Goal: Task Accomplishment & Management: Complete application form

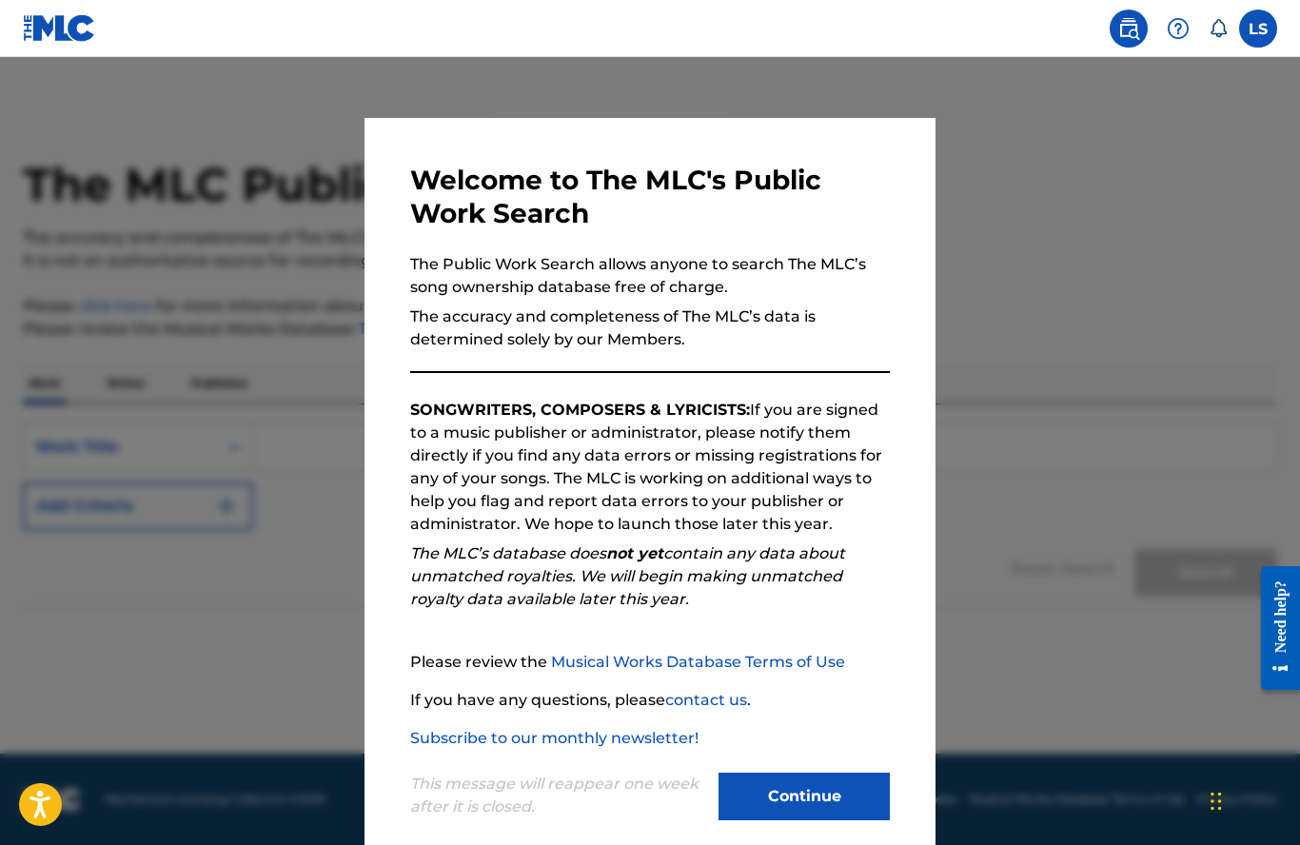
click at [325, 706] on div at bounding box center [650, 479] width 1300 height 845
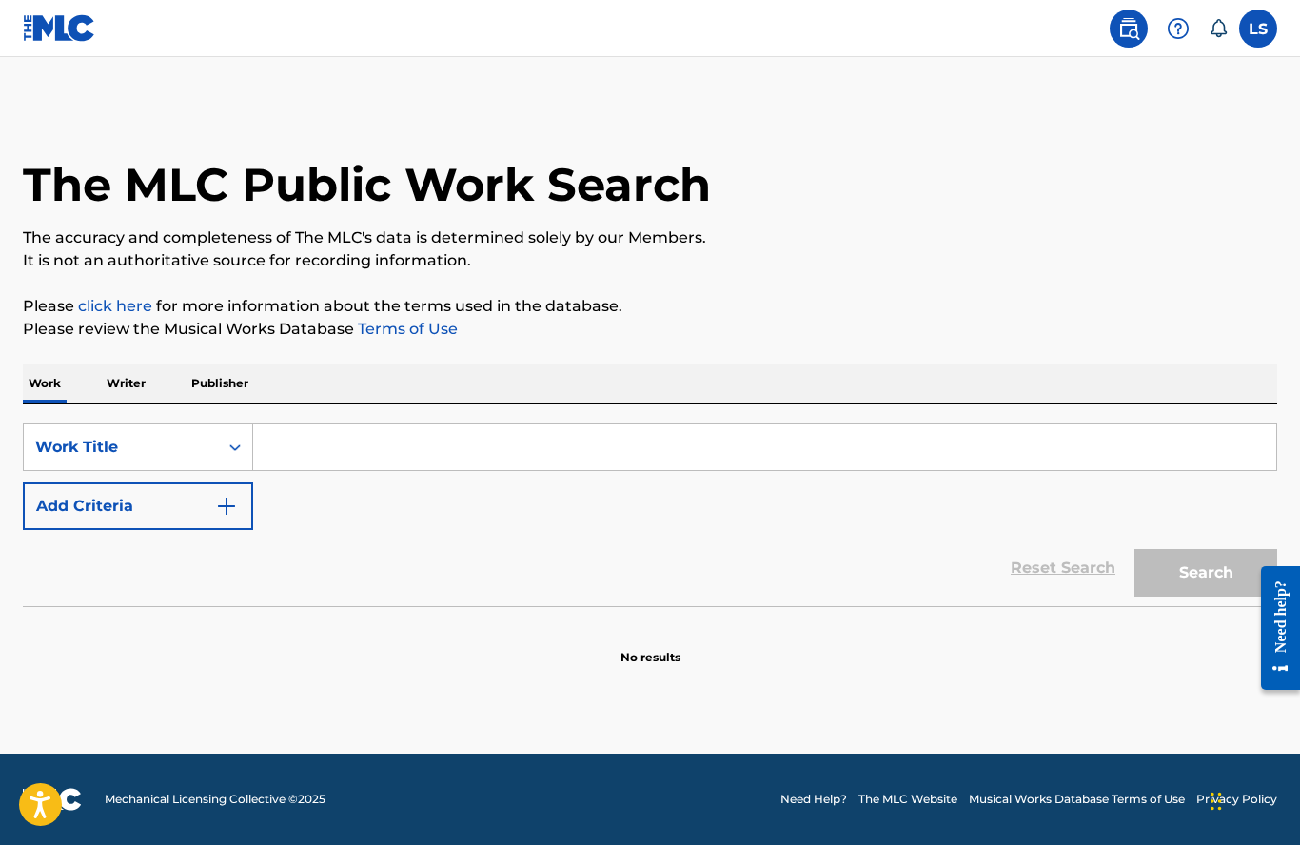
click at [1265, 39] on label at bounding box center [1258, 29] width 38 height 38
click at [1258, 29] on input "[PERSON_NAME] Streby [EMAIL_ADDRESS][DOMAIN_NAME] Notification Preferences Prof…" at bounding box center [1258, 29] width 0 height 0
click at [1066, 234] on link "Profile" at bounding box center [1071, 236] width 38 height 17
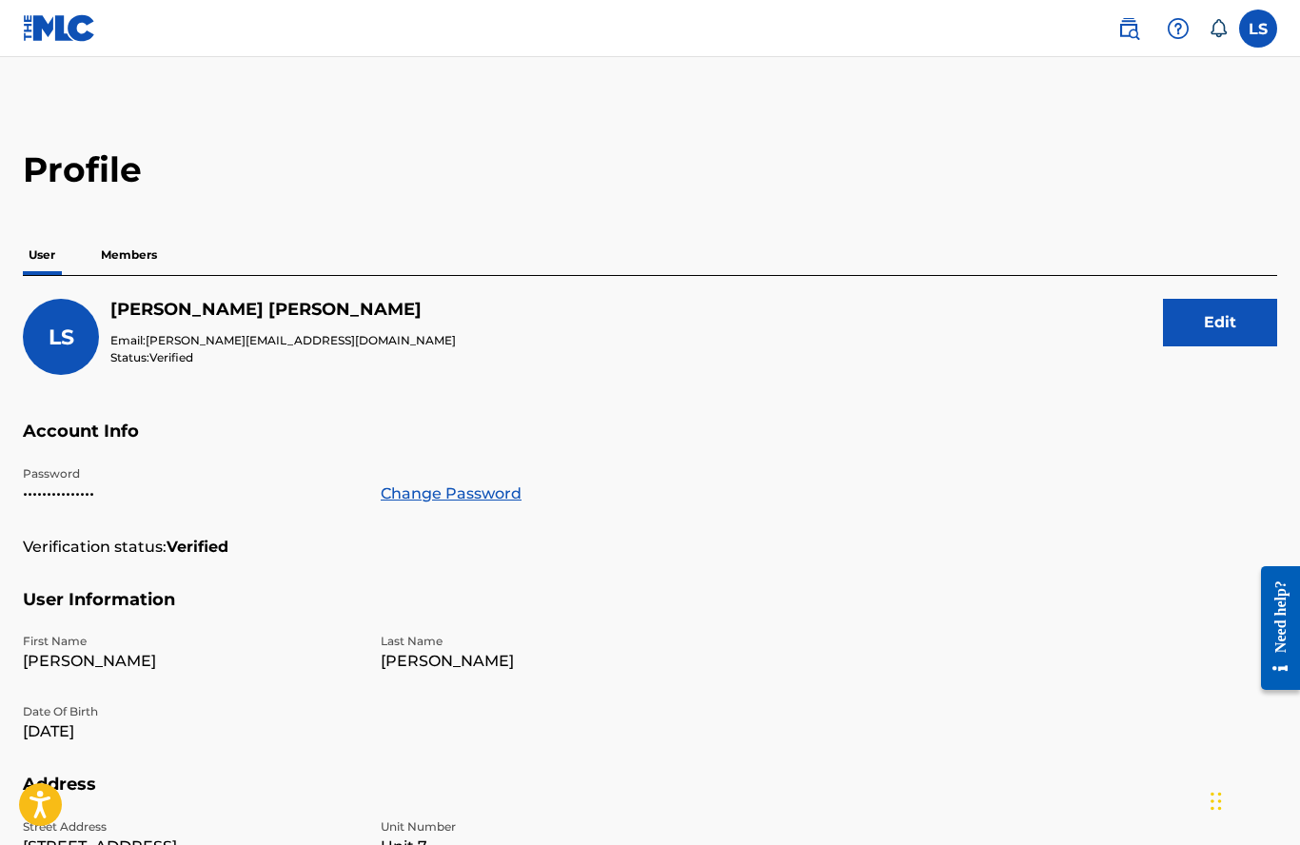
click at [139, 248] on p "Members" at bounding box center [129, 255] width 68 height 40
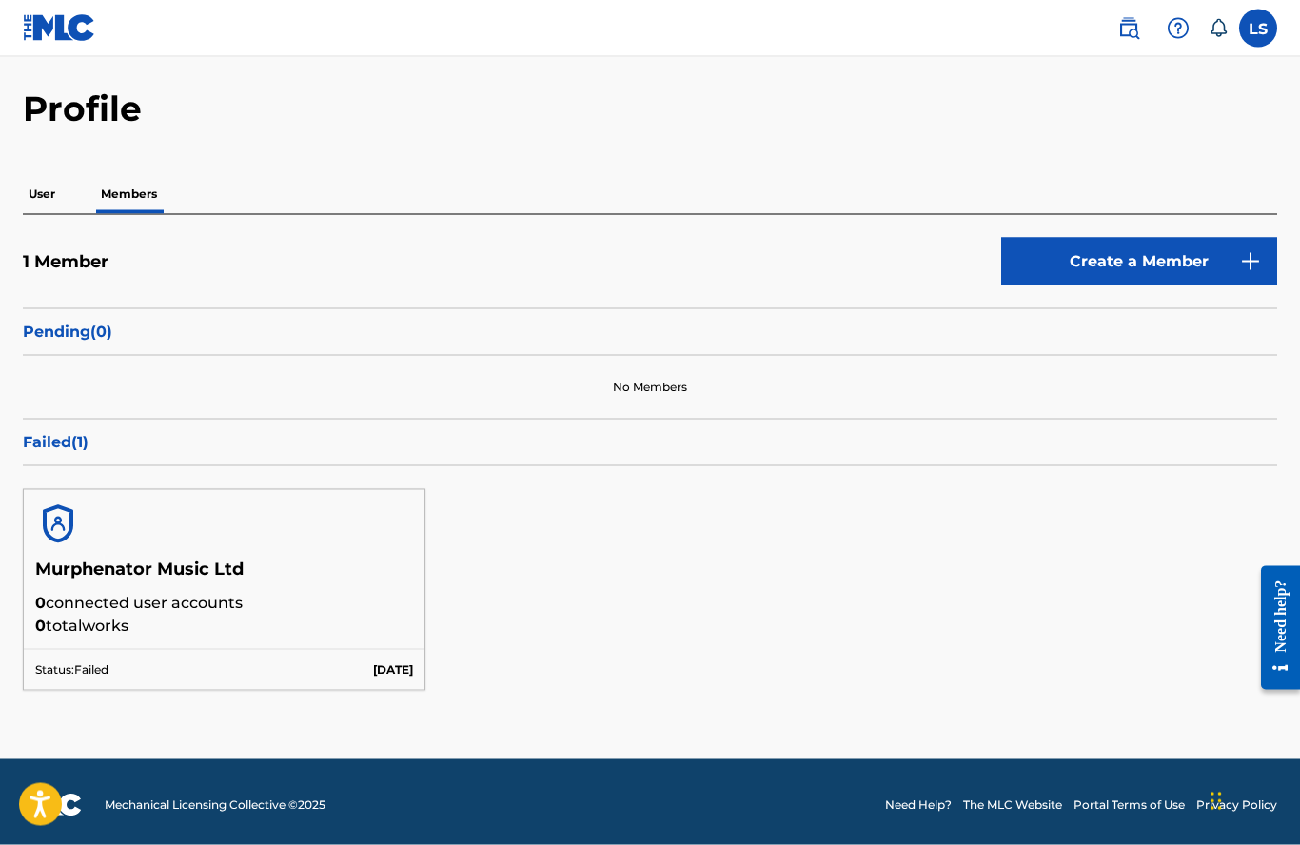
scroll to position [85, 0]
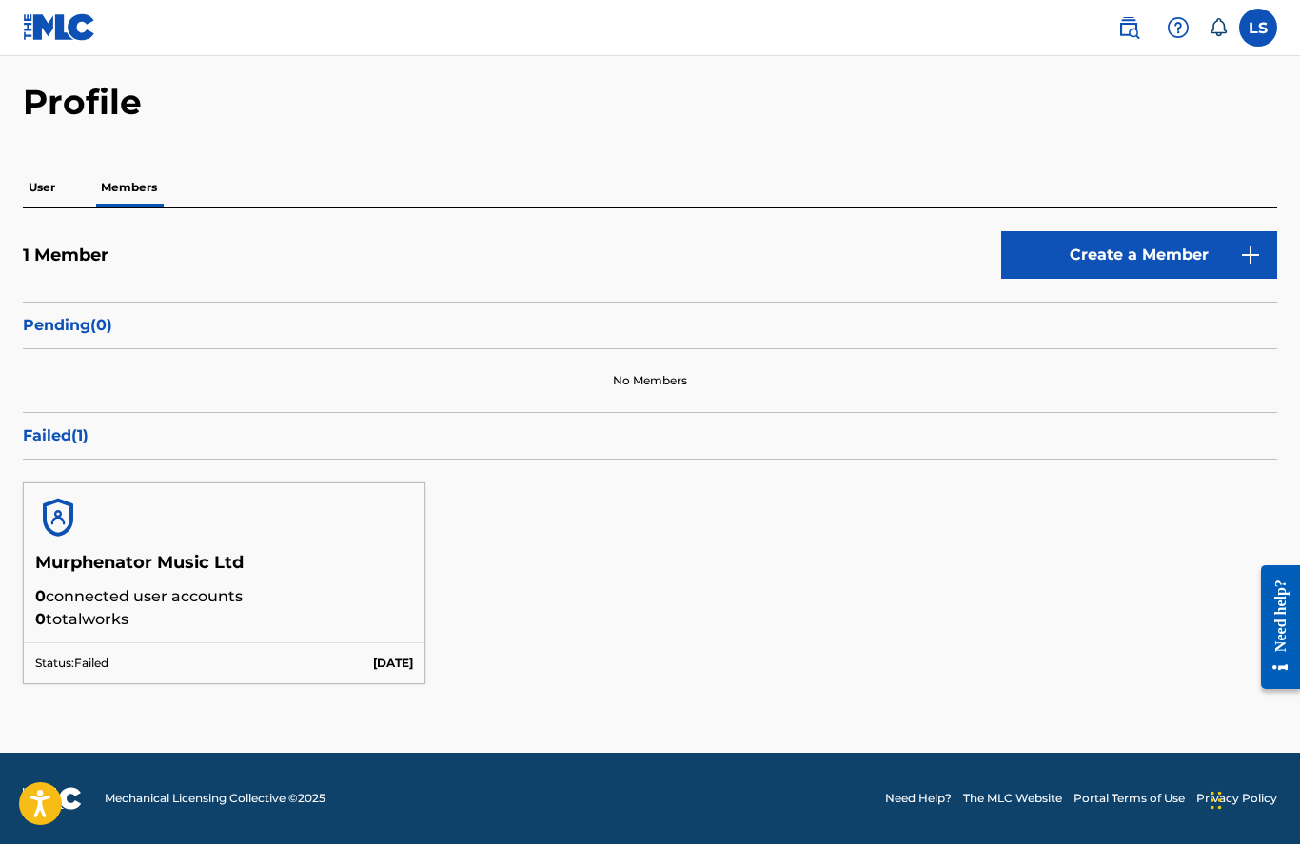
click at [161, 553] on h5 "Murphenator Music Ltd" at bounding box center [224, 569] width 378 height 33
click at [105, 656] on p "Status: Failed" at bounding box center [71, 664] width 73 height 17
click at [73, 553] on h5 "Murphenator Music Ltd" at bounding box center [224, 569] width 378 height 33
click at [47, 425] on p "Failed ( 1 )" at bounding box center [650, 436] width 1254 height 23
click at [77, 435] on div "Failed ( 1 )" at bounding box center [650, 437] width 1254 height 48
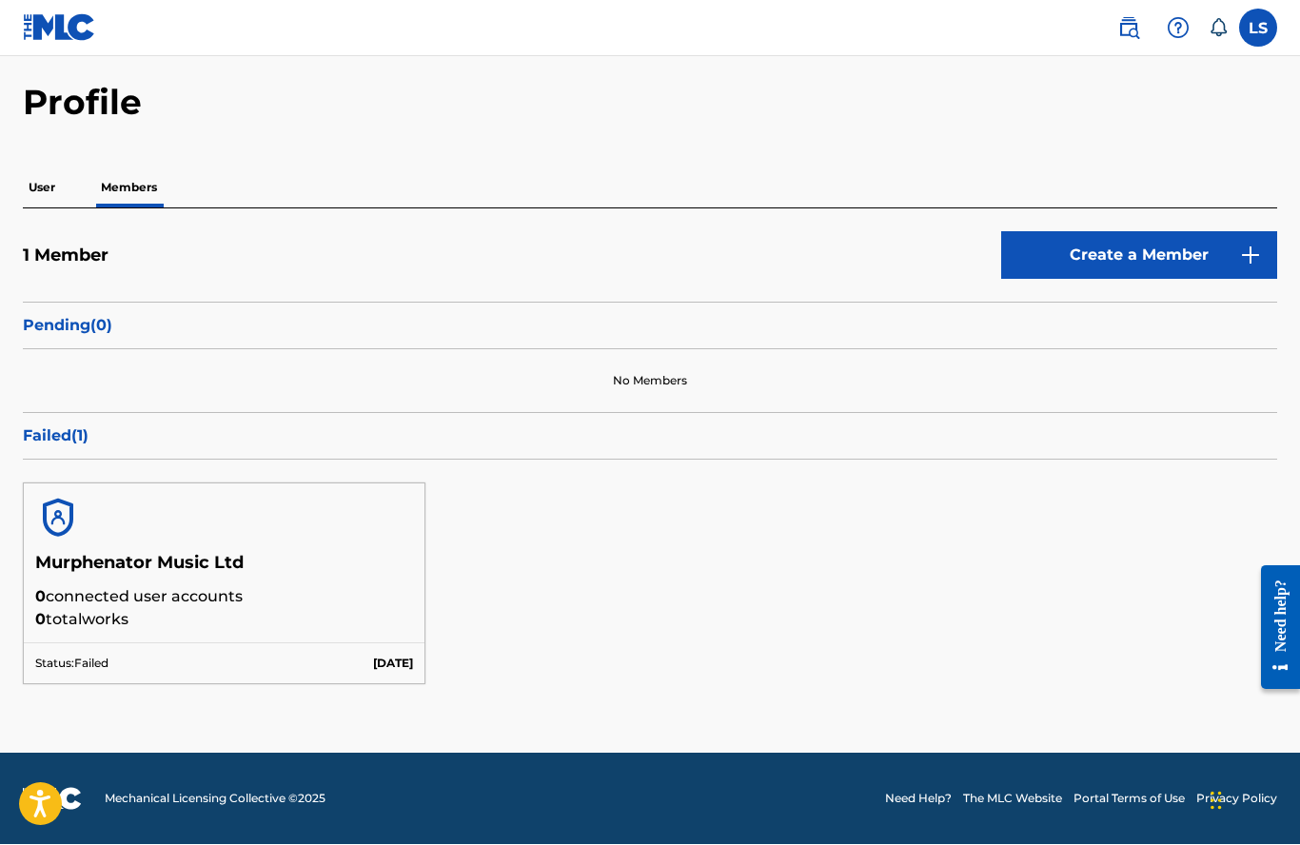
click at [656, 632] on div "Murphenator Music Ltd 0 connected user accounts 0 total works Status: Failed [D…" at bounding box center [650, 584] width 1254 height 247
click at [1139, 235] on link "Create a Member" at bounding box center [1139, 256] width 276 height 48
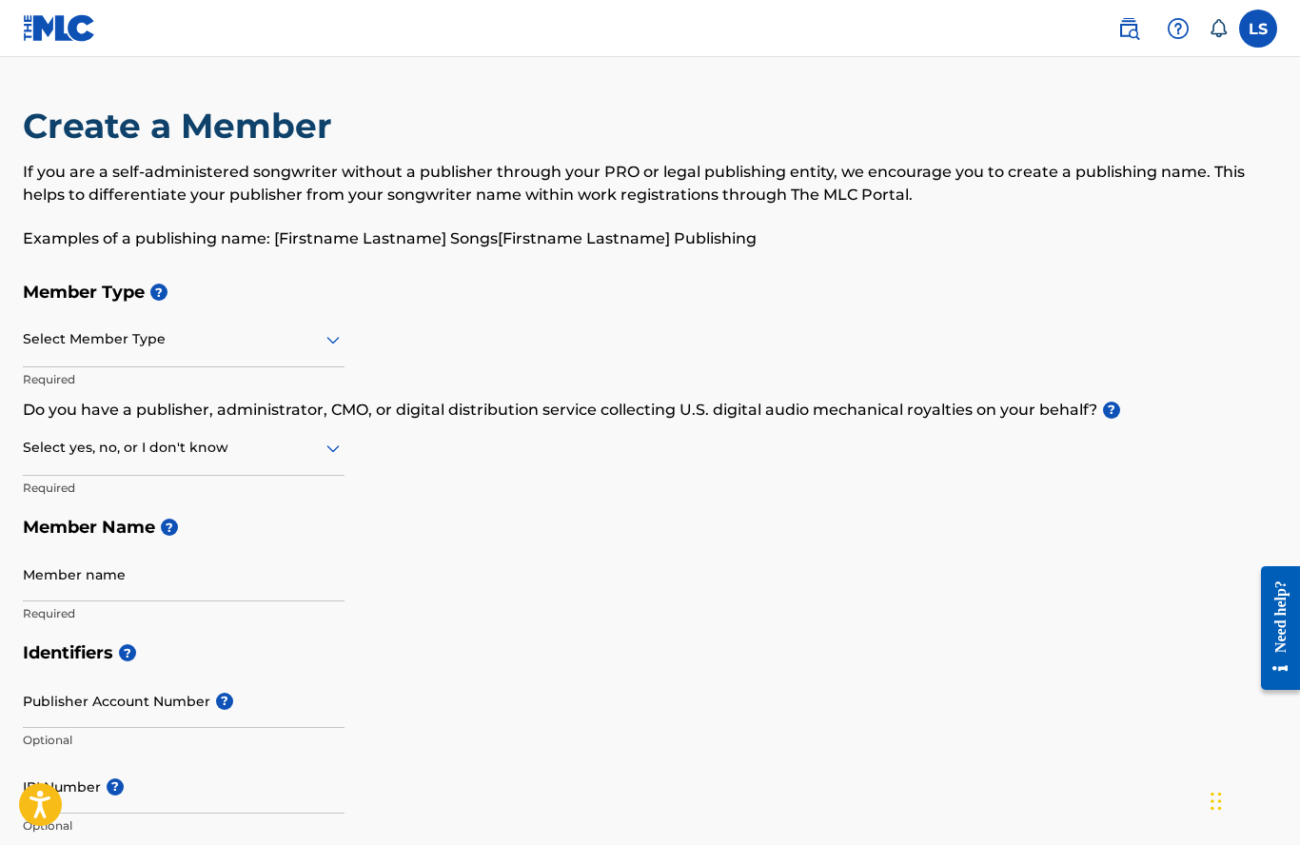
click at [40, 337] on div at bounding box center [184, 339] width 322 height 24
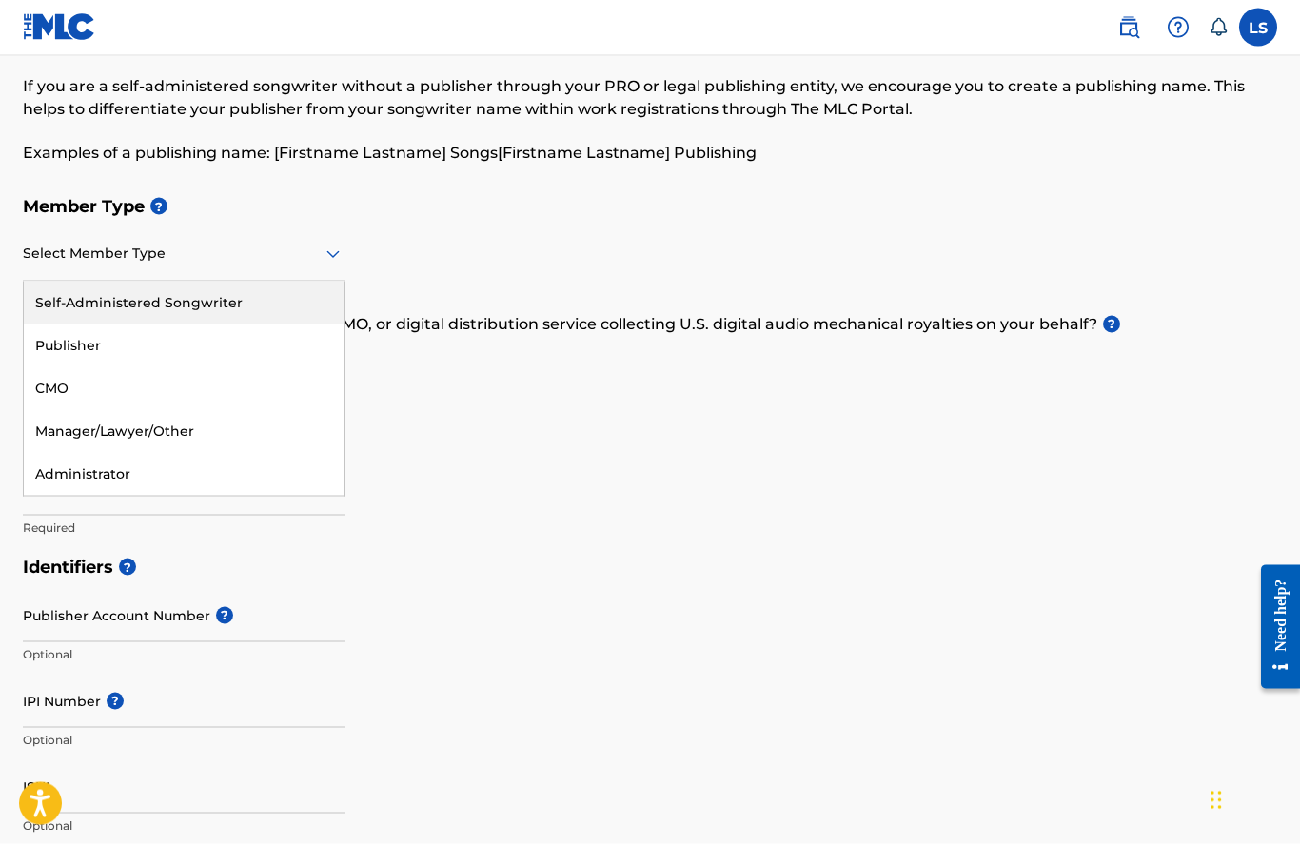
scroll to position [83, 0]
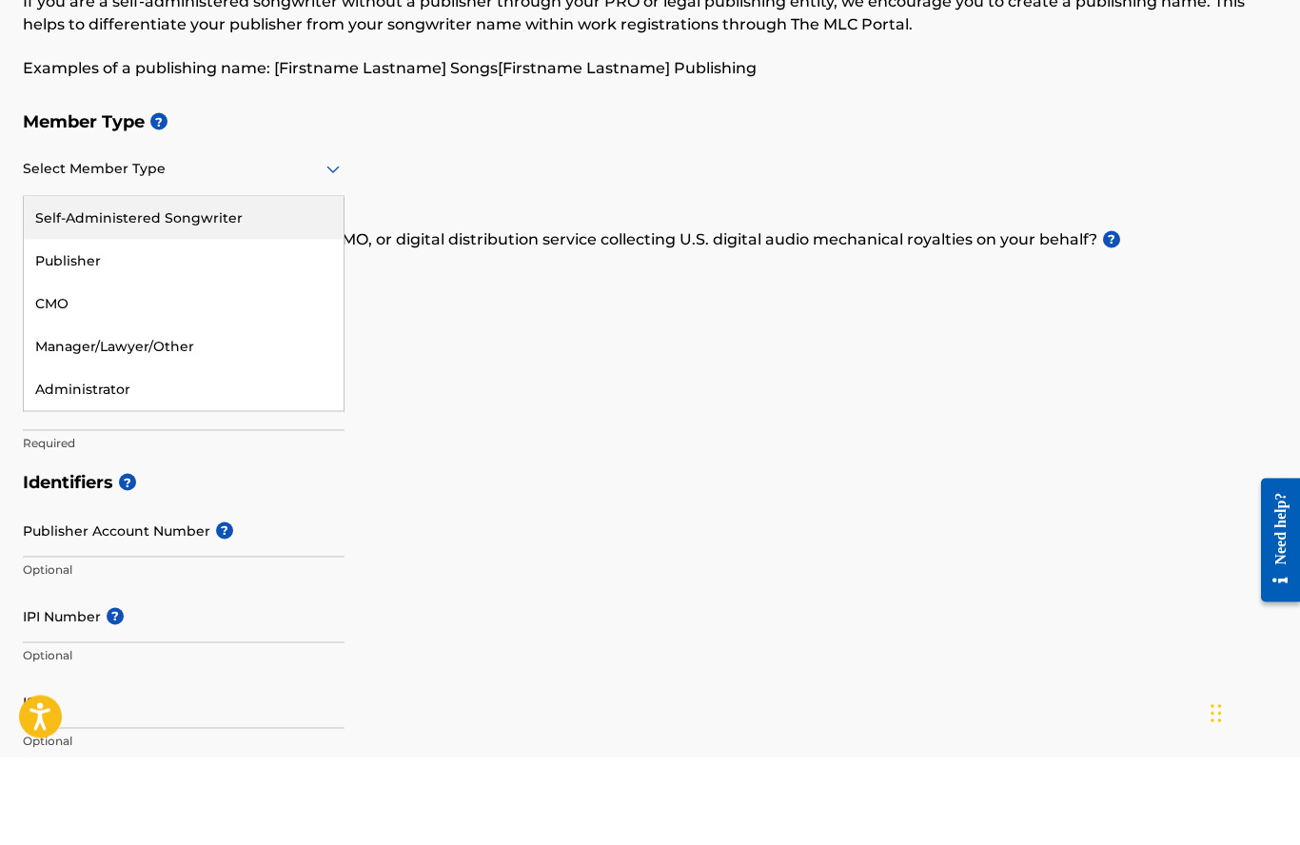
click at [76, 285] on div "Self-Administered Songwriter" at bounding box center [184, 306] width 320 height 43
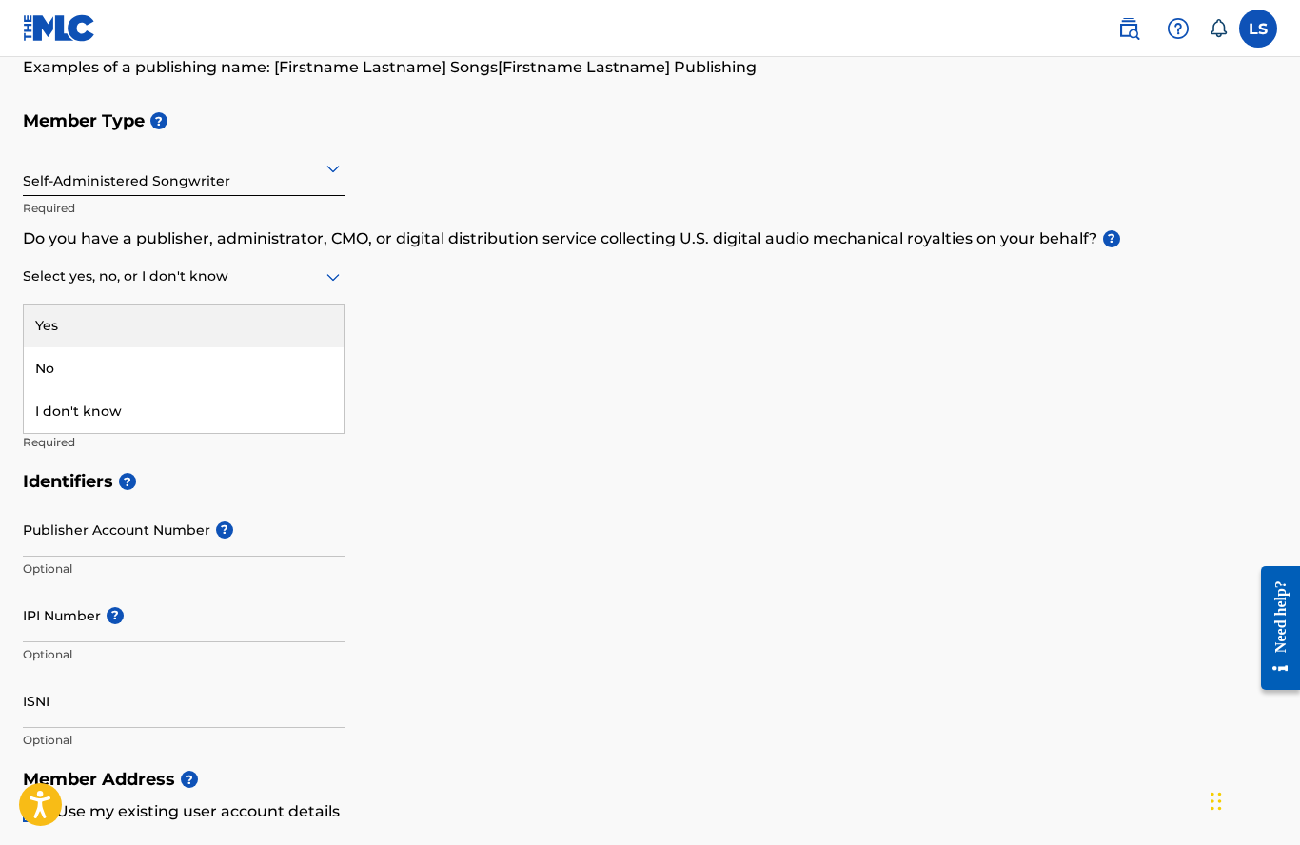
click at [68, 409] on div "I don't know" at bounding box center [184, 411] width 320 height 43
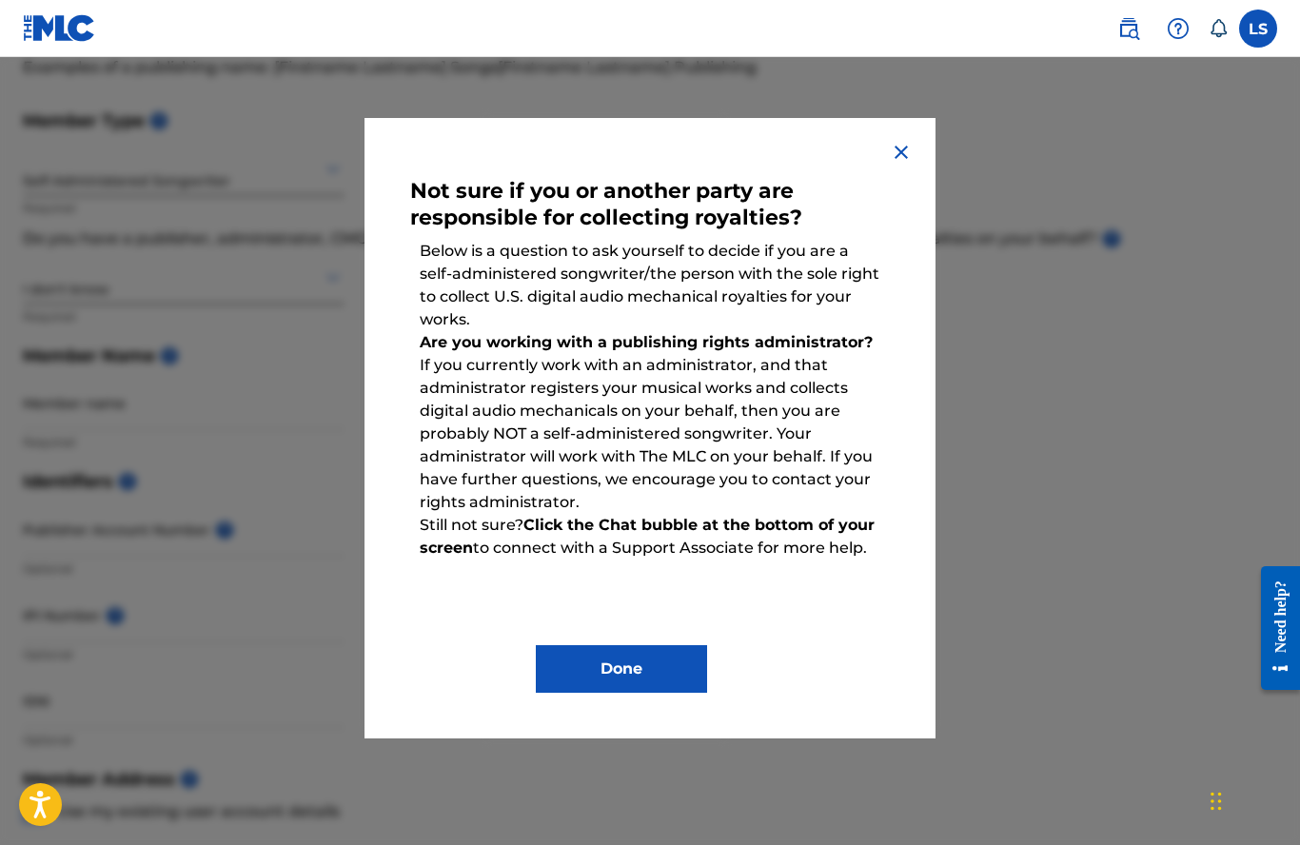
click at [899, 149] on img at bounding box center [901, 152] width 23 height 23
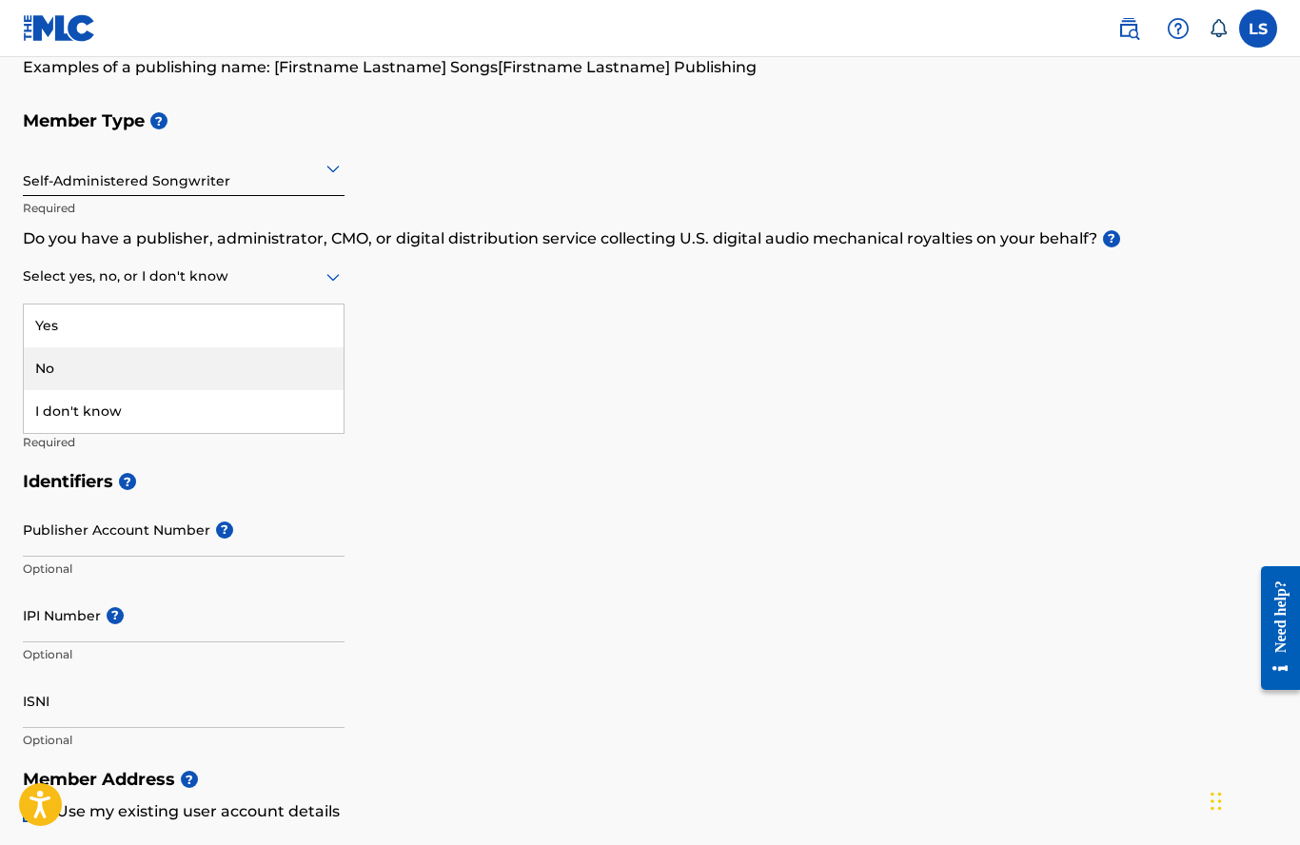
click at [42, 365] on div "No" at bounding box center [184, 368] width 320 height 43
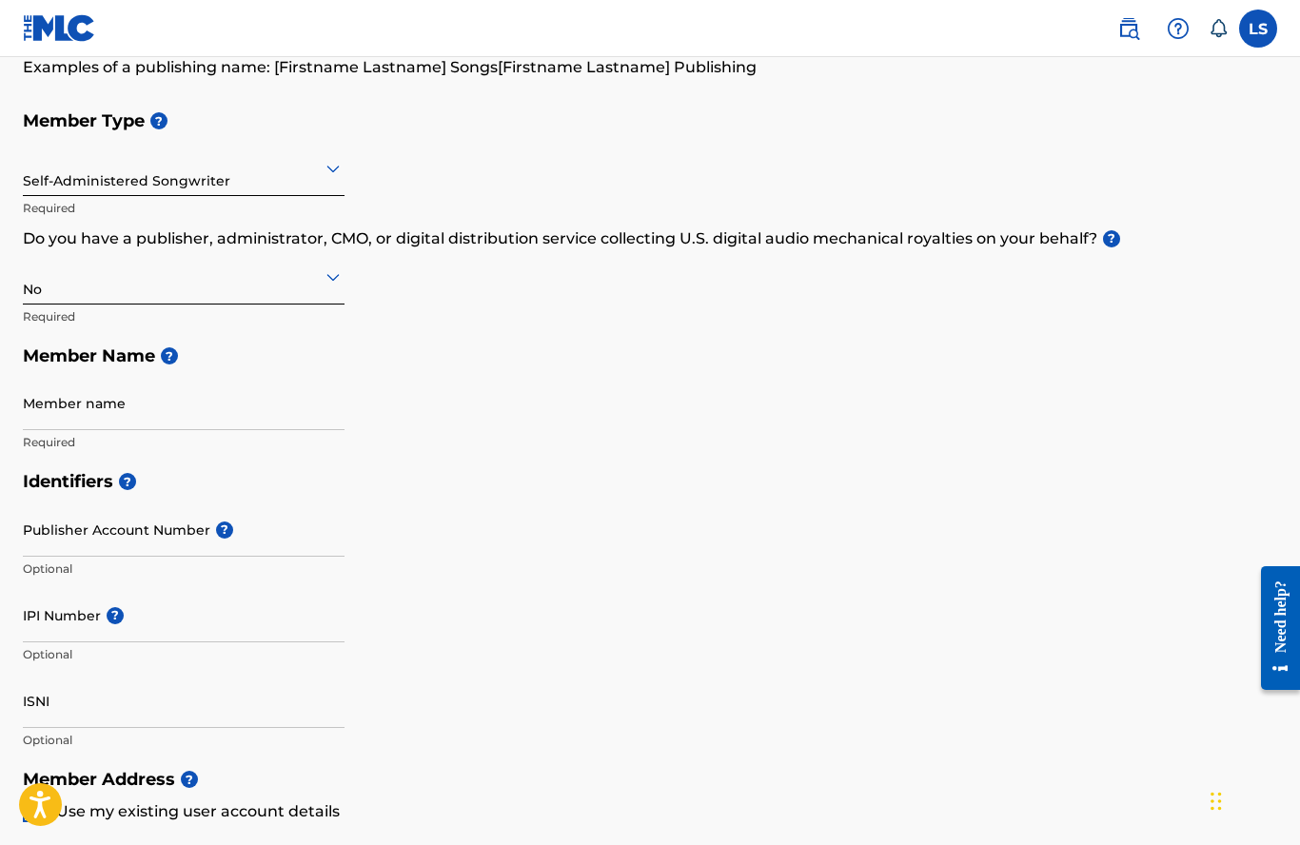
click at [46, 400] on input "Member name" at bounding box center [184, 403] width 322 height 54
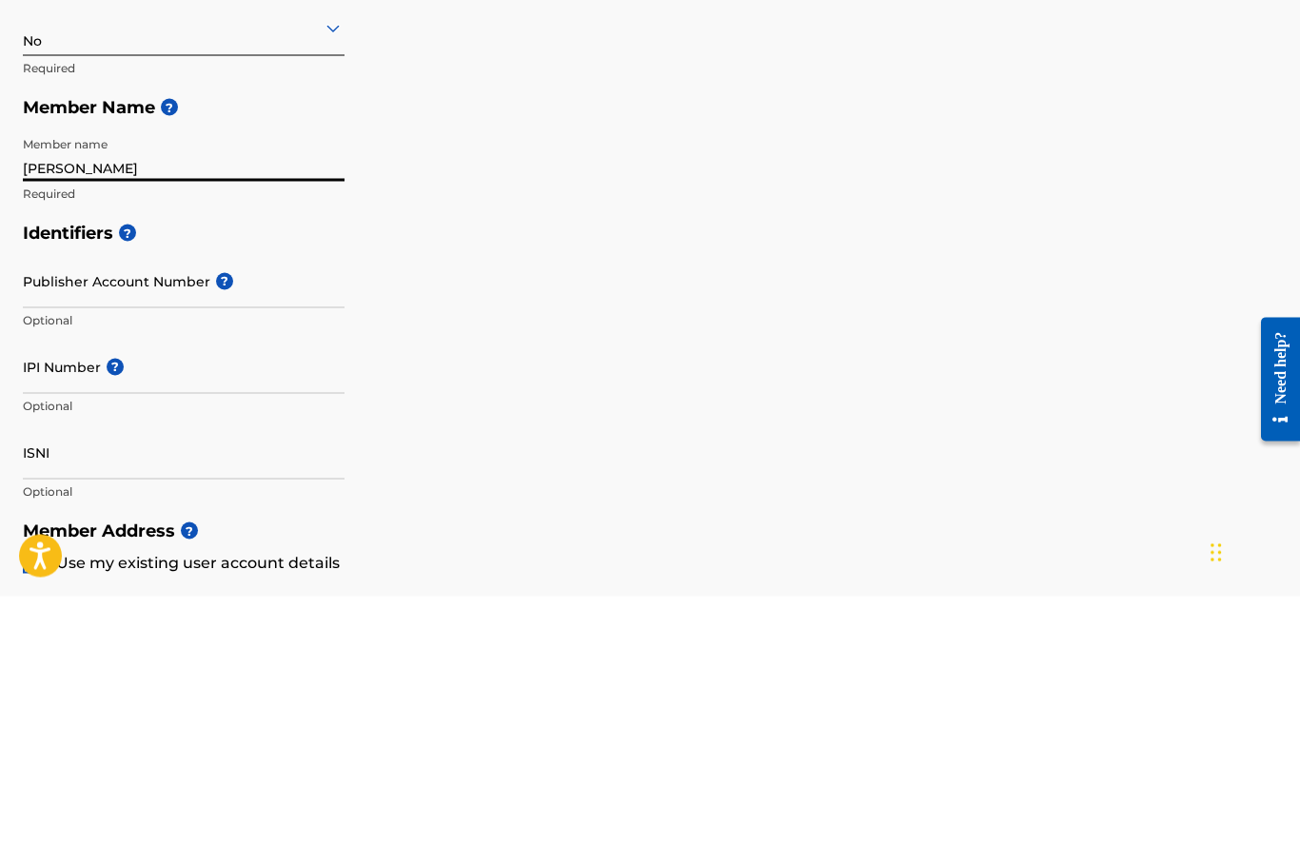
type input "[PERSON_NAME]"
click at [53, 503] on input "Publisher Account Number ?" at bounding box center [184, 530] width 322 height 54
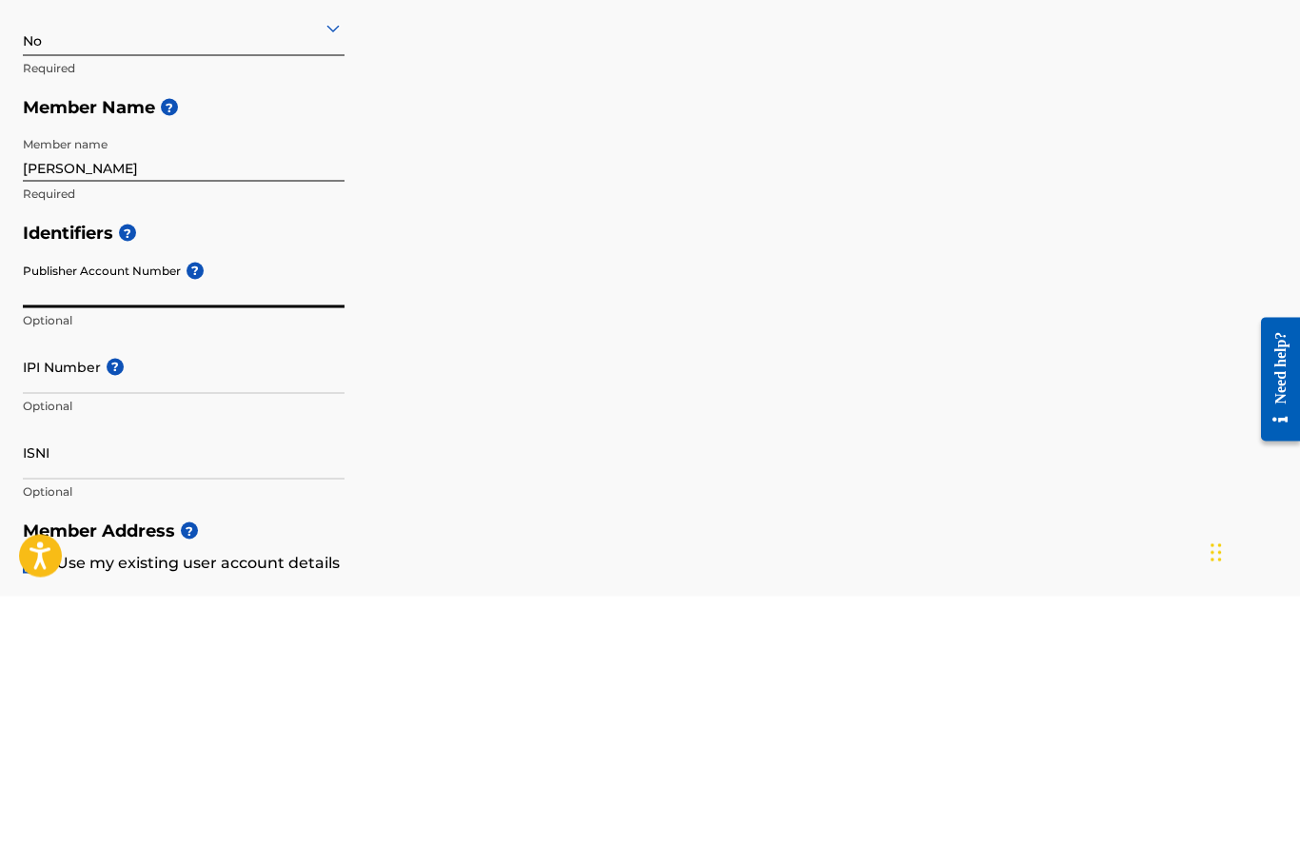
click at [195, 511] on span "?" at bounding box center [195, 519] width 17 height 17
click at [195, 503] on input "Publisher Account Number ?" at bounding box center [184, 530] width 322 height 54
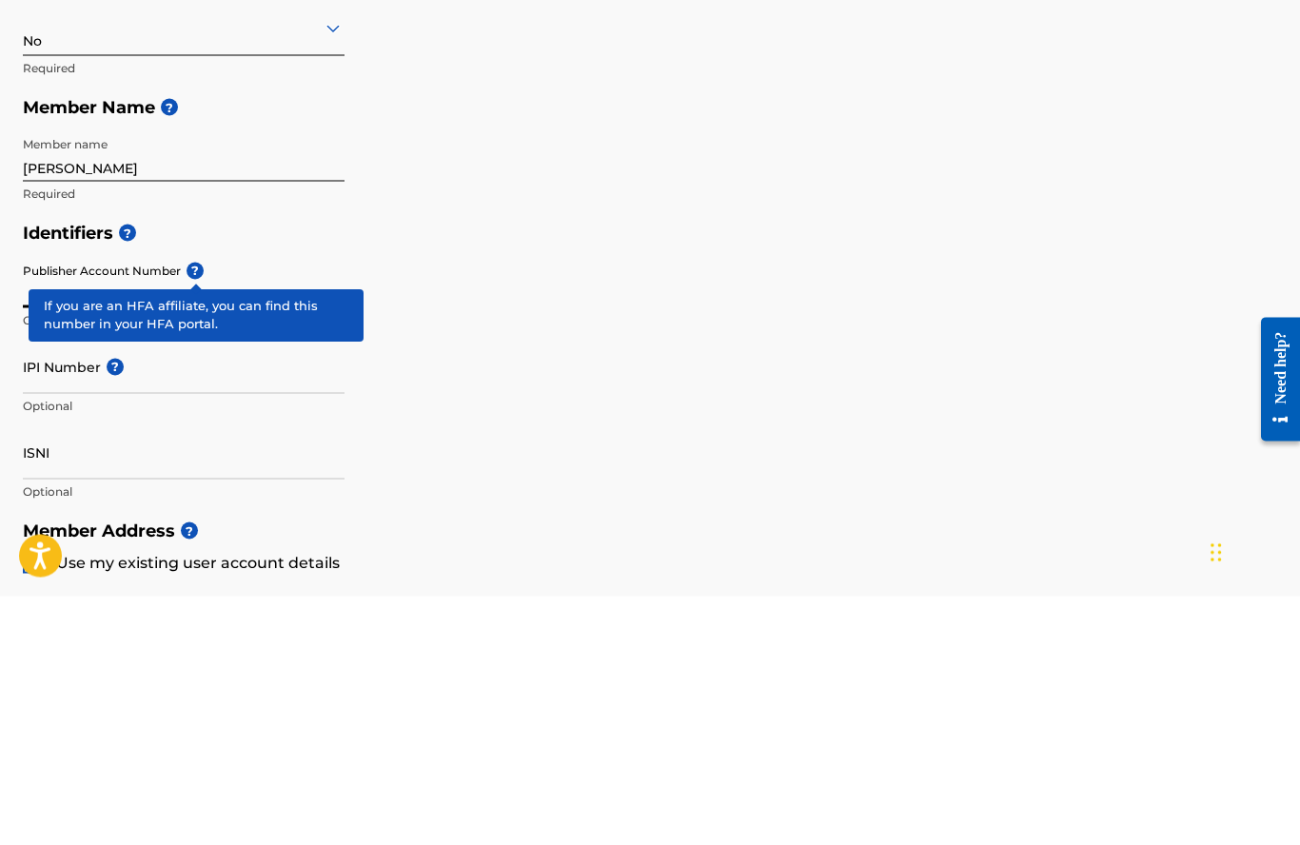
click at [111, 607] on span "?" at bounding box center [115, 615] width 17 height 17
click at [111, 588] on input "IPI Number ?" at bounding box center [184, 615] width 322 height 54
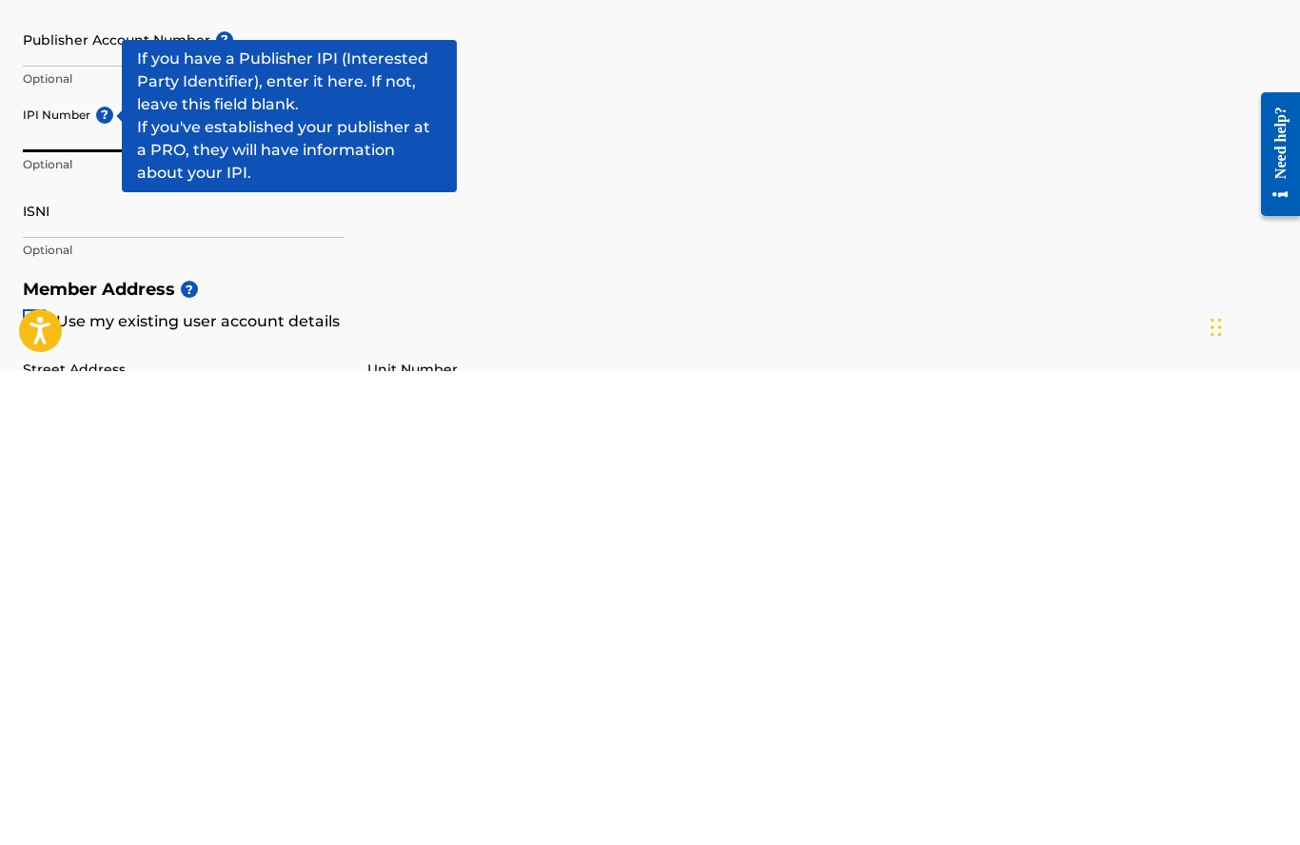
scroll to position [194, 0]
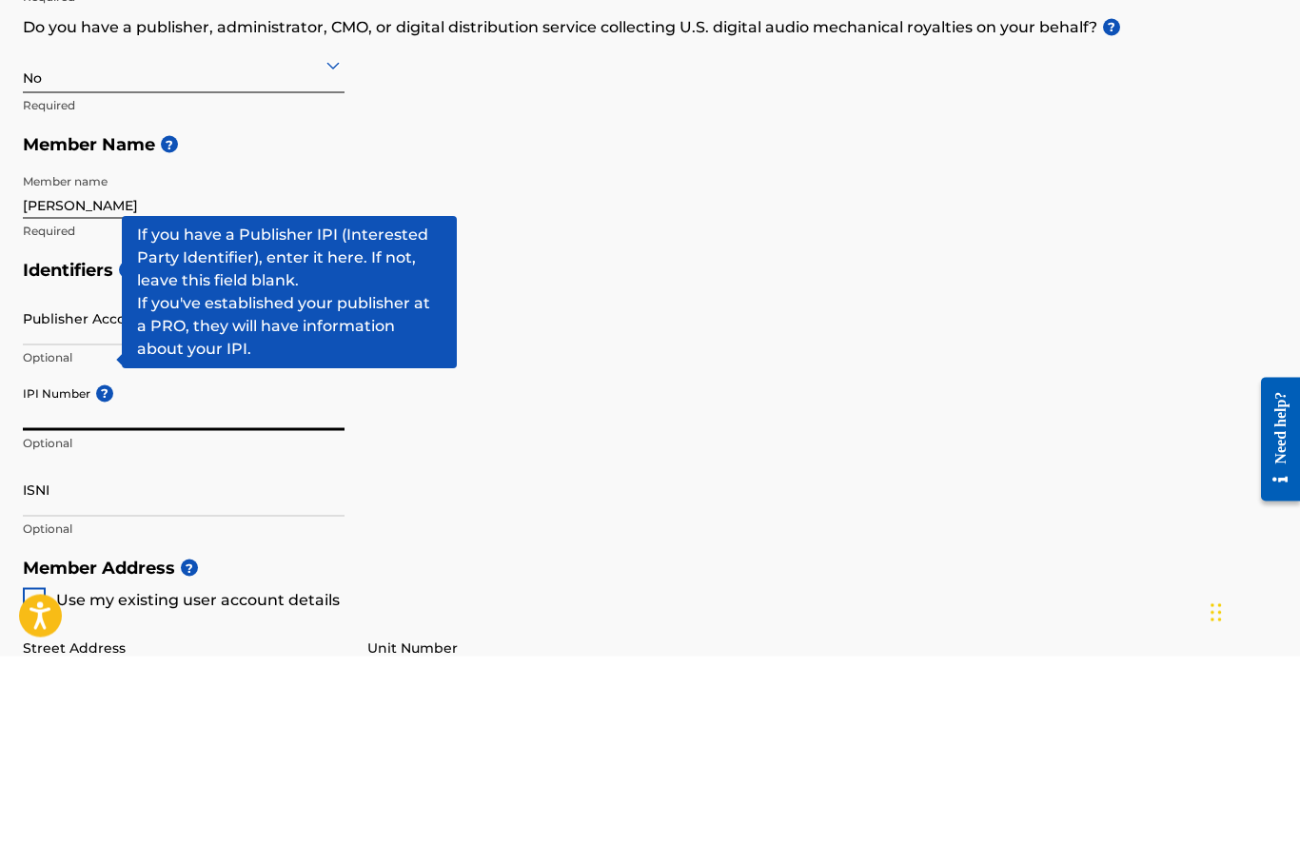
click at [55, 480] on input "Publisher Account Number ?" at bounding box center [184, 507] width 322 height 54
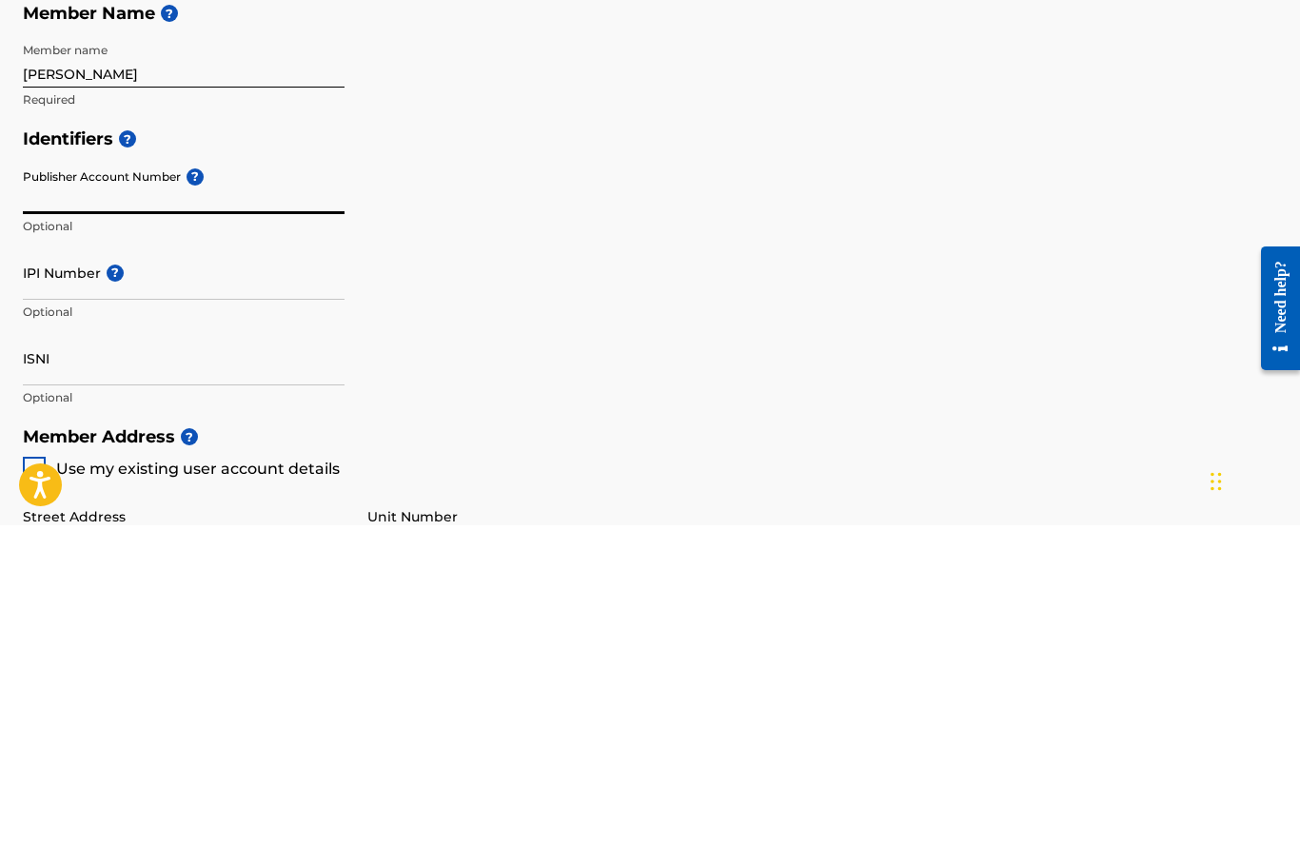
click at [35, 565] on input "IPI Number ?" at bounding box center [184, 592] width 322 height 54
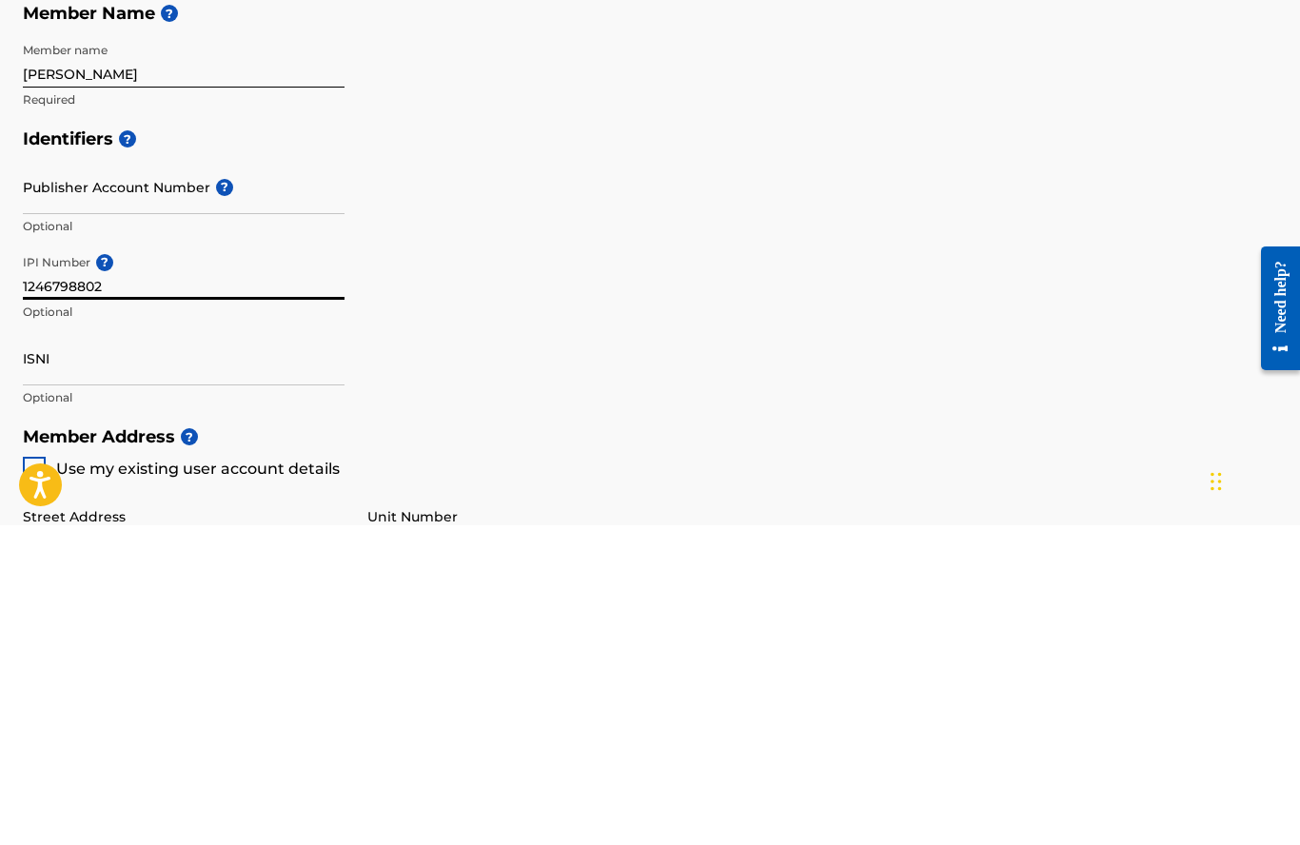
type input "1246798802"
click at [42, 480] on input "Publisher Account Number ?" at bounding box center [184, 507] width 322 height 54
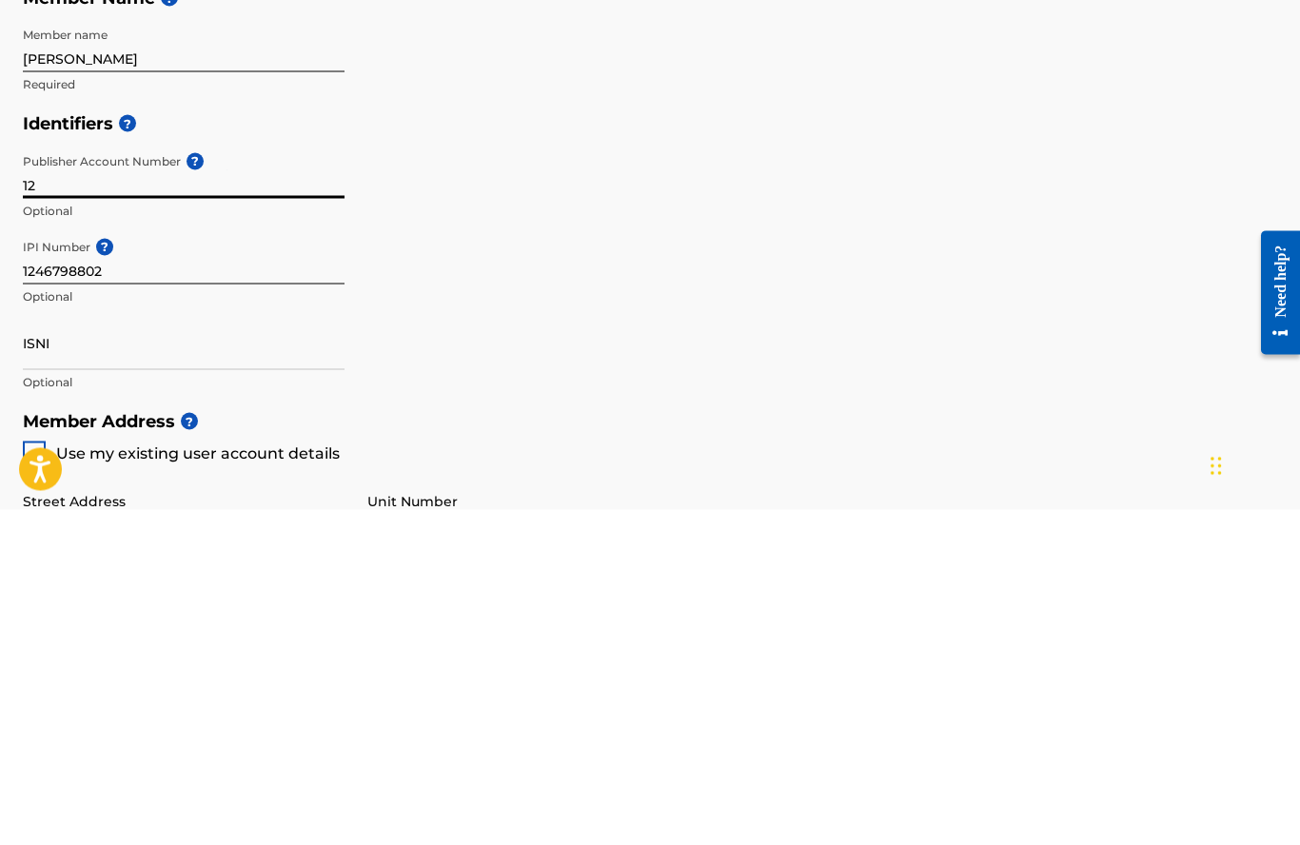
type input "1"
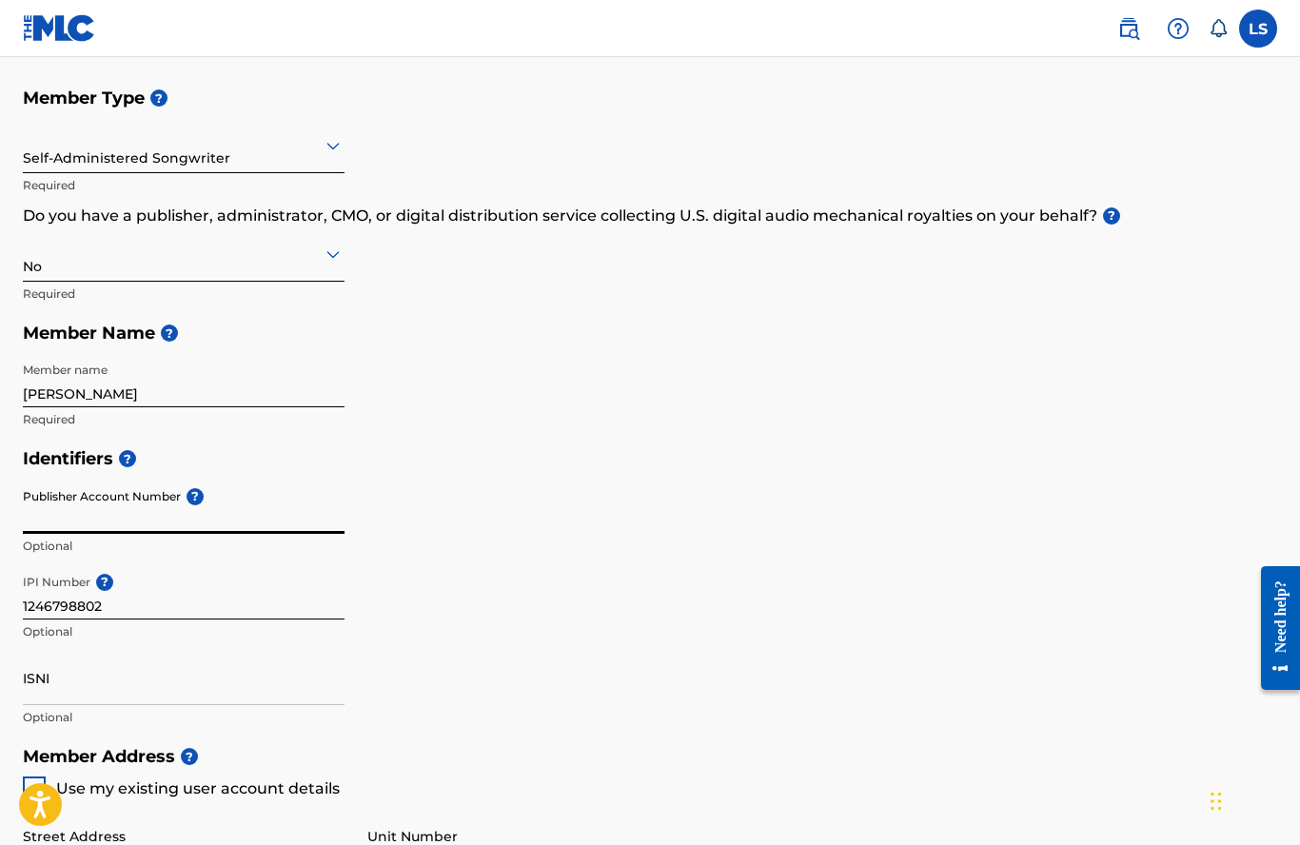
scroll to position [198, 0]
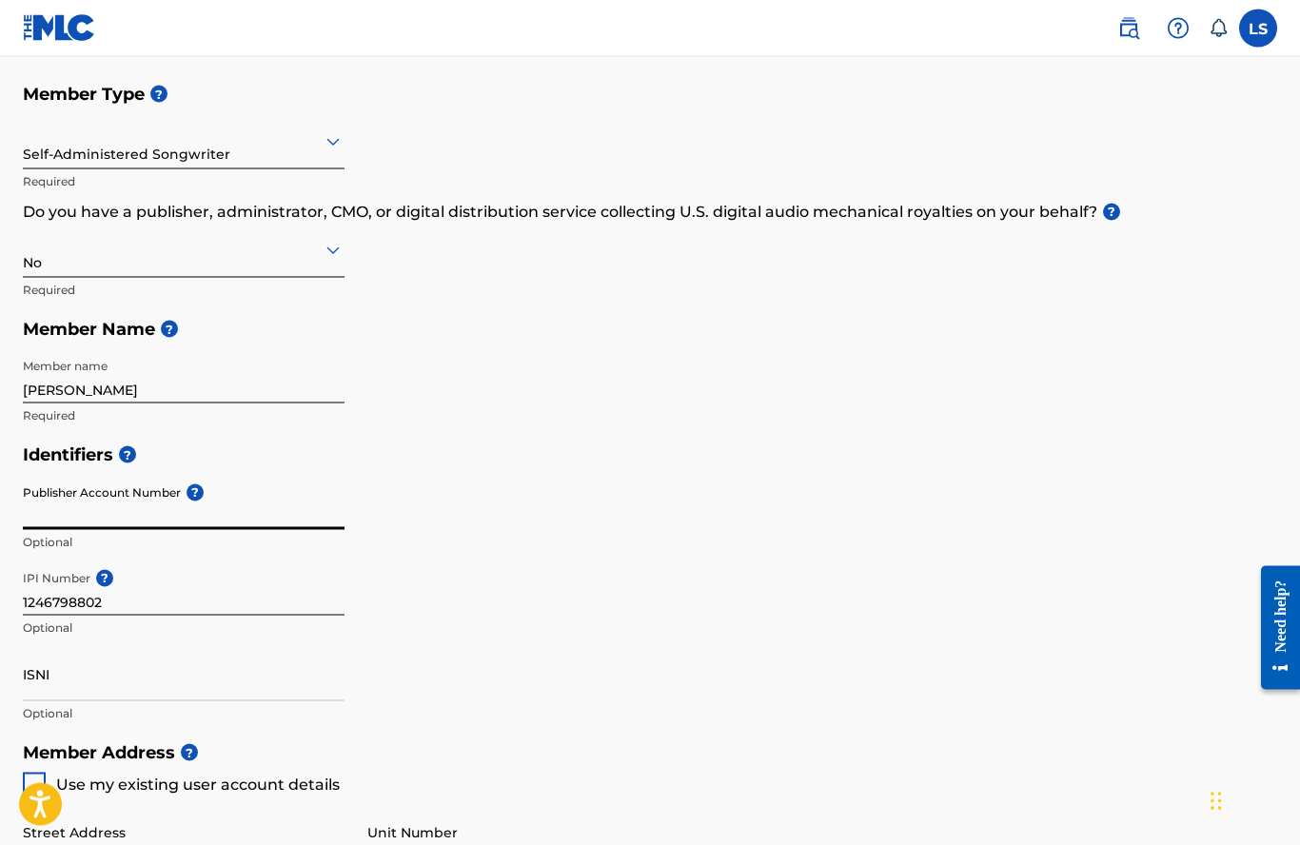
click at [42, 514] on input "Publisher Account Number ?" at bounding box center [184, 503] width 322 height 54
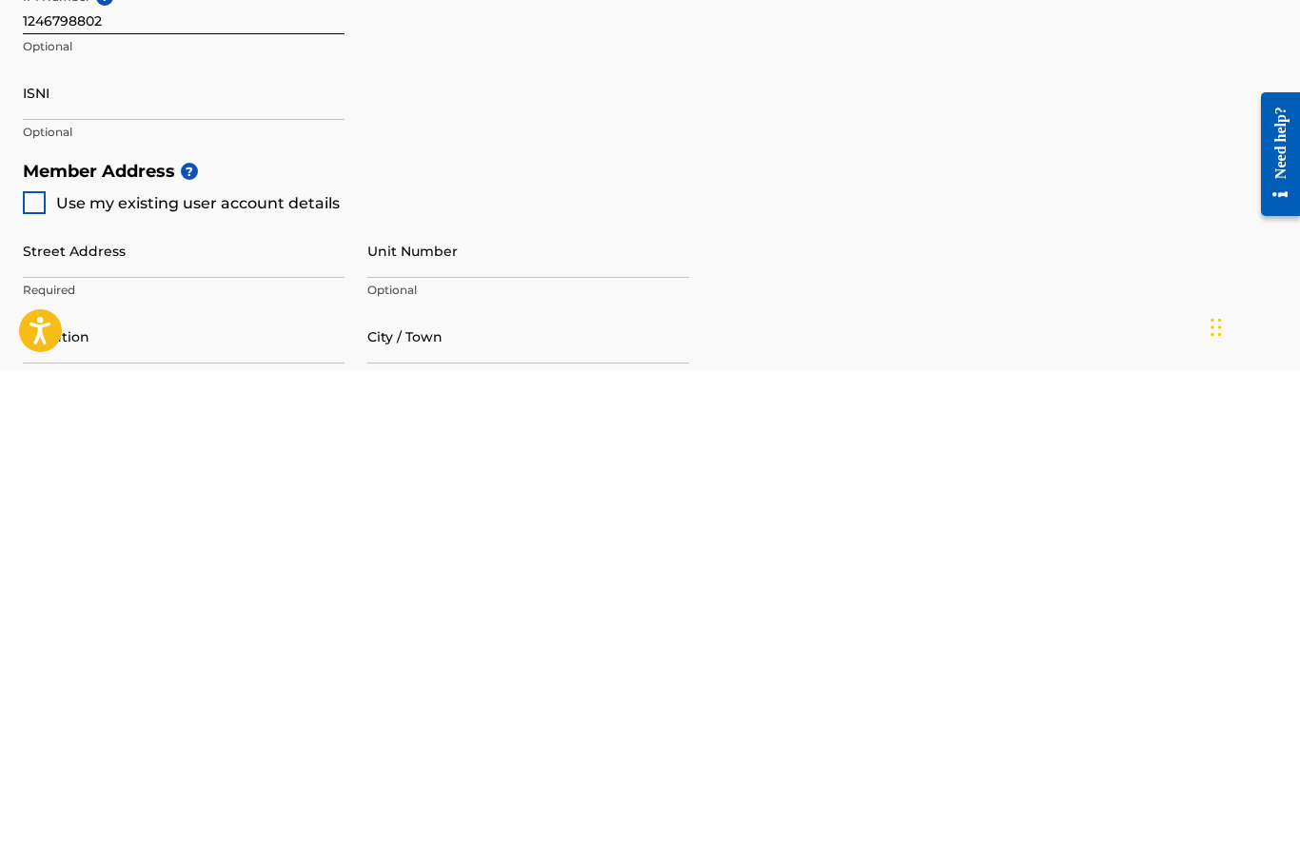
scroll to position [310, 0]
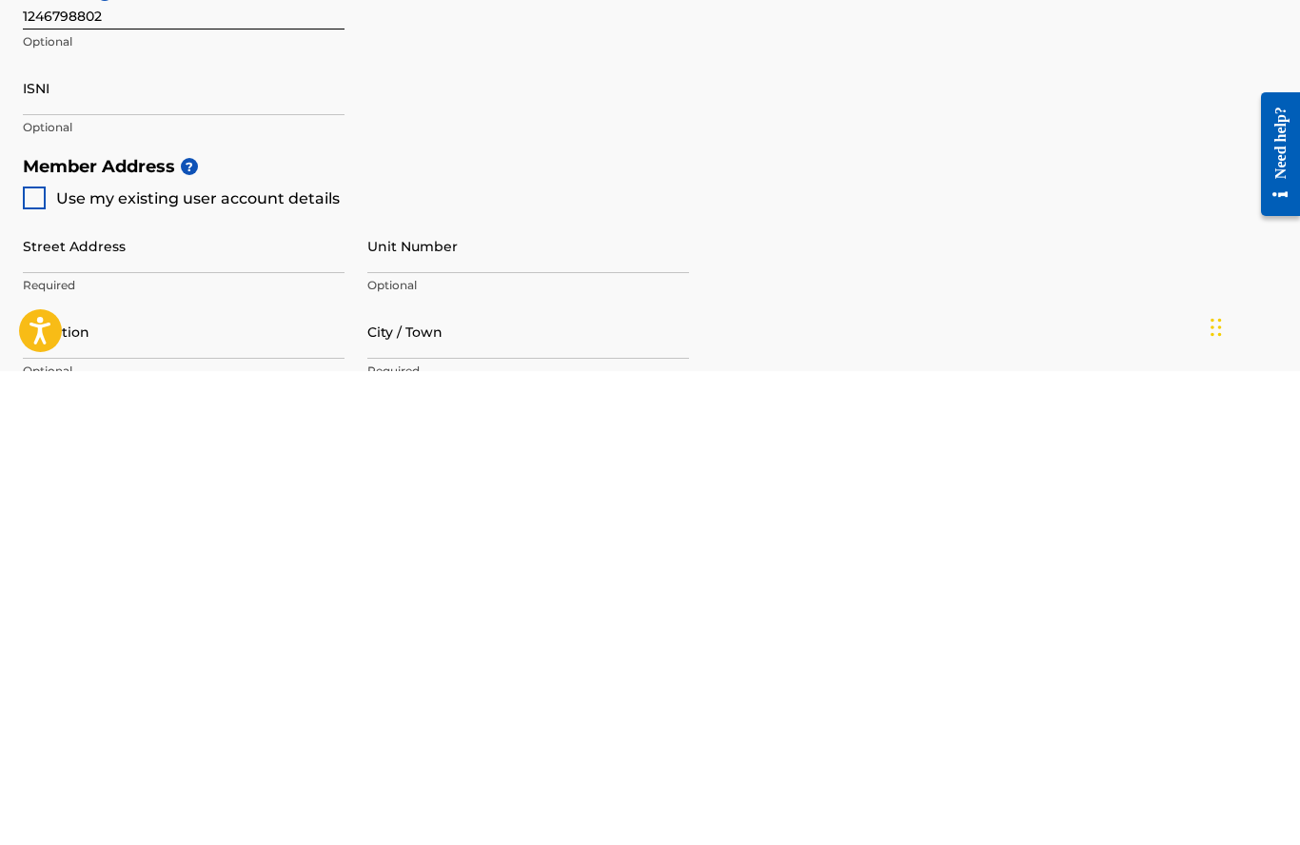
type input "P414XI"
click at [56, 663] on span "Use my existing user account details" at bounding box center [198, 672] width 284 height 18
type input "[STREET_ADDRESS]"
type input "[GEOGRAPHIC_DATA]"
type input "33304"
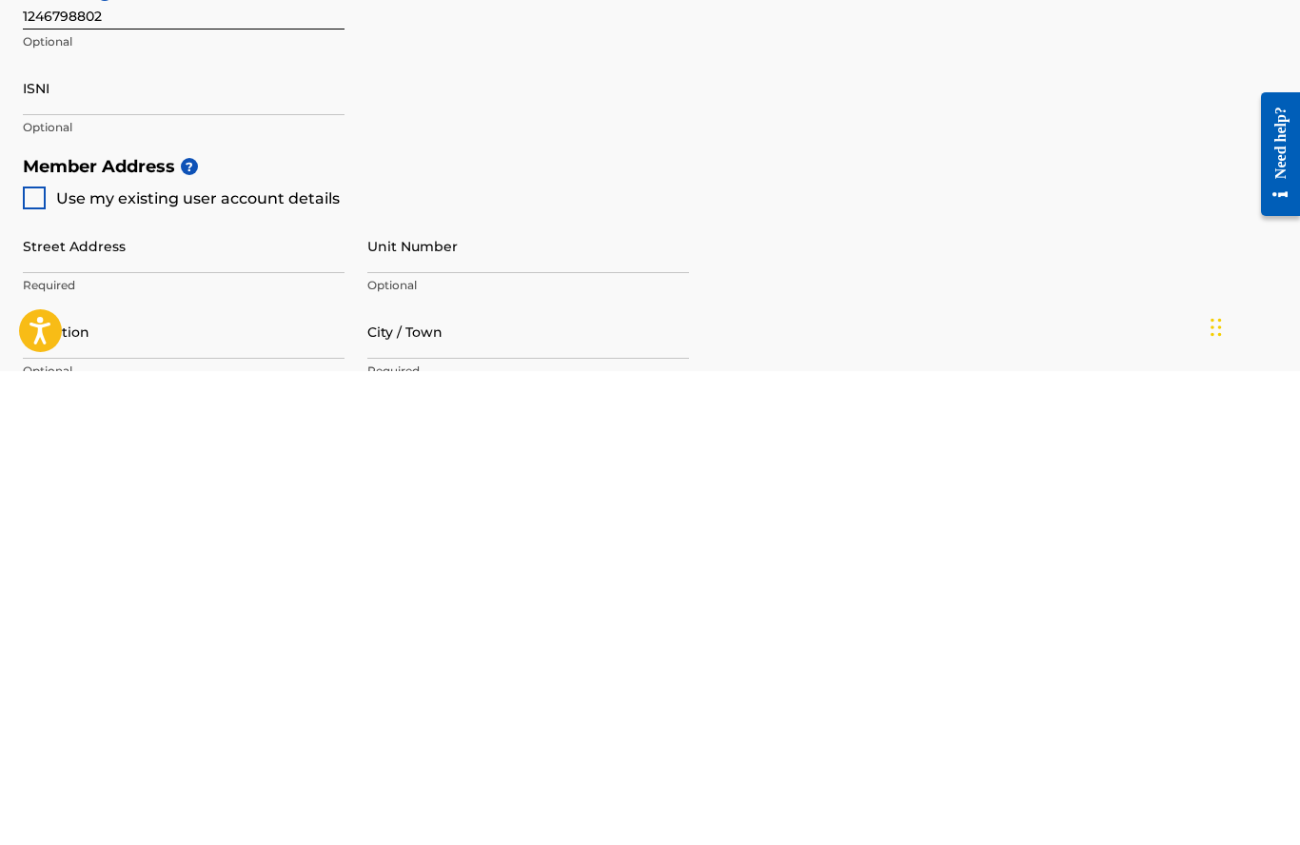
type input "954"
type input "4957607"
type input "[PERSON_NAME][EMAIL_ADDRESS][DOMAIN_NAME]"
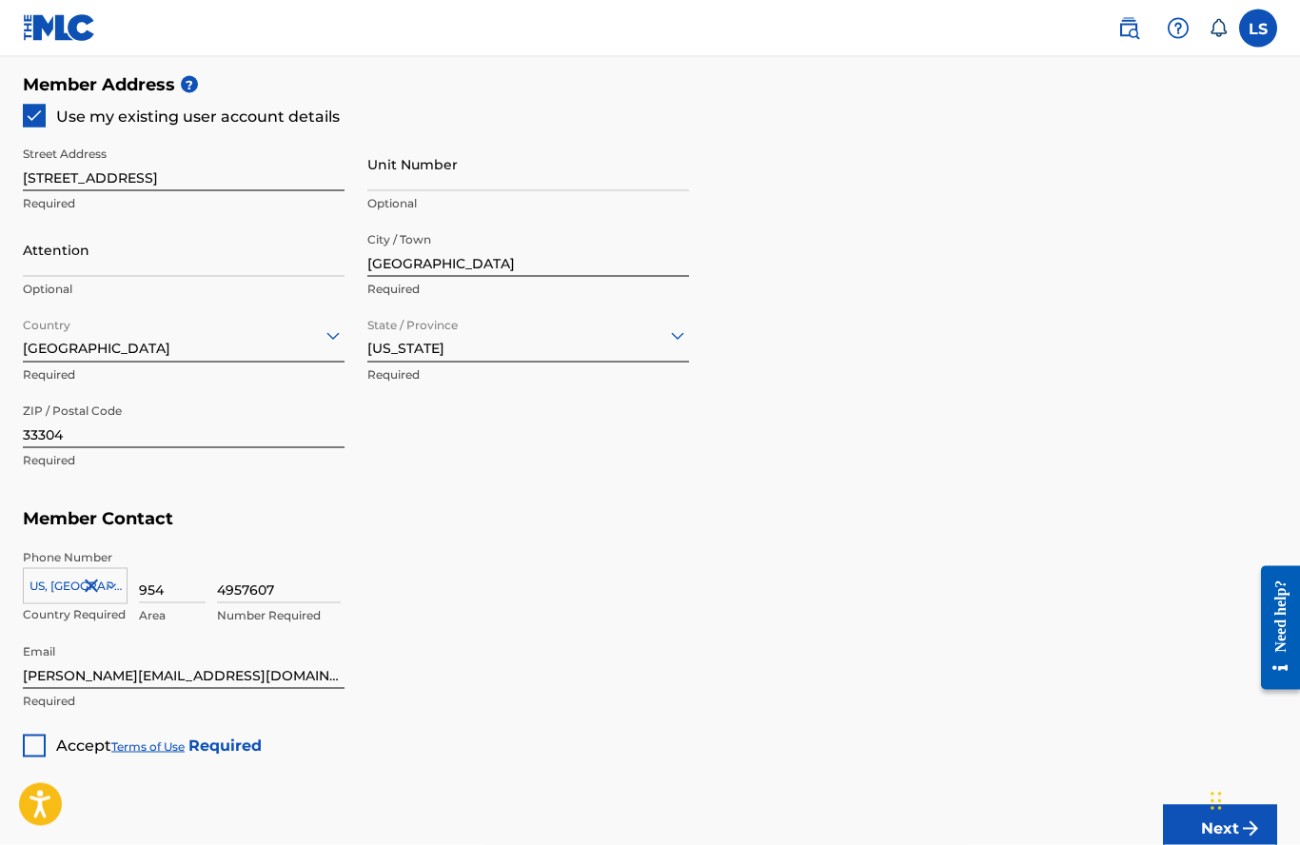
scroll to position [924, 0]
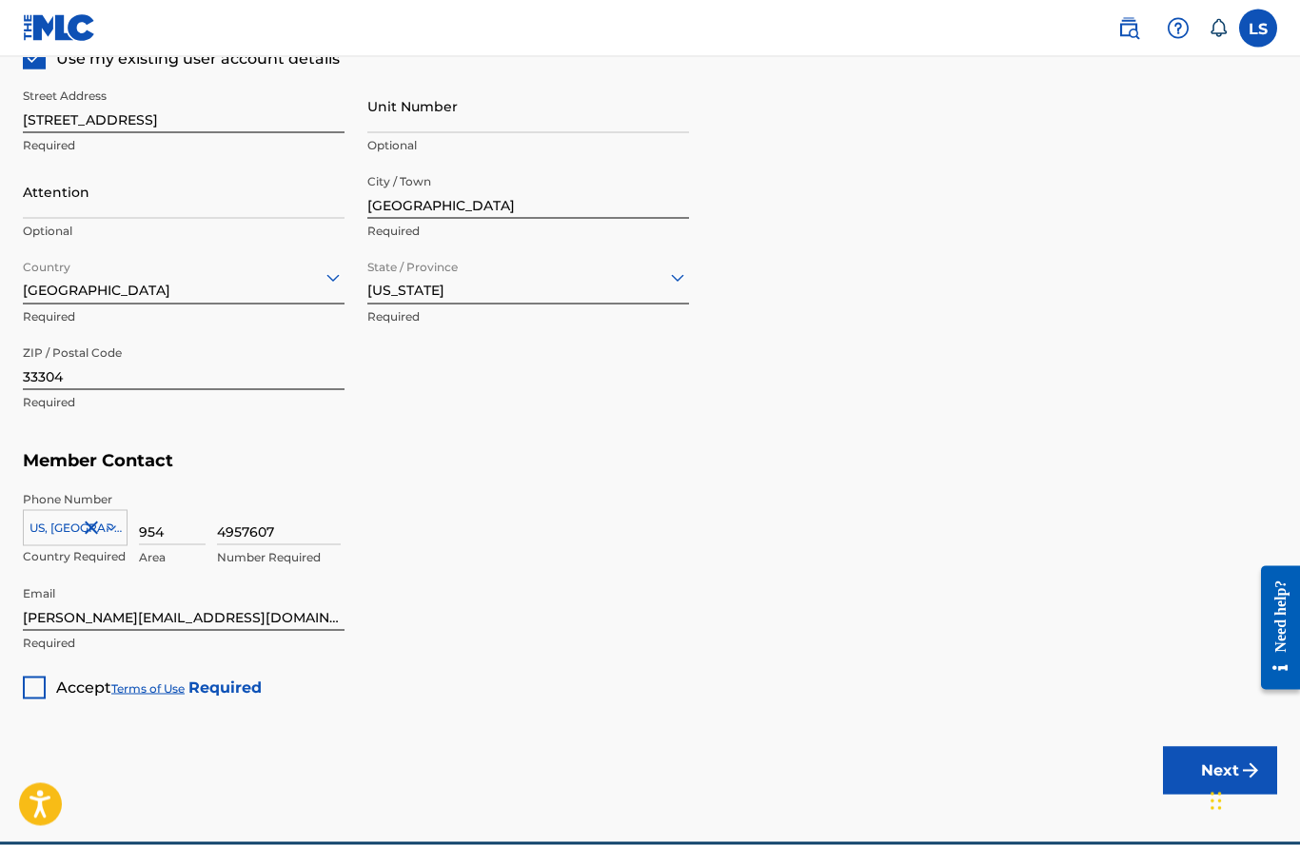
click at [40, 689] on div at bounding box center [34, 688] width 23 height 23
click at [1210, 771] on button "Next" at bounding box center [1220, 771] width 114 height 48
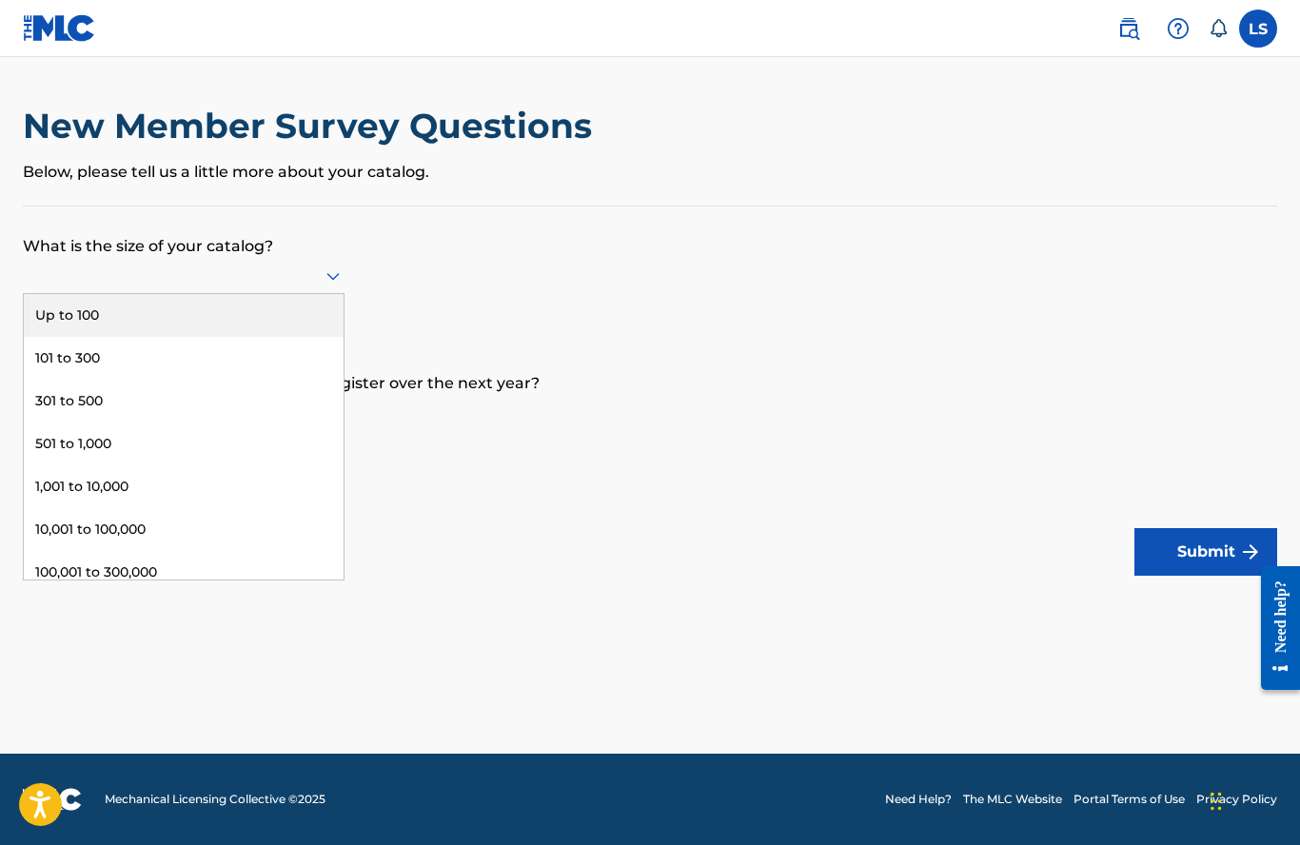
click at [57, 321] on div "Up to 100" at bounding box center [184, 315] width 320 height 43
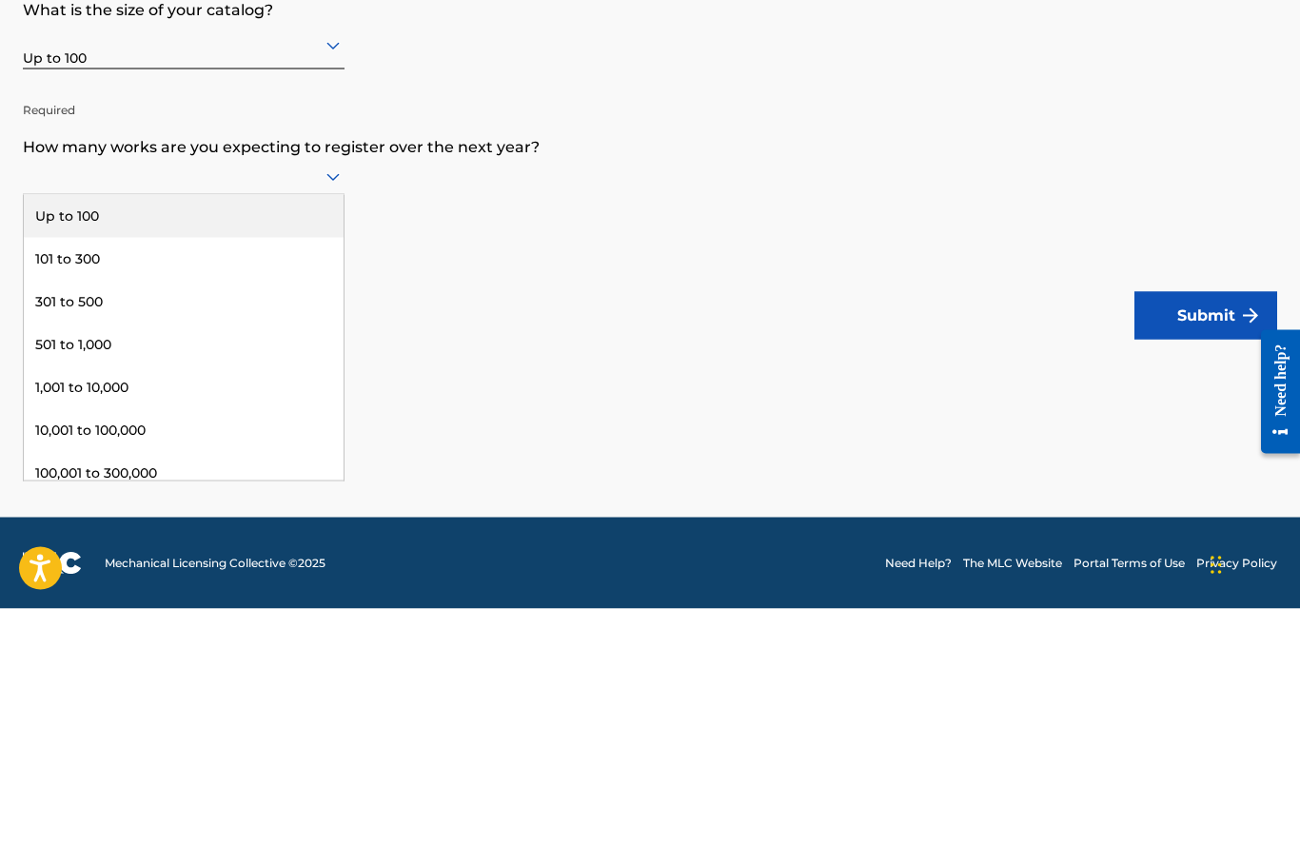
click at [57, 431] on div "Up to 100" at bounding box center [184, 452] width 320 height 43
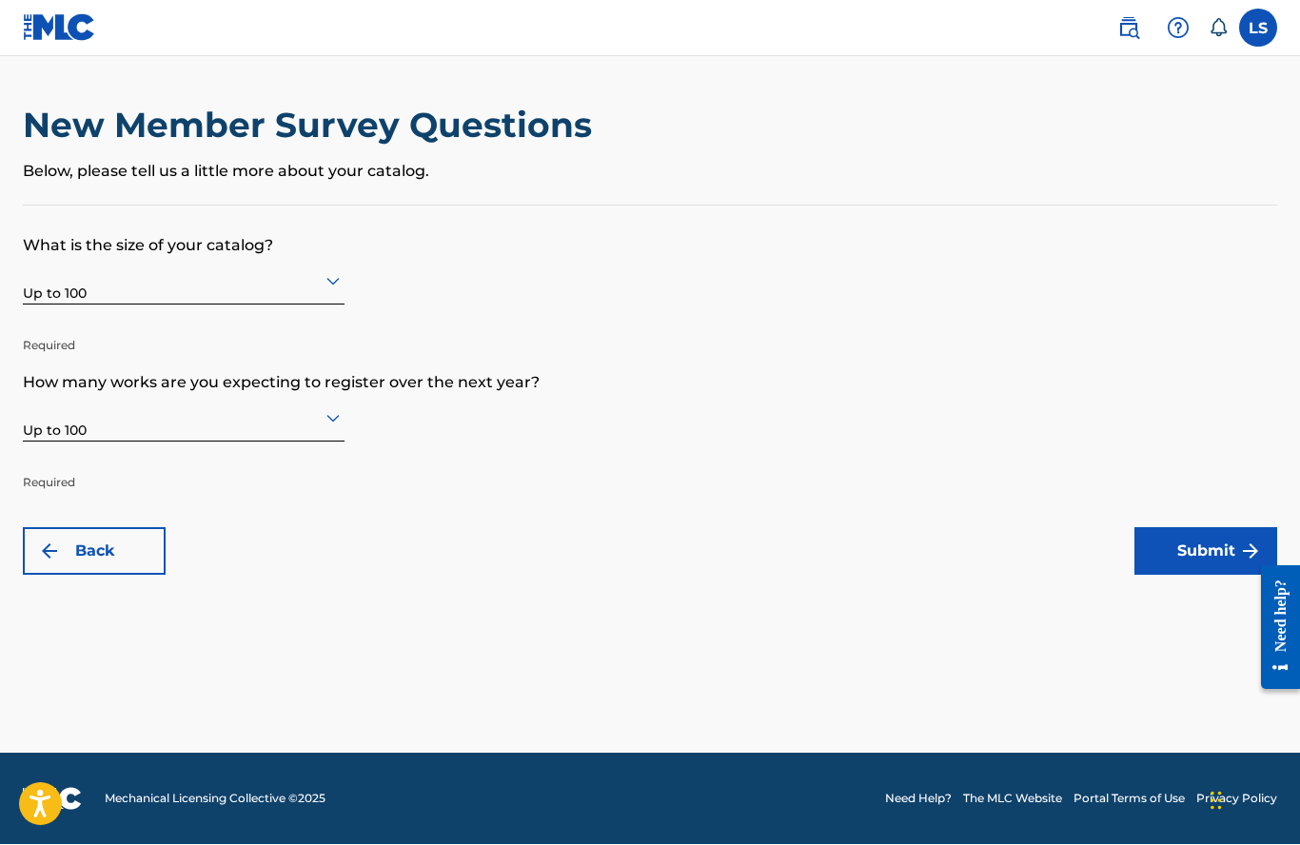
click at [1196, 528] on button "Submit" at bounding box center [1205, 552] width 143 height 48
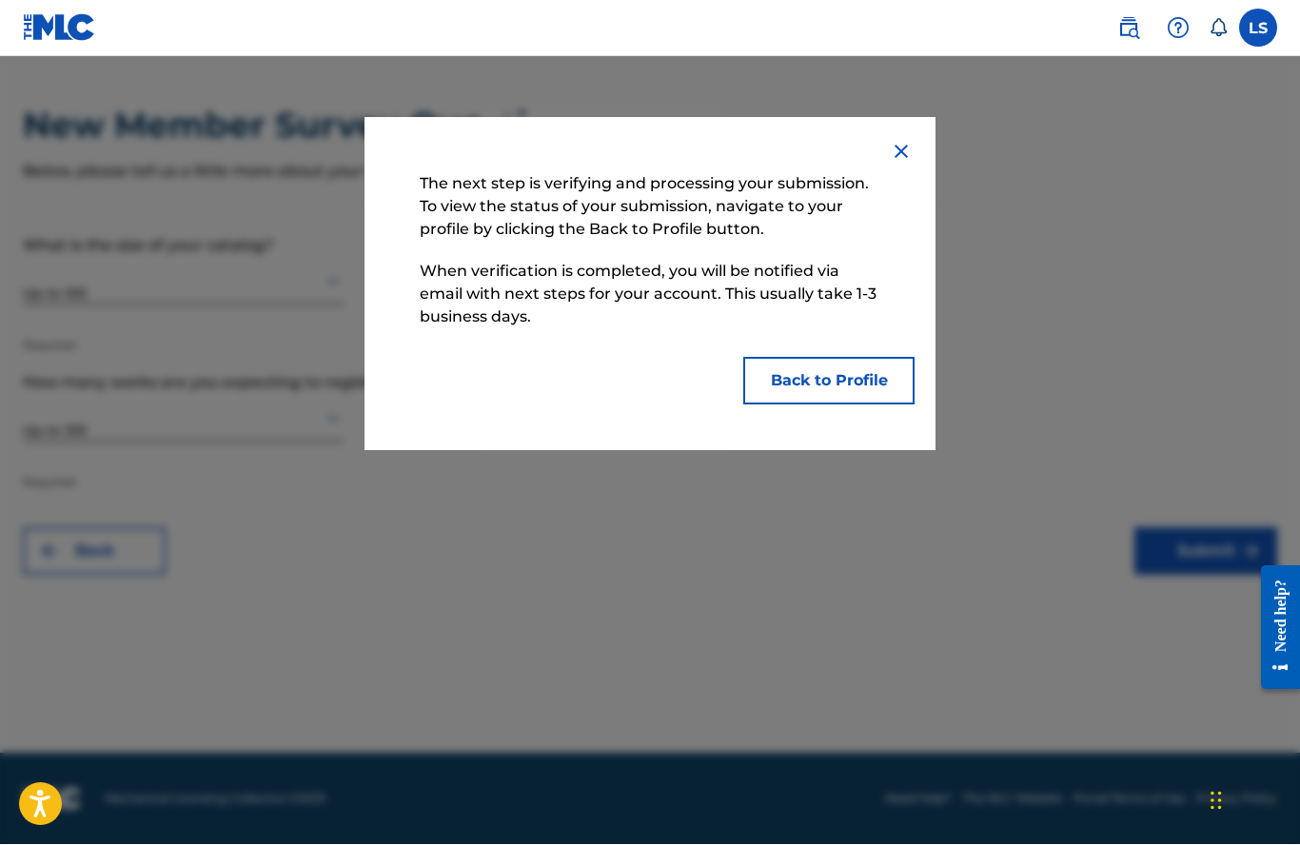
click at [812, 388] on button "Back to Profile" at bounding box center [828, 382] width 171 height 48
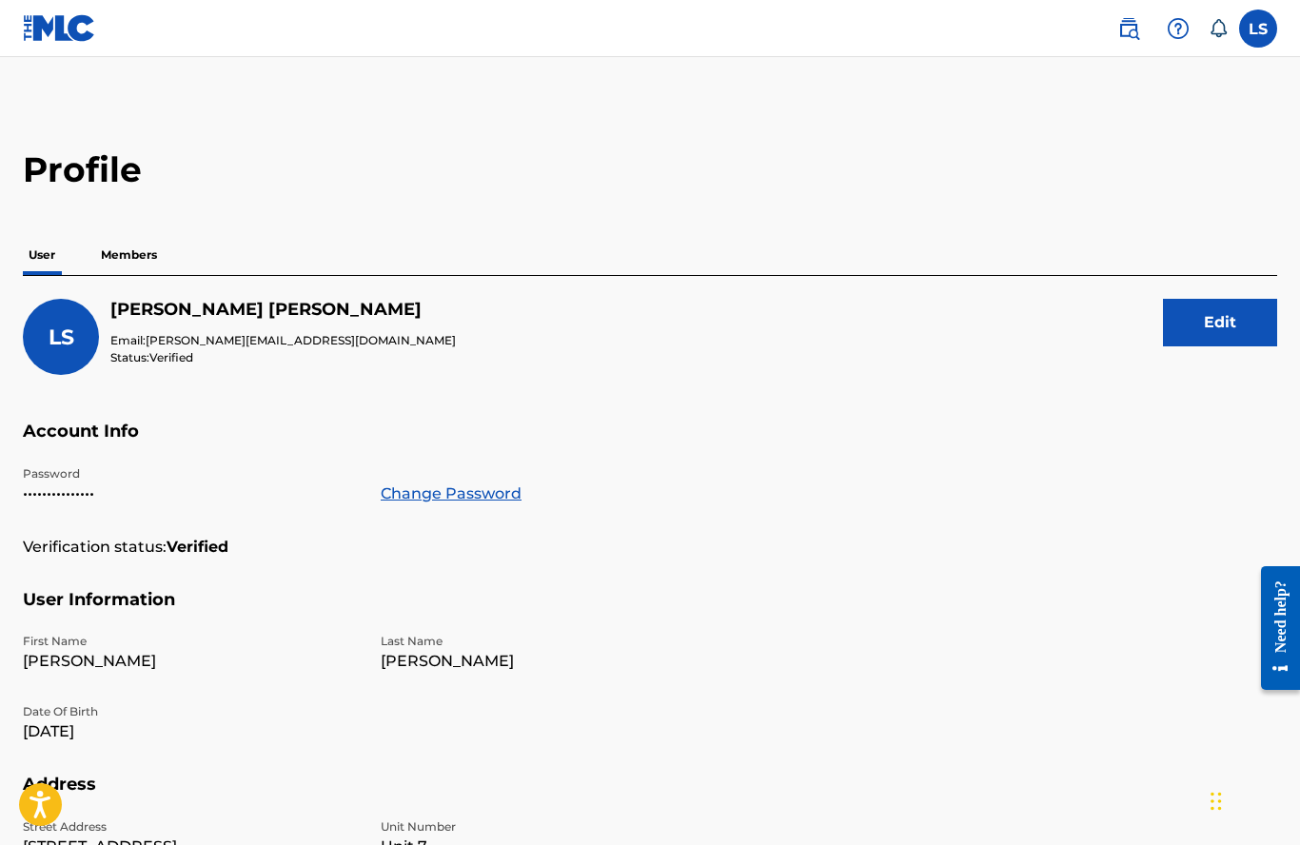
click at [130, 255] on p "Members" at bounding box center [129, 255] width 68 height 40
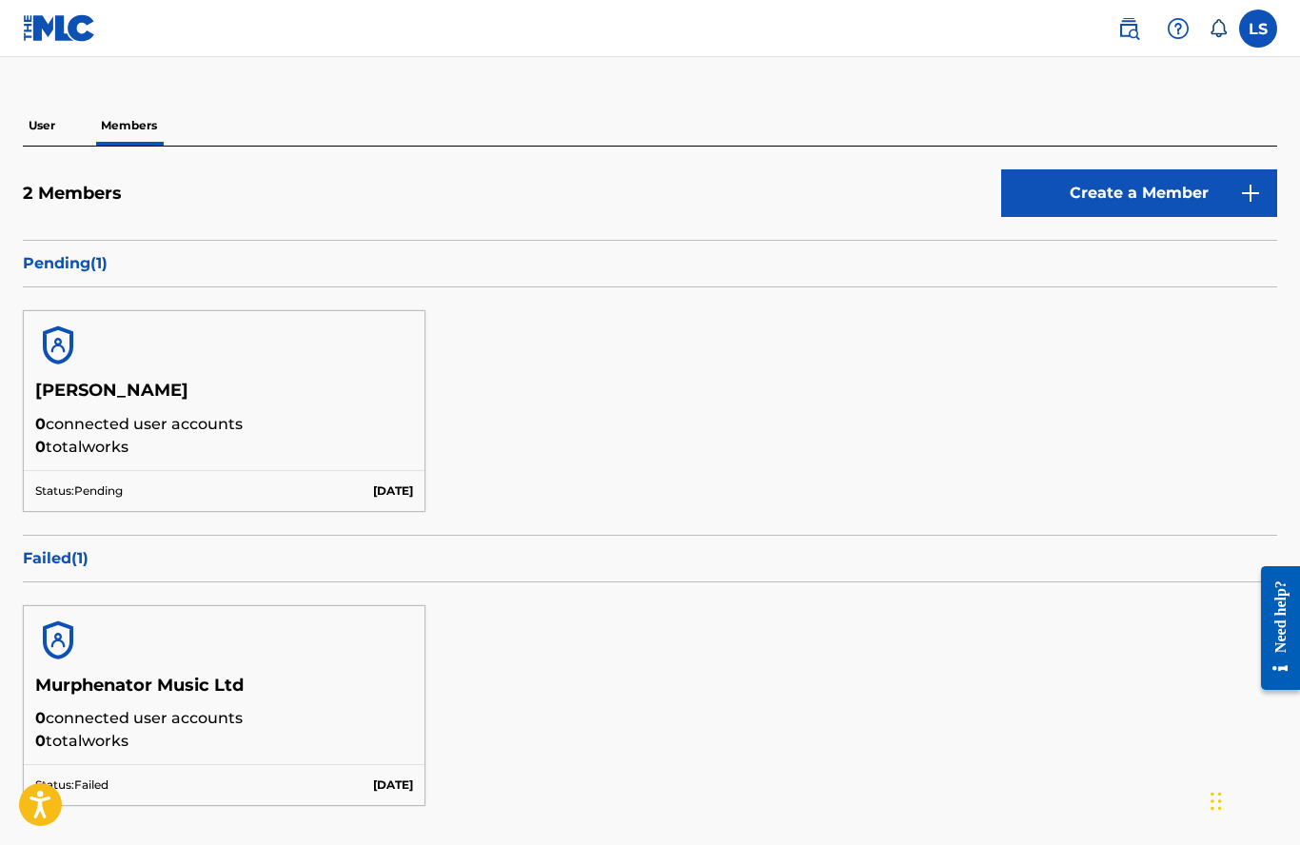
scroll to position [164, 0]
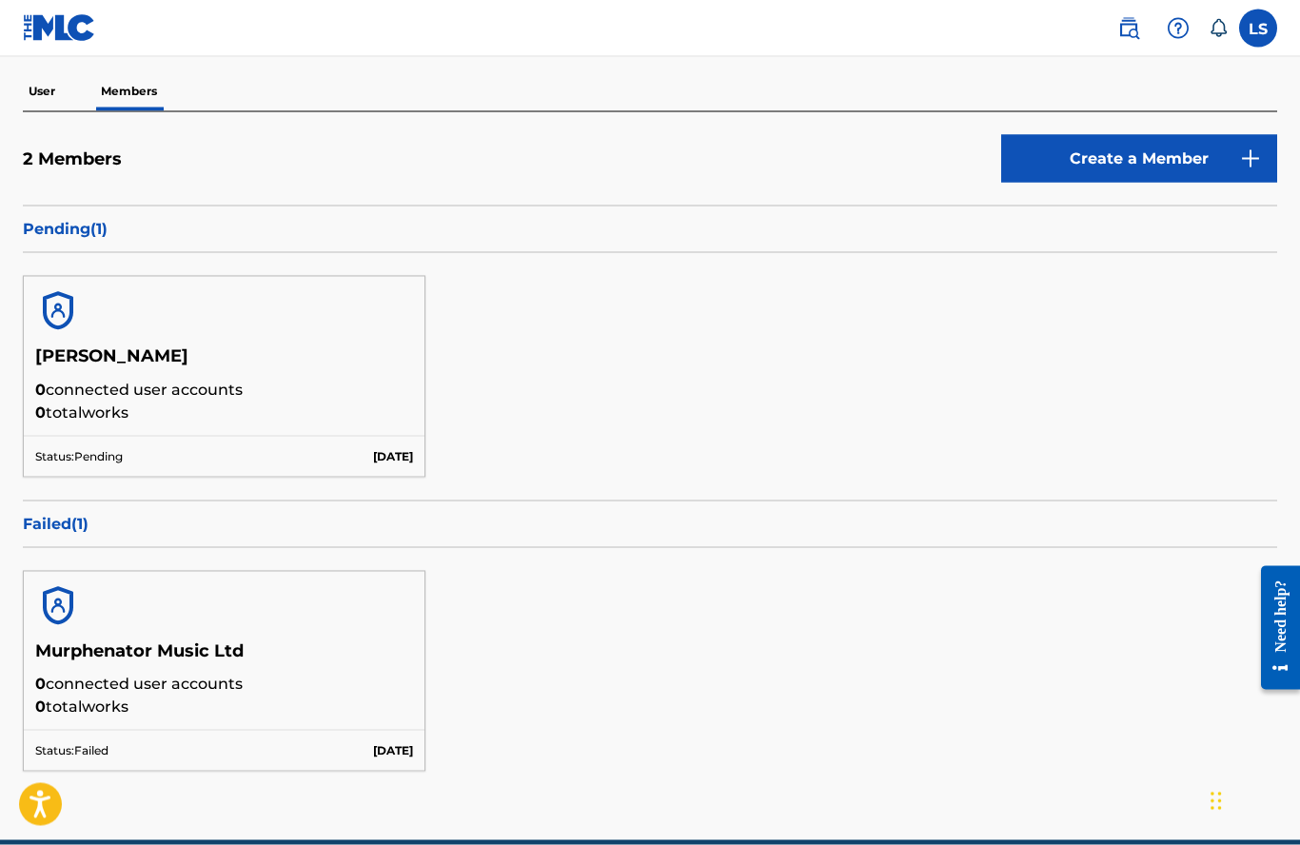
click at [1116, 145] on link "Create a Member" at bounding box center [1139, 159] width 276 height 48
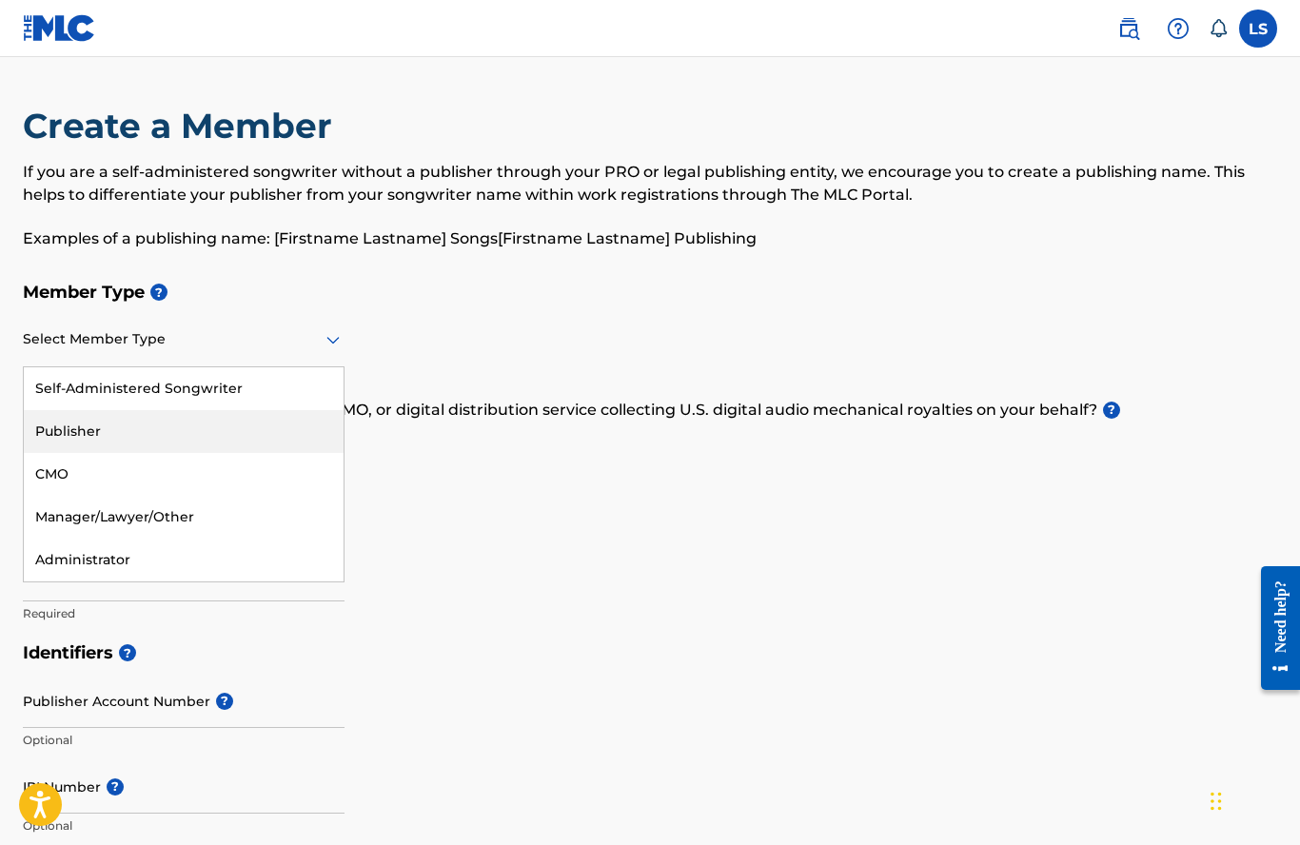
click at [68, 426] on div "Publisher" at bounding box center [184, 431] width 320 height 43
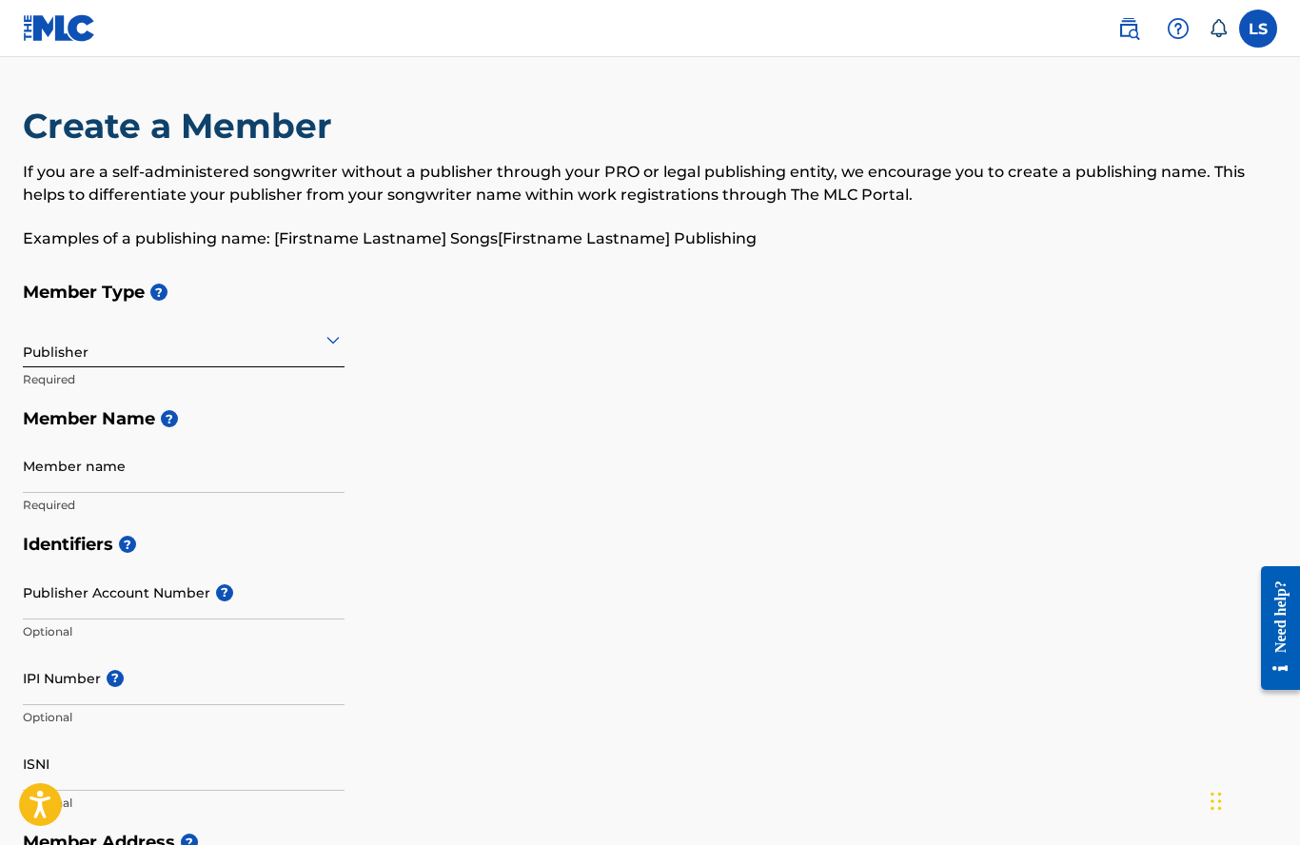
click at [45, 465] on input "Member name" at bounding box center [184, 466] width 322 height 54
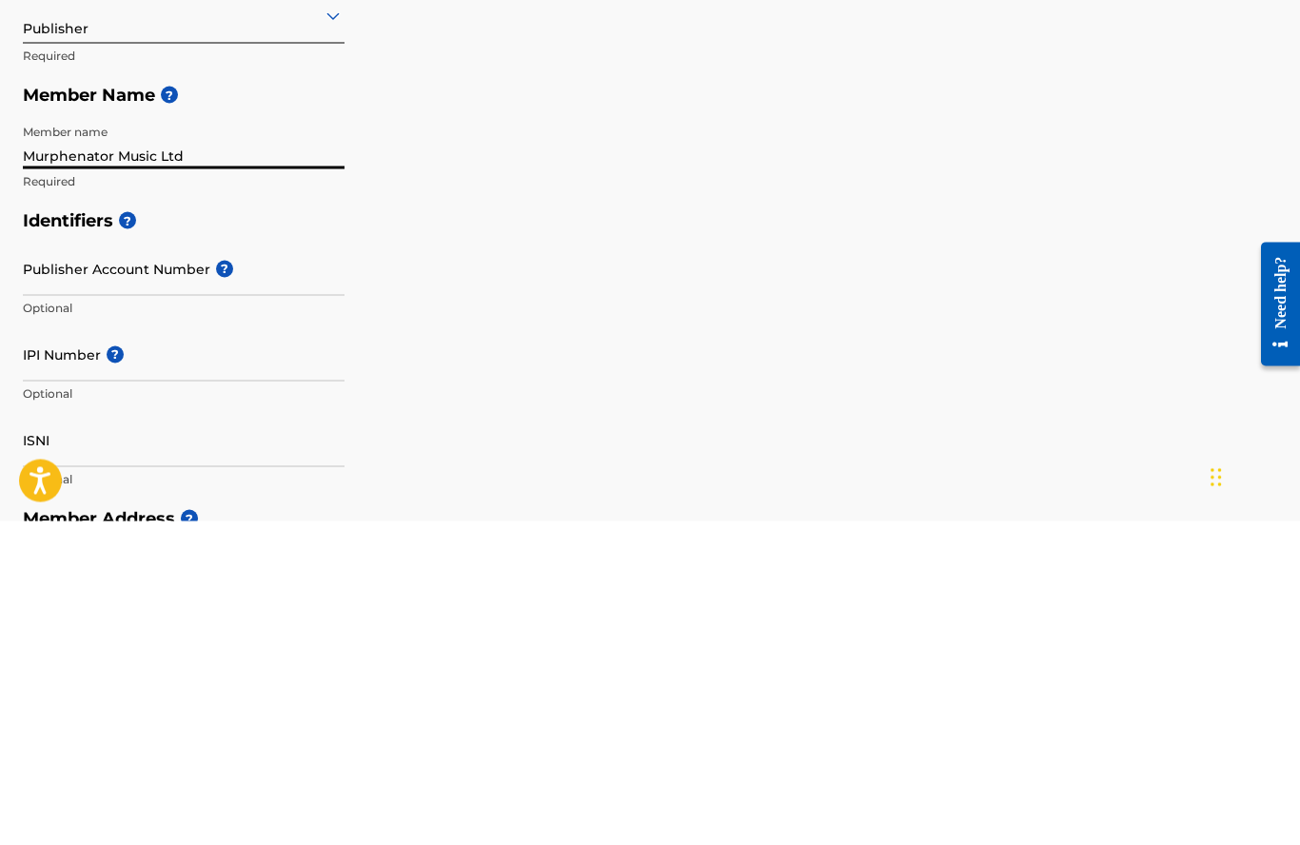
type input "Murphenator Music Ltd"
click at [35, 565] on input "Publisher Account Number ?" at bounding box center [184, 592] width 322 height 54
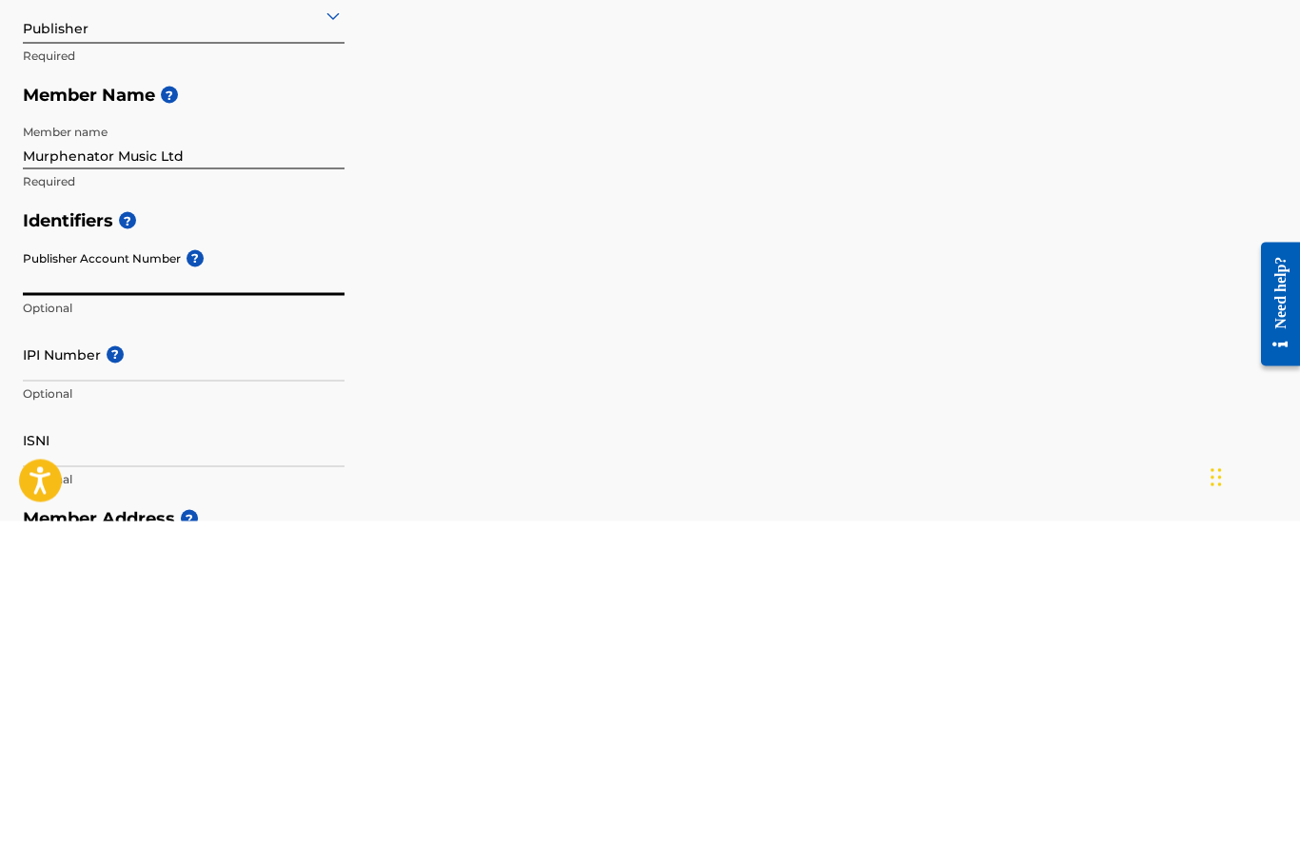
type input "p"
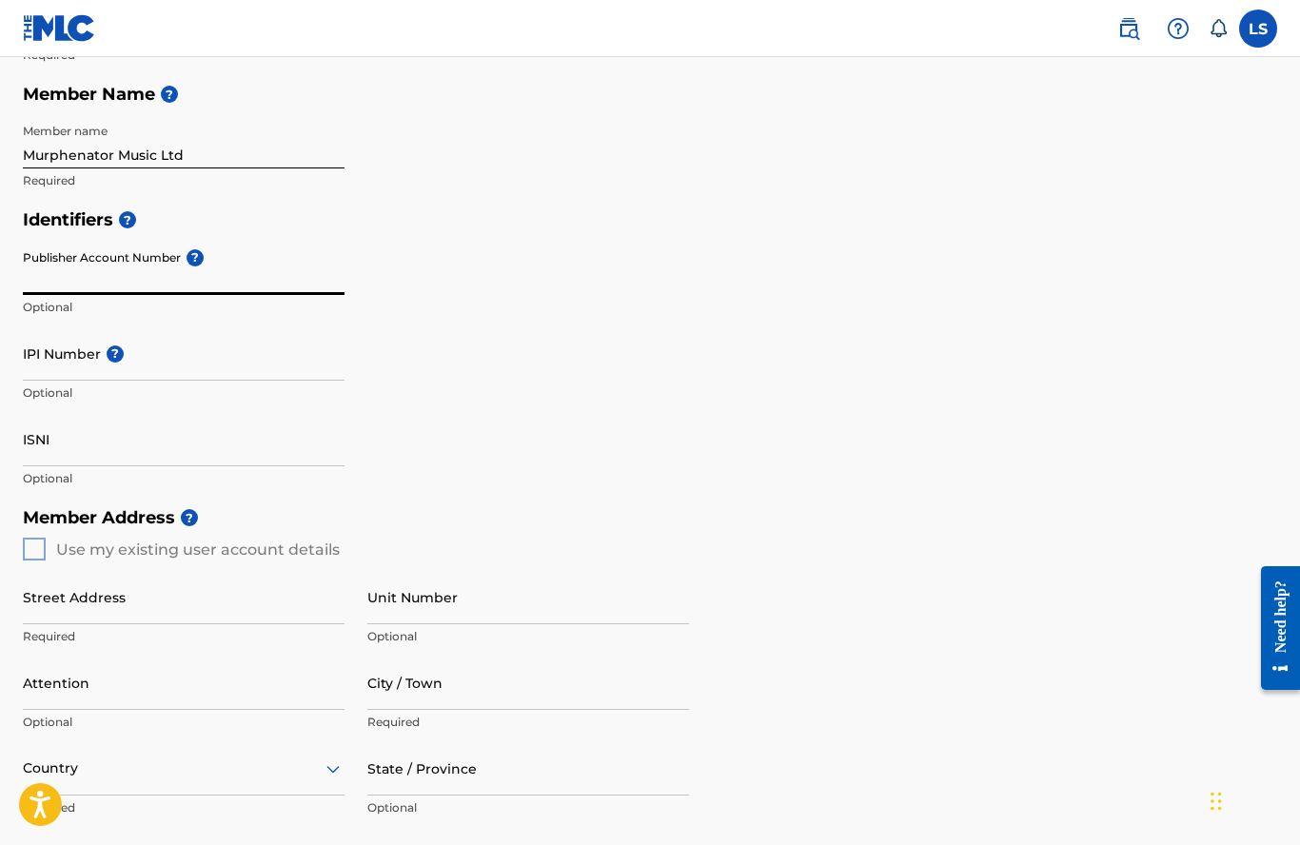
scroll to position [324, 0]
click at [207, 249] on input "Publisher Account Number ?" at bounding box center [184, 269] width 322 height 54
click at [217, 333] on input "IPI Number ?" at bounding box center [184, 354] width 322 height 54
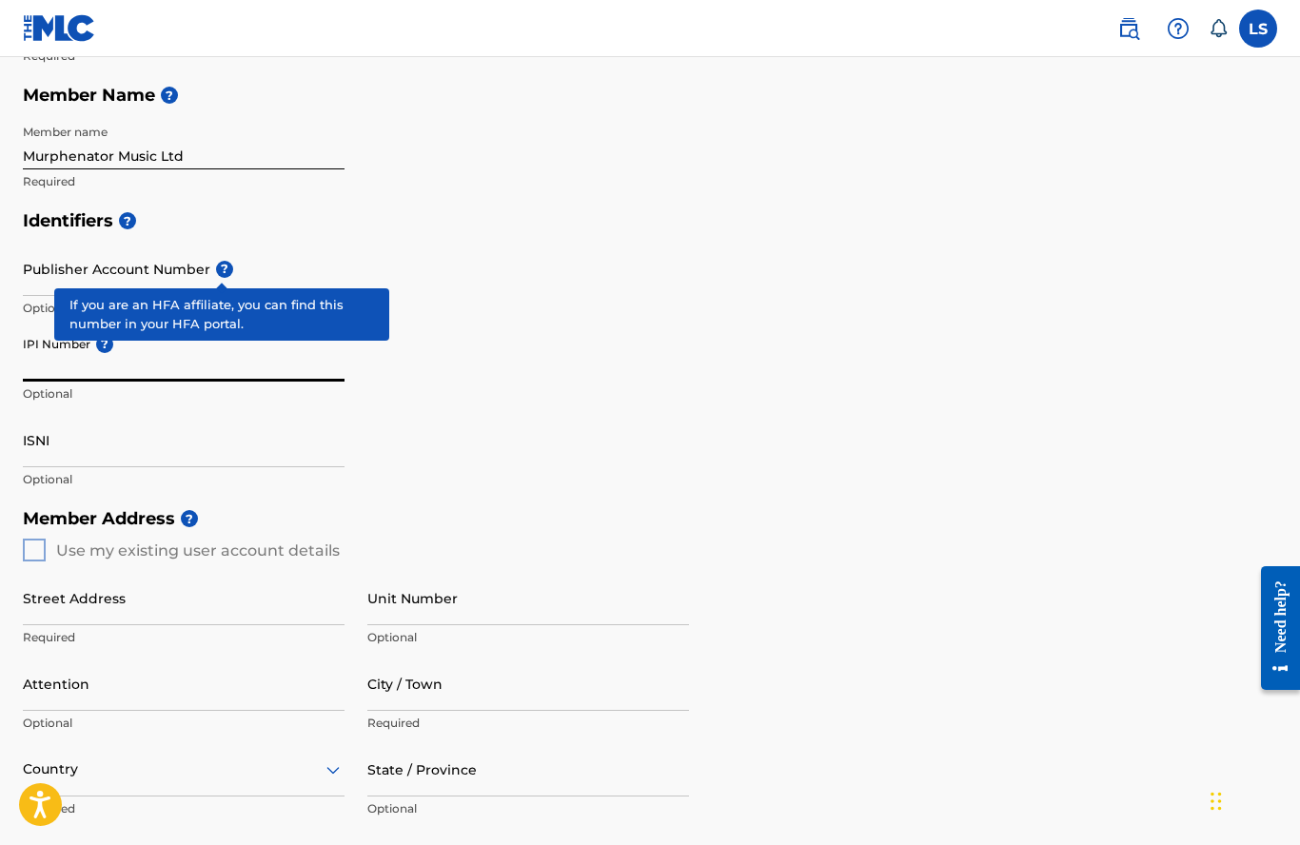
click at [218, 266] on span "?" at bounding box center [224, 269] width 17 height 17
click at [218, 266] on input "Publisher Account Number ?" at bounding box center [184, 269] width 322 height 54
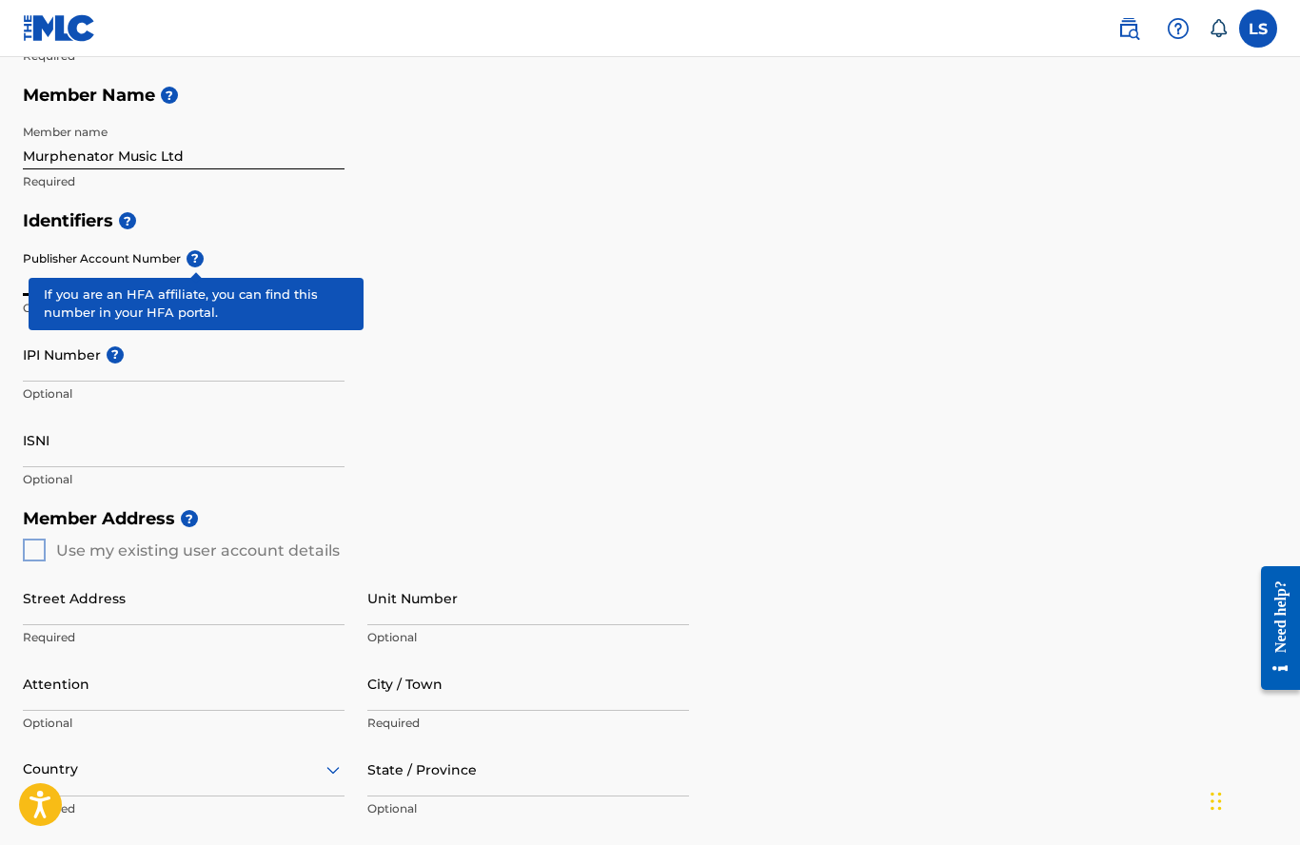
click at [39, 365] on input "IPI Number ?" at bounding box center [184, 354] width 322 height 54
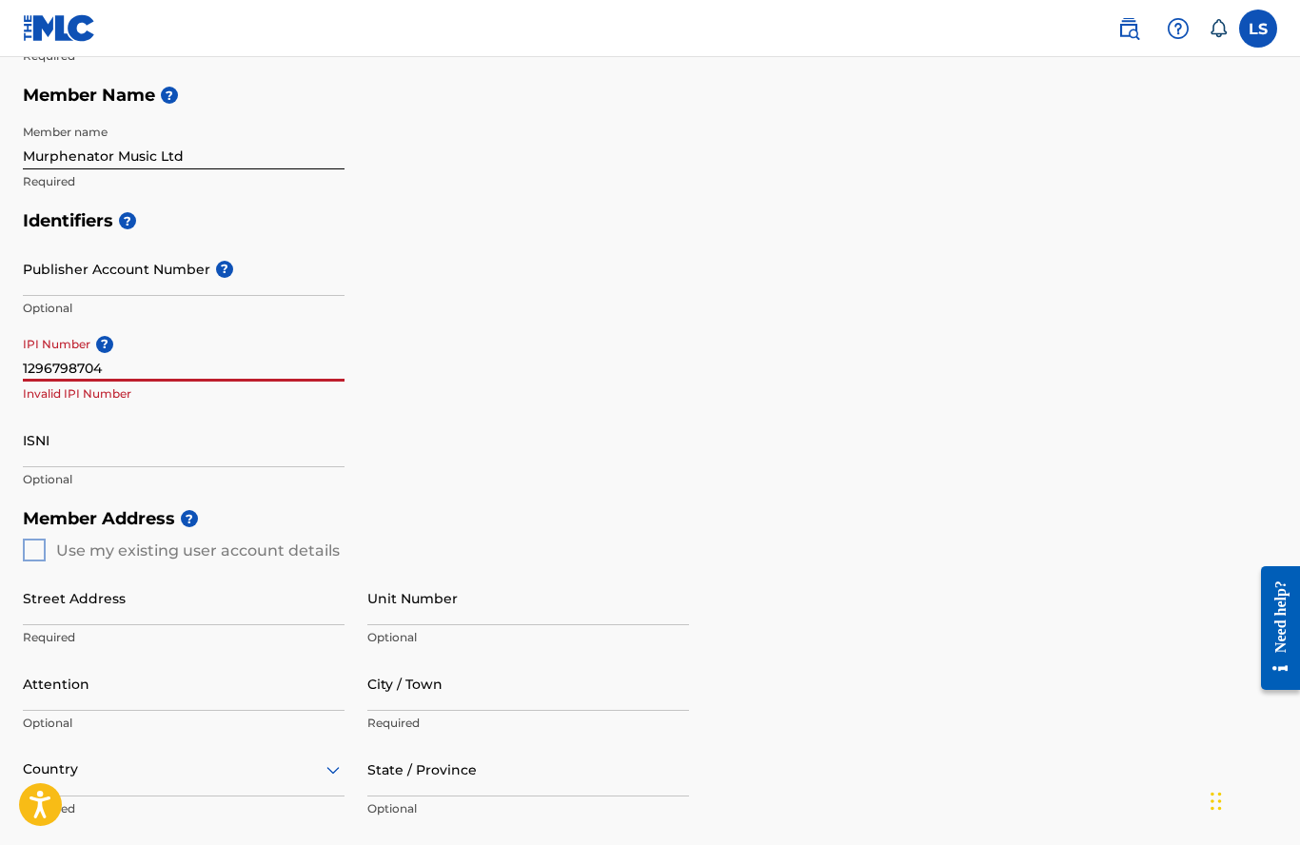
click at [230, 378] on input "1296798704" at bounding box center [184, 354] width 322 height 54
click at [172, 363] on input "1296798704" at bounding box center [184, 354] width 322 height 54
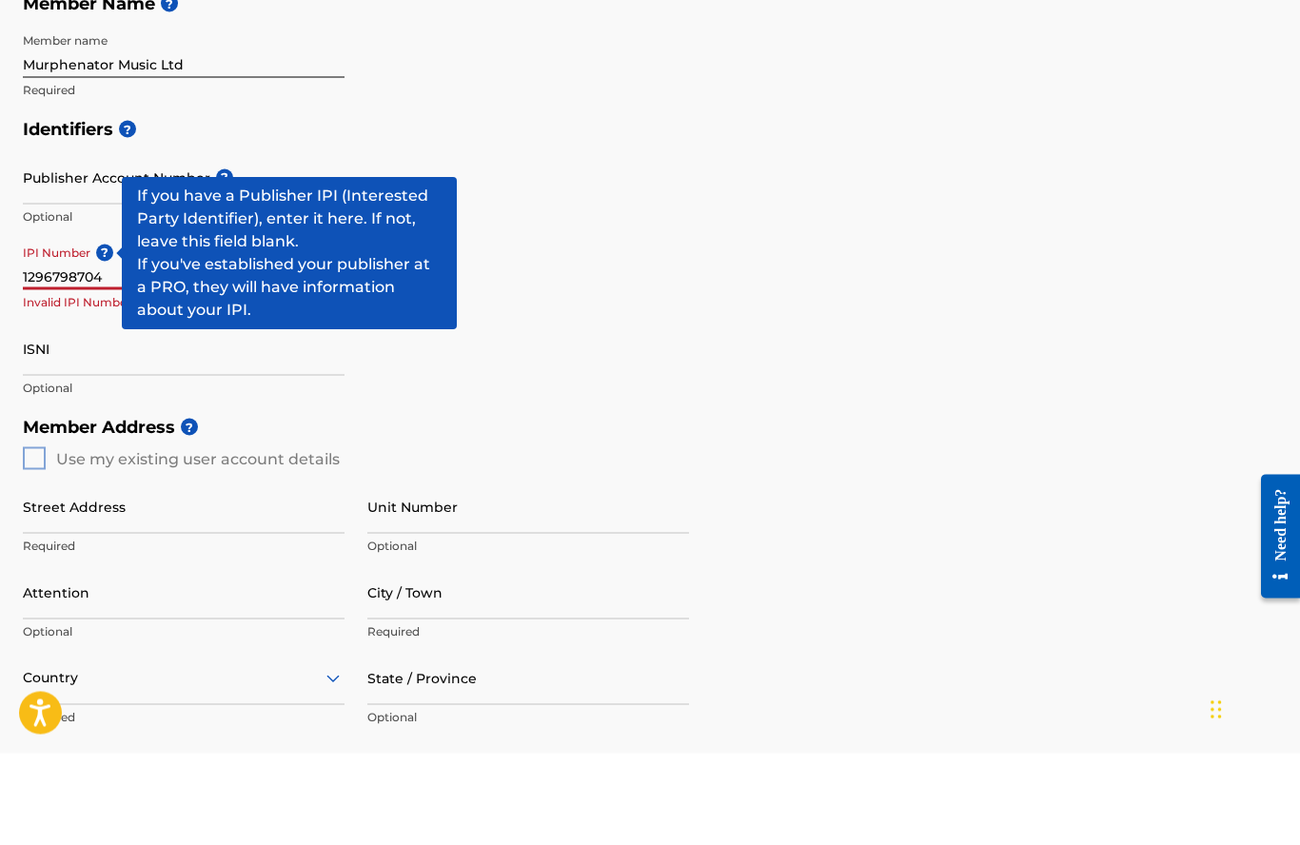
type input "1296798704"
click at [102, 336] on span "?" at bounding box center [104, 344] width 17 height 17
click at [102, 327] on input "1296798704" at bounding box center [184, 354] width 322 height 54
click at [70, 413] on input "ISNI" at bounding box center [184, 440] width 322 height 54
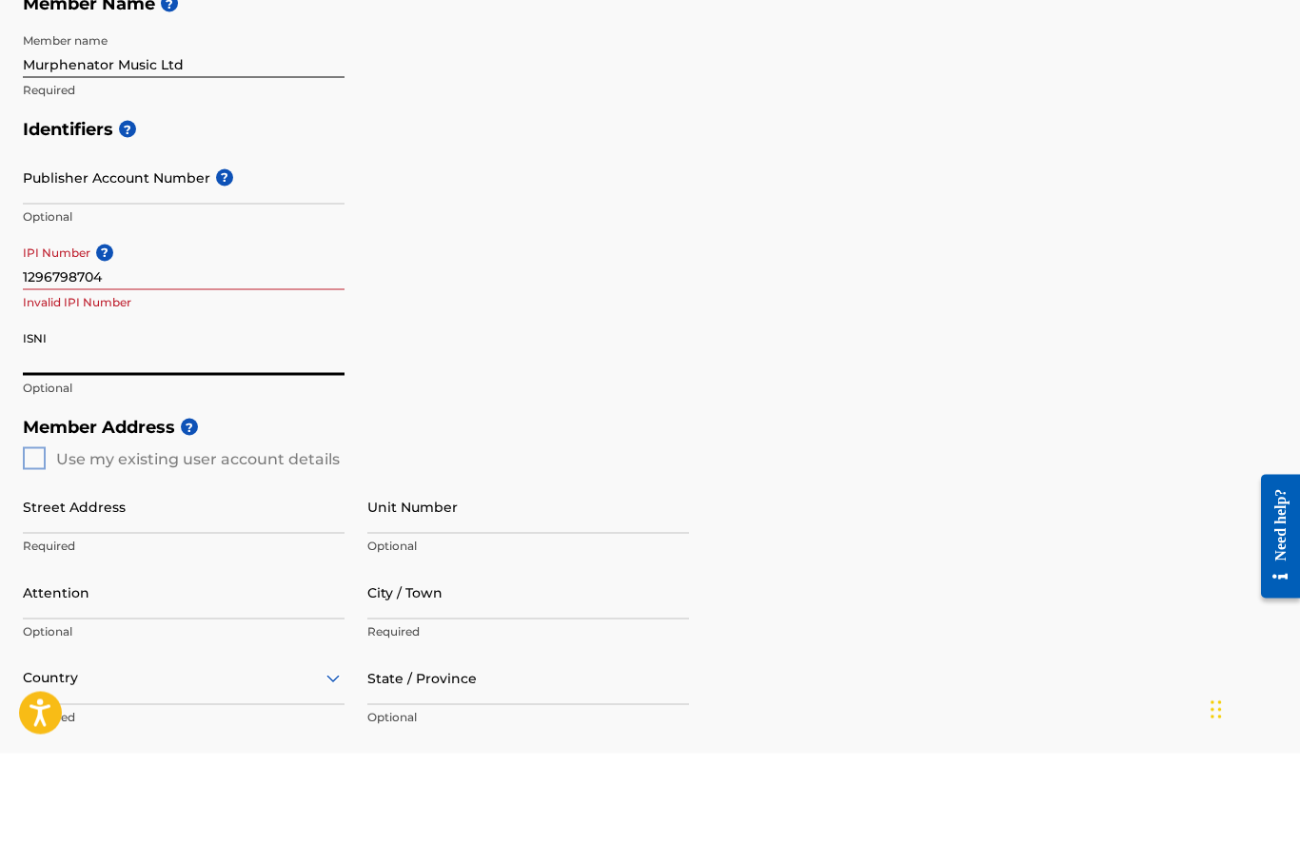
click at [116, 327] on input "1296798704" at bounding box center [184, 354] width 322 height 54
click at [97, 413] on input "ISNI" at bounding box center [184, 440] width 322 height 54
click at [75, 385] on p "Invalid IPI Number" at bounding box center [184, 393] width 322 height 17
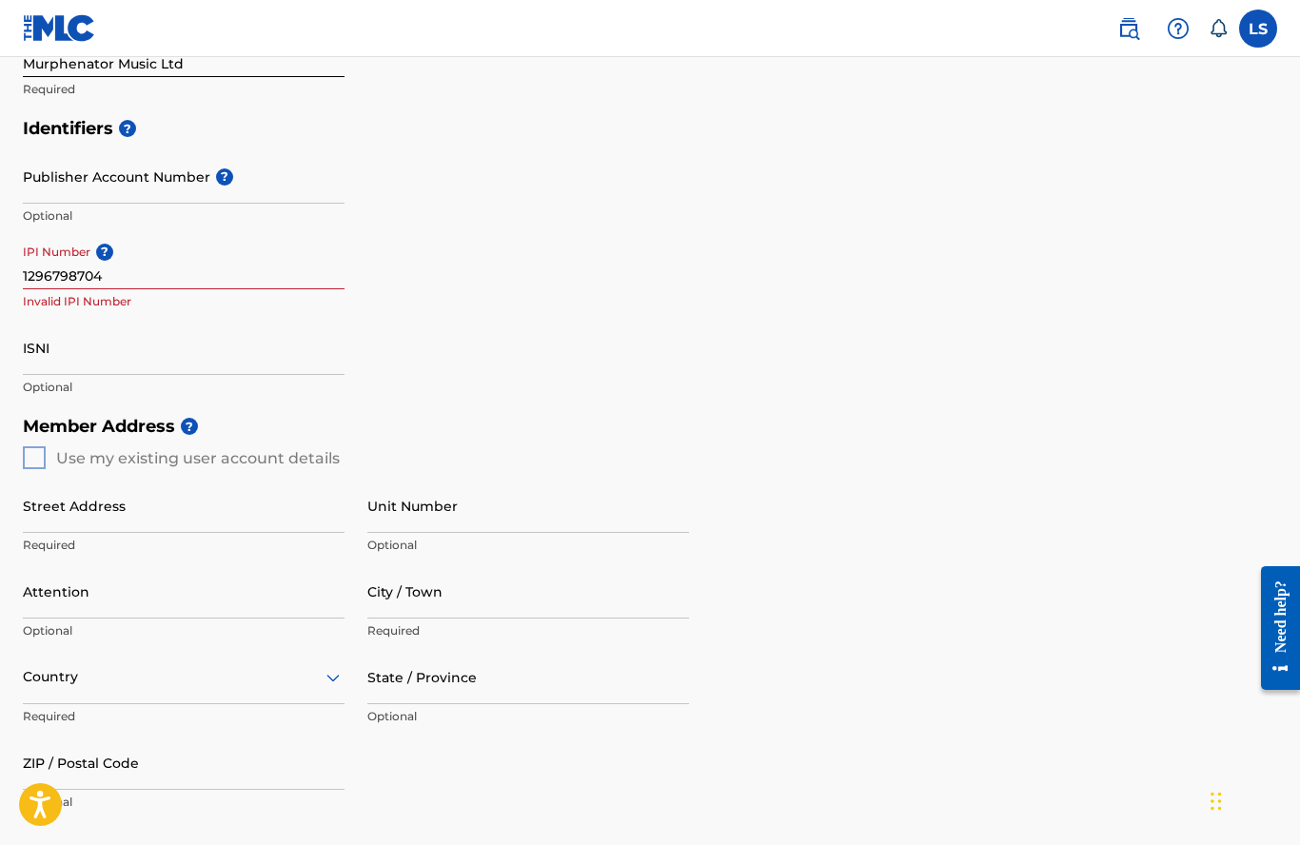
click at [130, 274] on input "1296798704" at bounding box center [184, 262] width 322 height 54
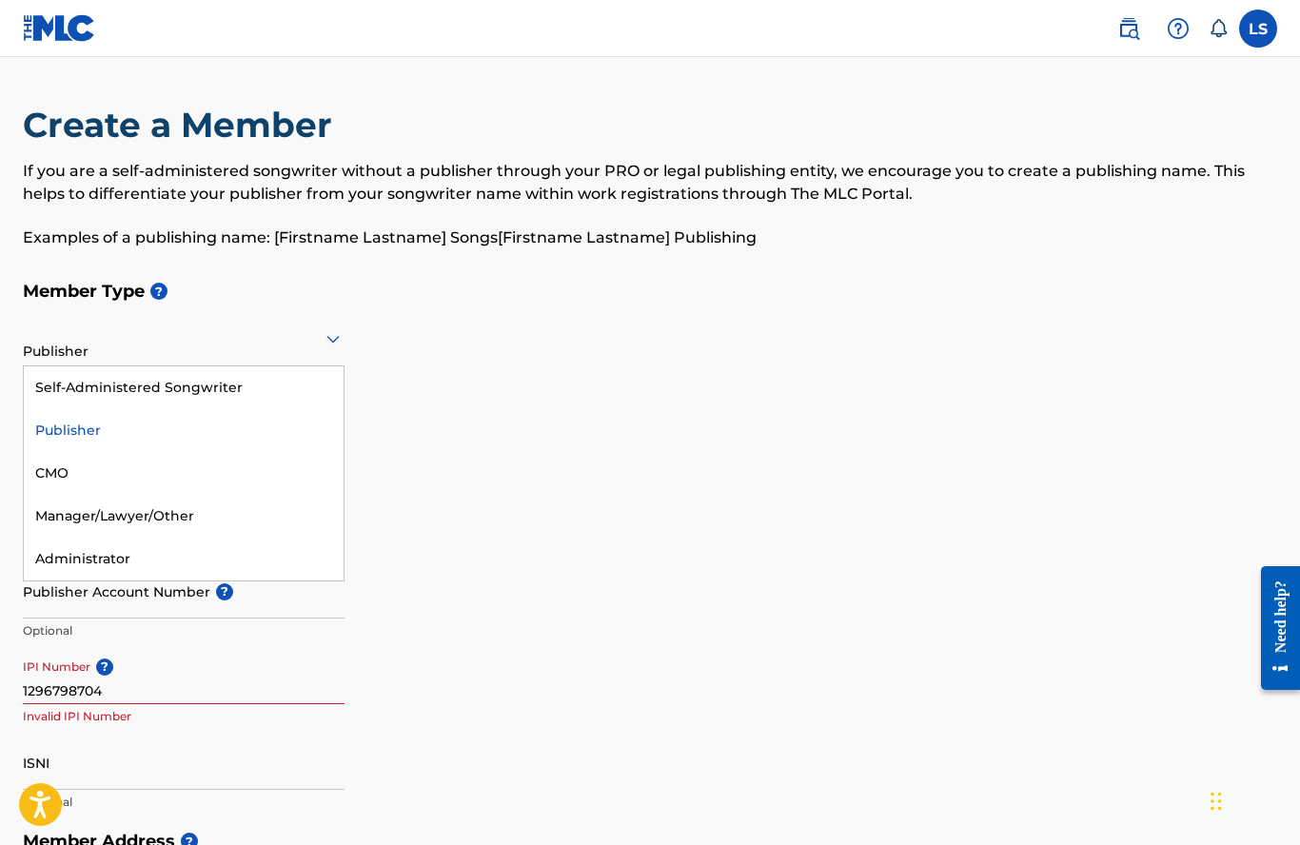
scroll to position [0, 0]
click at [1266, 18] on label at bounding box center [1258, 29] width 38 height 38
click at [1258, 29] on input "[PERSON_NAME] Streby [EMAIL_ADDRESS][DOMAIN_NAME] Notification Preferences Prof…" at bounding box center [1258, 29] width 0 height 0
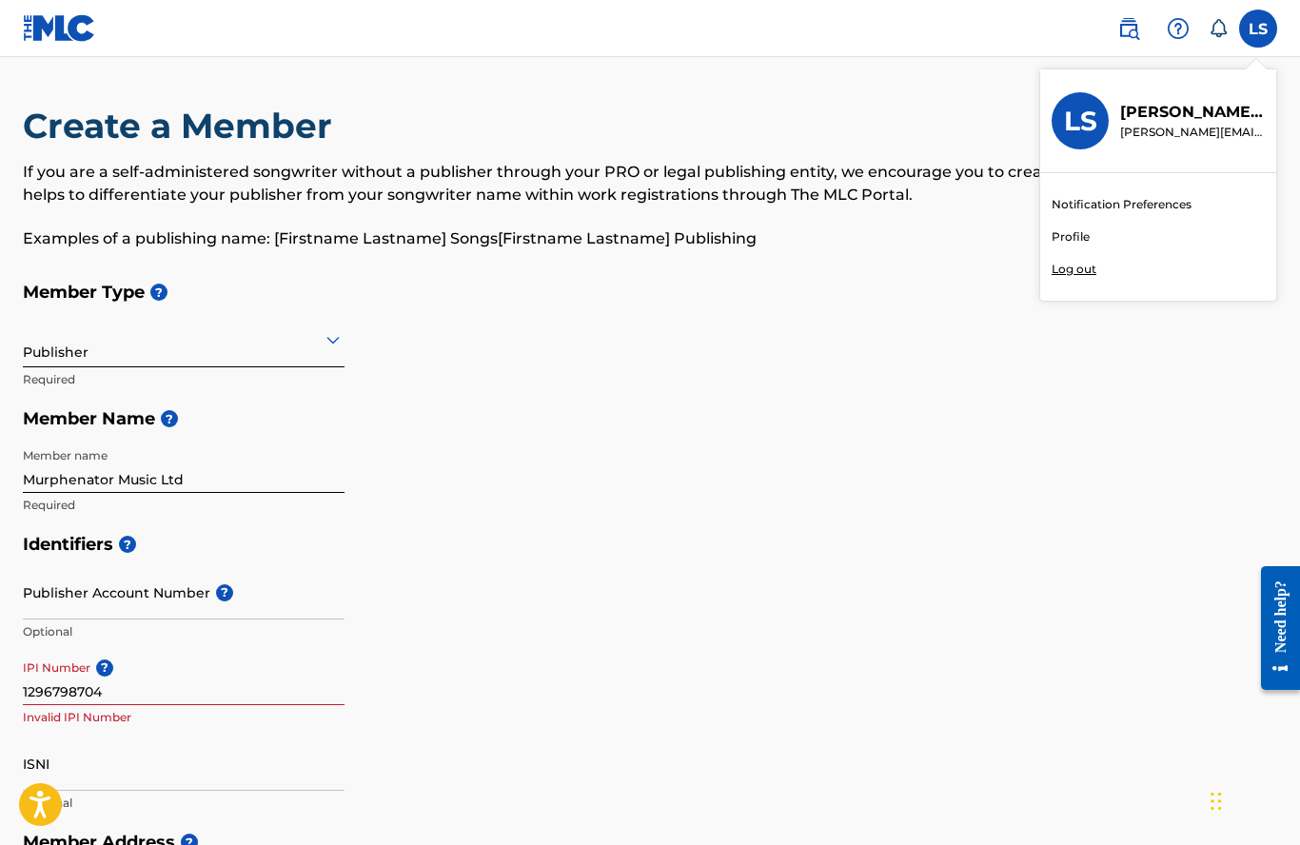
click at [1095, 206] on link "Notification Preferences" at bounding box center [1122, 204] width 140 height 17
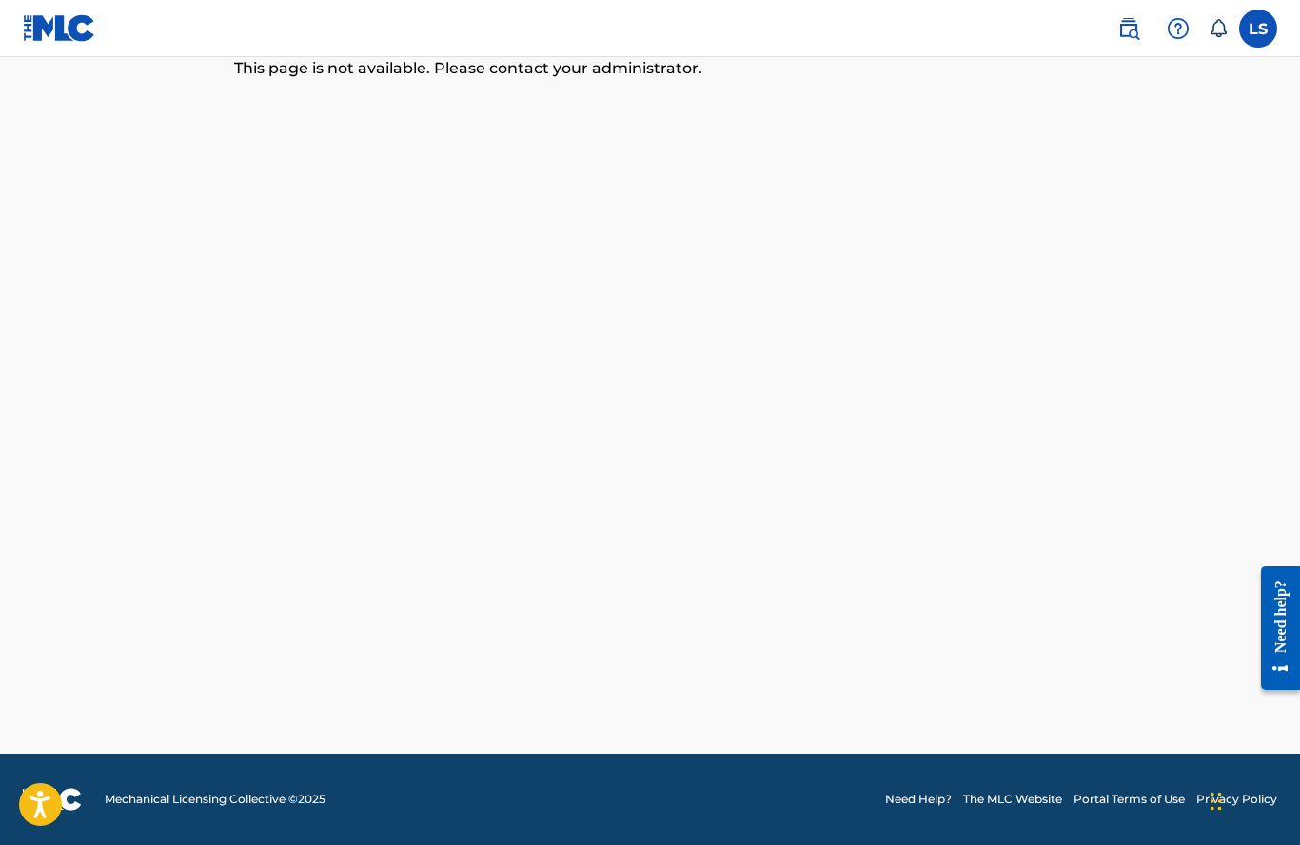
click at [1129, 34] on img at bounding box center [1128, 28] width 23 height 23
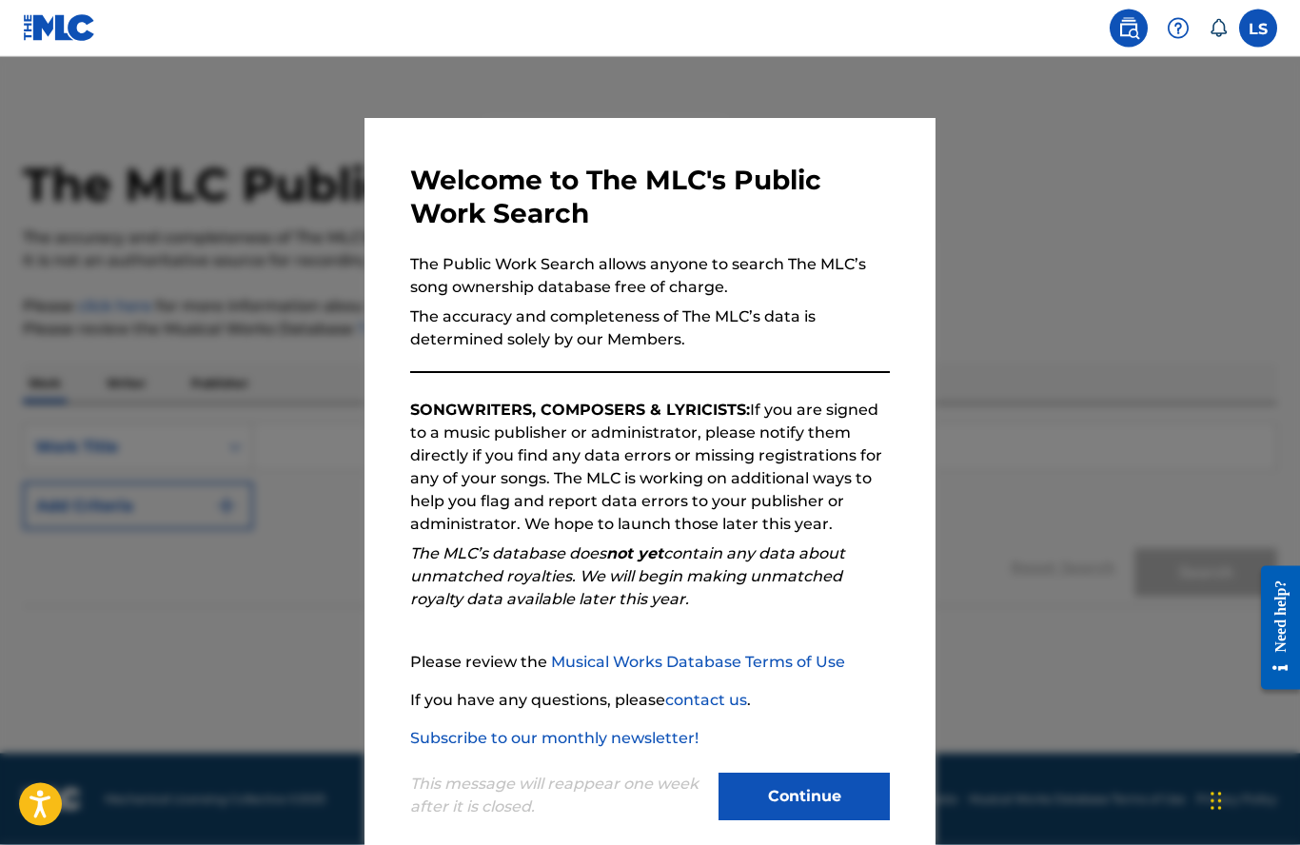
scroll to position [85, 0]
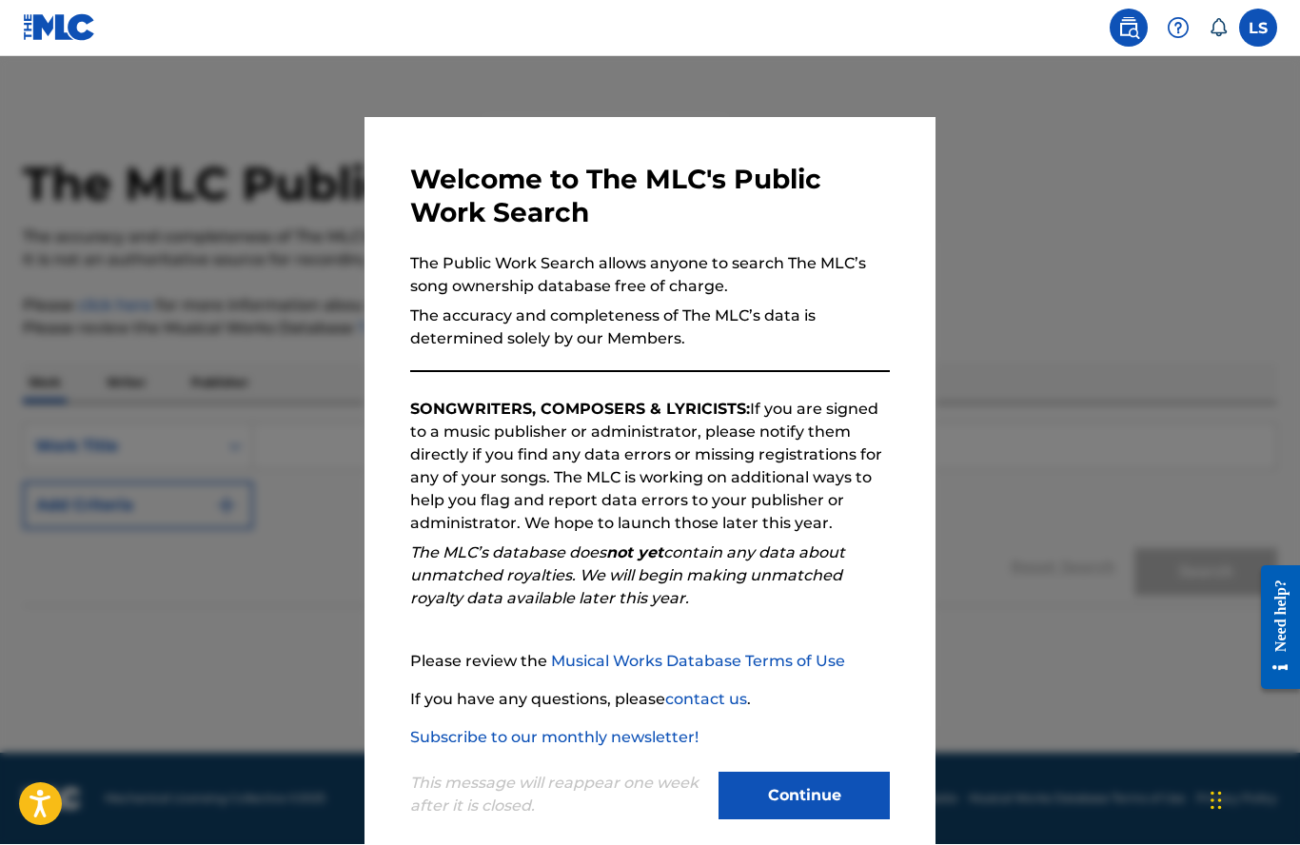
click at [762, 799] on button "Continue" at bounding box center [804, 797] width 171 height 48
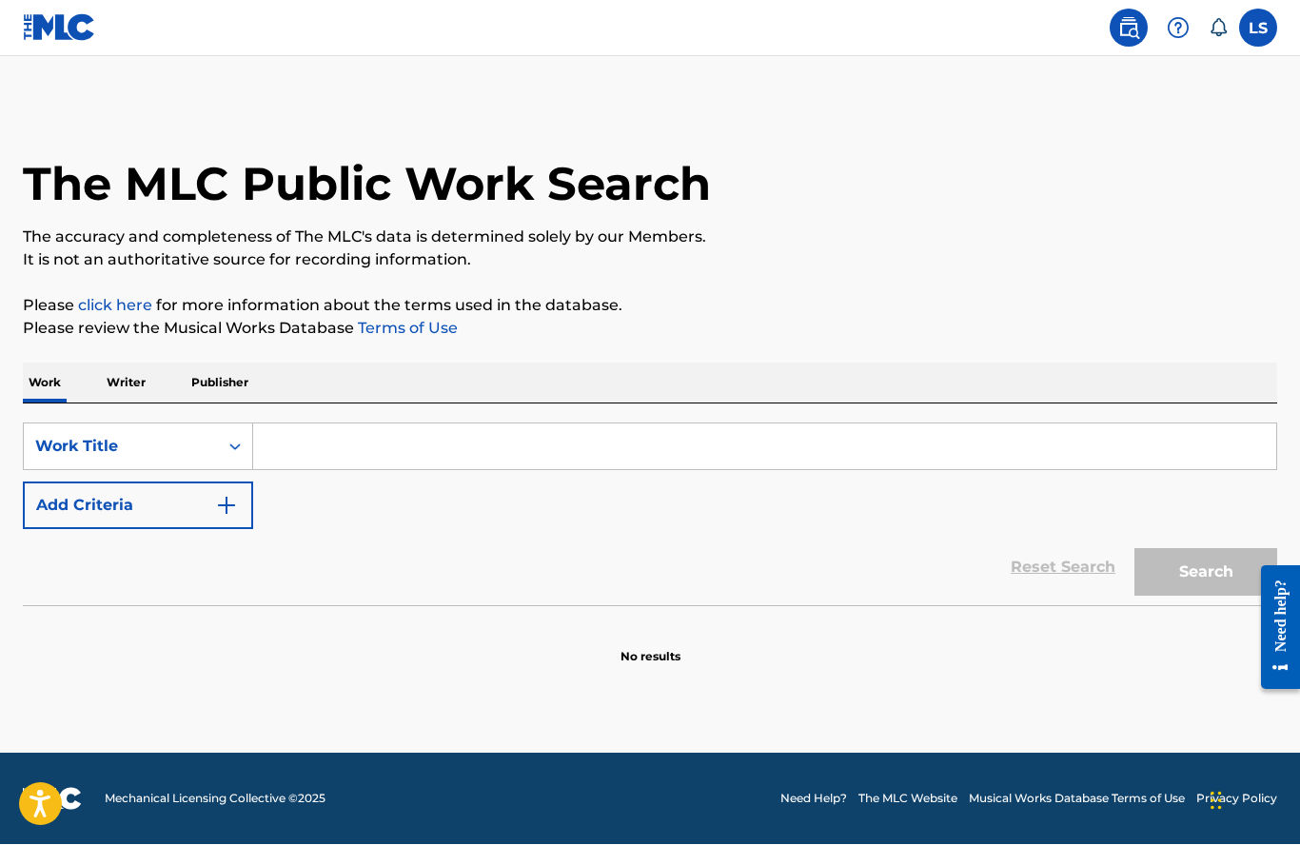
click at [308, 424] on input "Search Form" at bounding box center [764, 447] width 1023 height 46
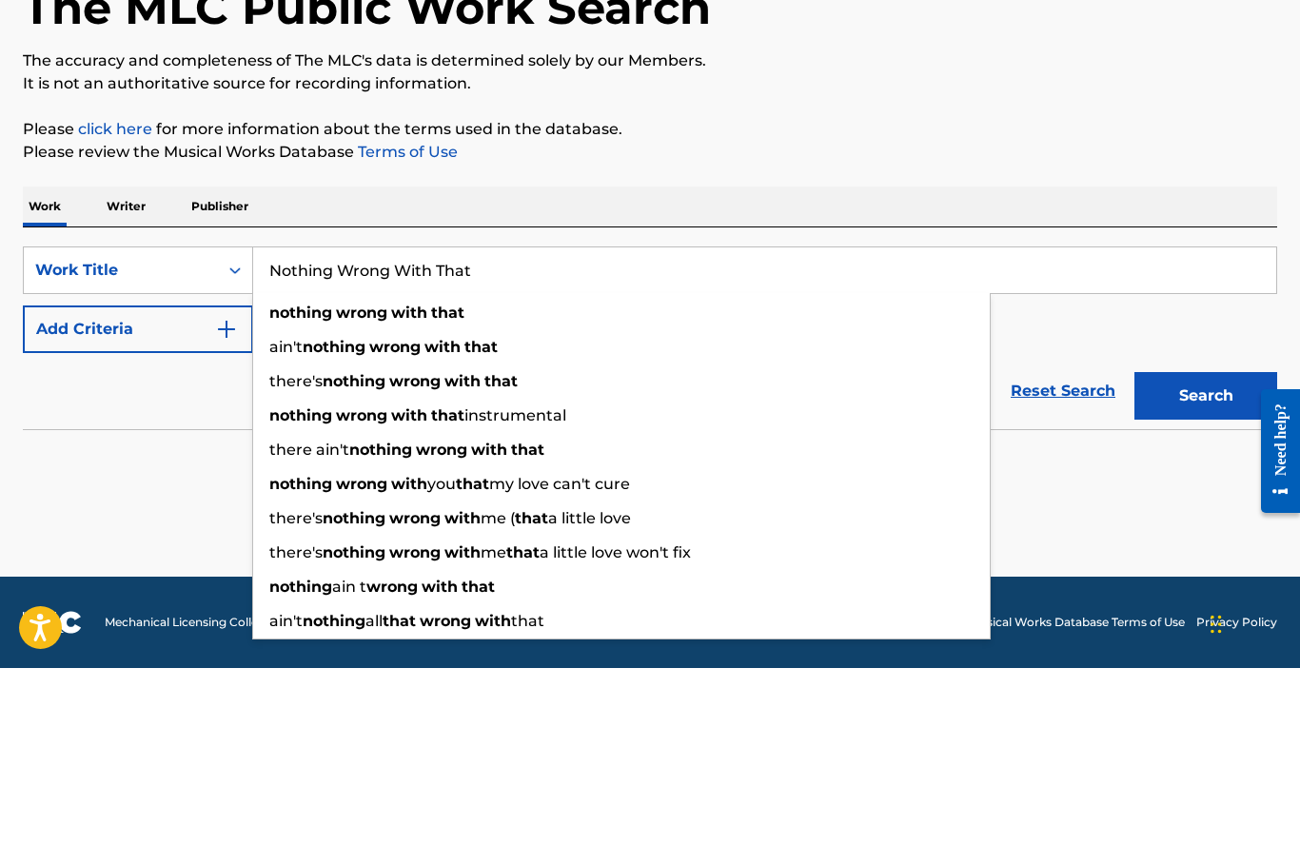
type input "Nothing Wrong With That"
click at [90, 483] on button "Add Criteria" at bounding box center [138, 507] width 230 height 48
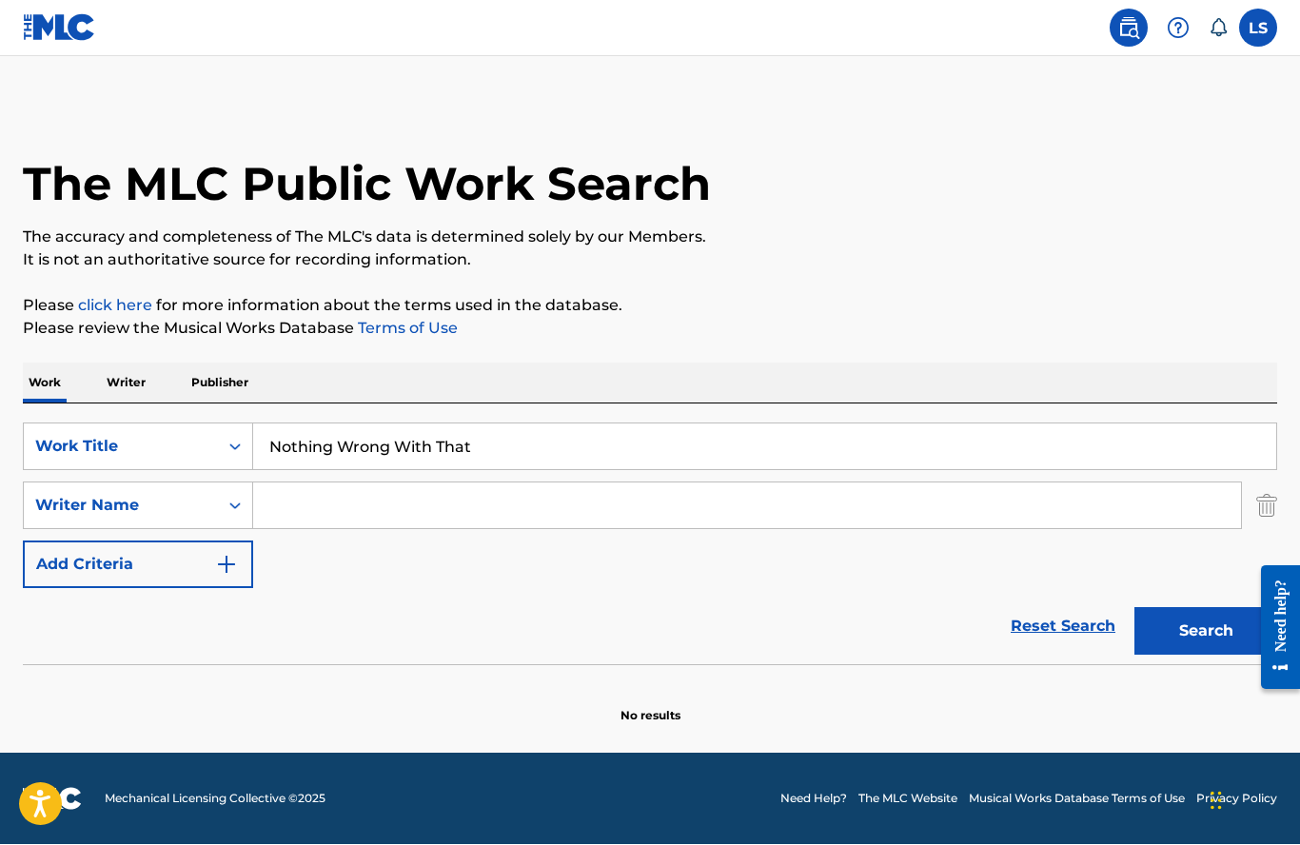
click at [291, 483] on input "Search Form" at bounding box center [747, 506] width 988 height 46
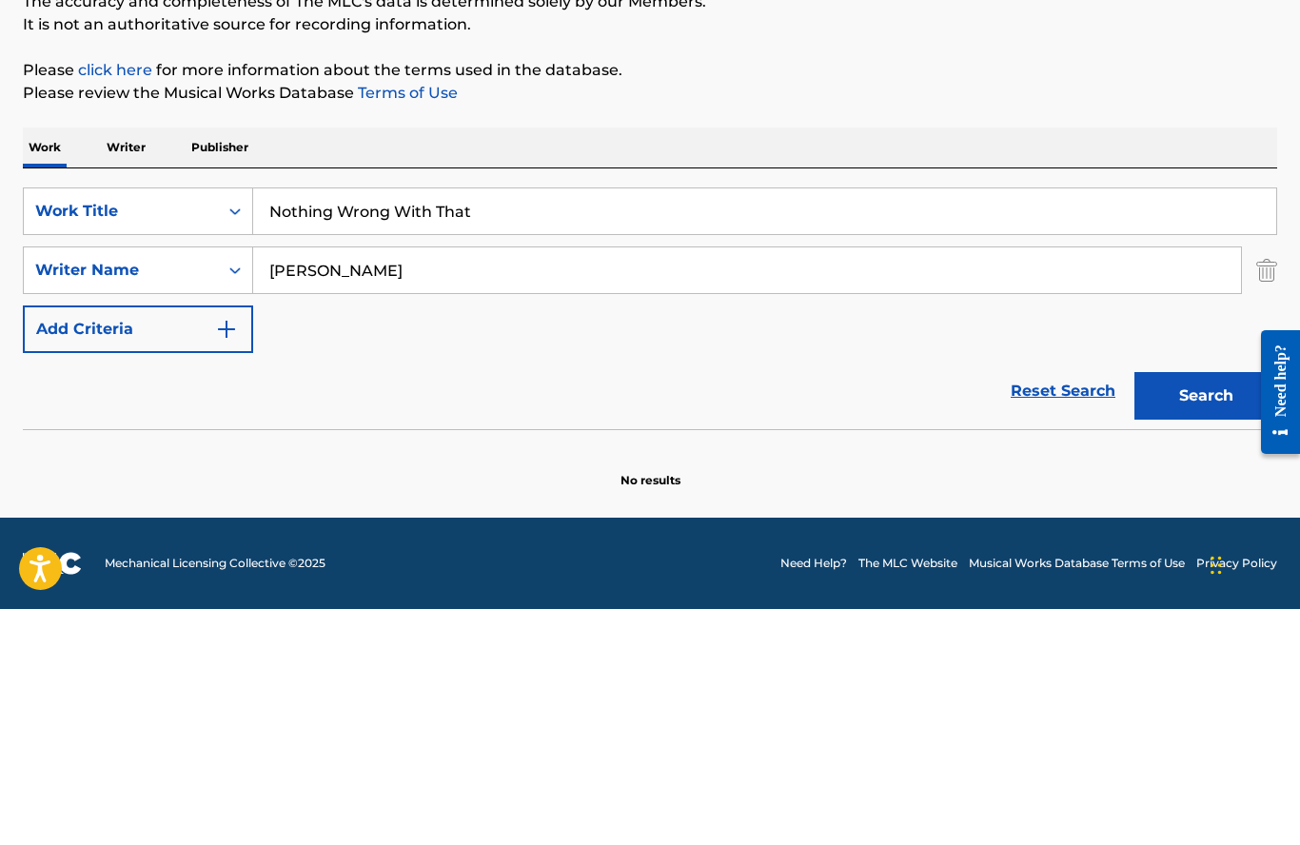
type input "[PERSON_NAME]"
click at [1181, 608] on button "Search" at bounding box center [1205, 632] width 143 height 48
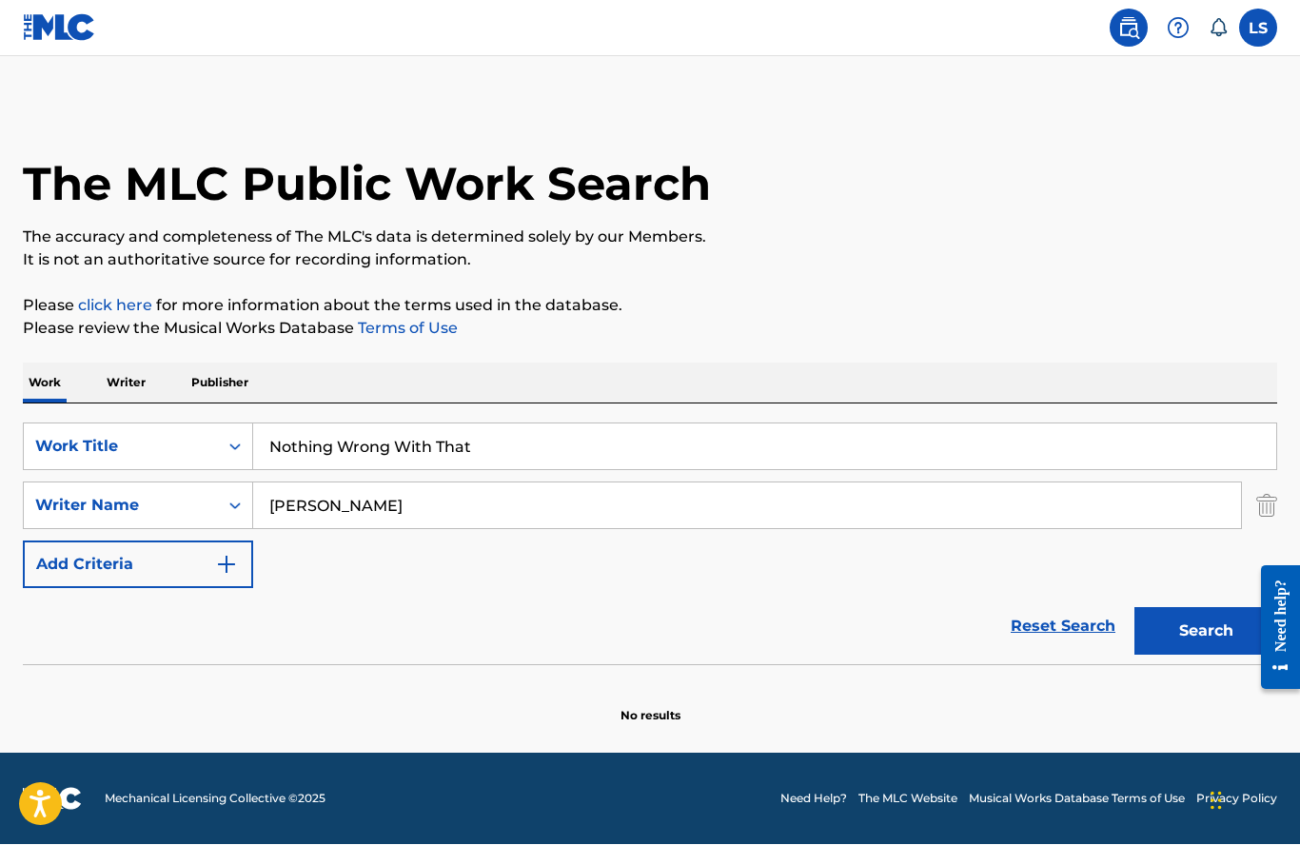
click at [1173, 608] on button "Search" at bounding box center [1205, 632] width 143 height 48
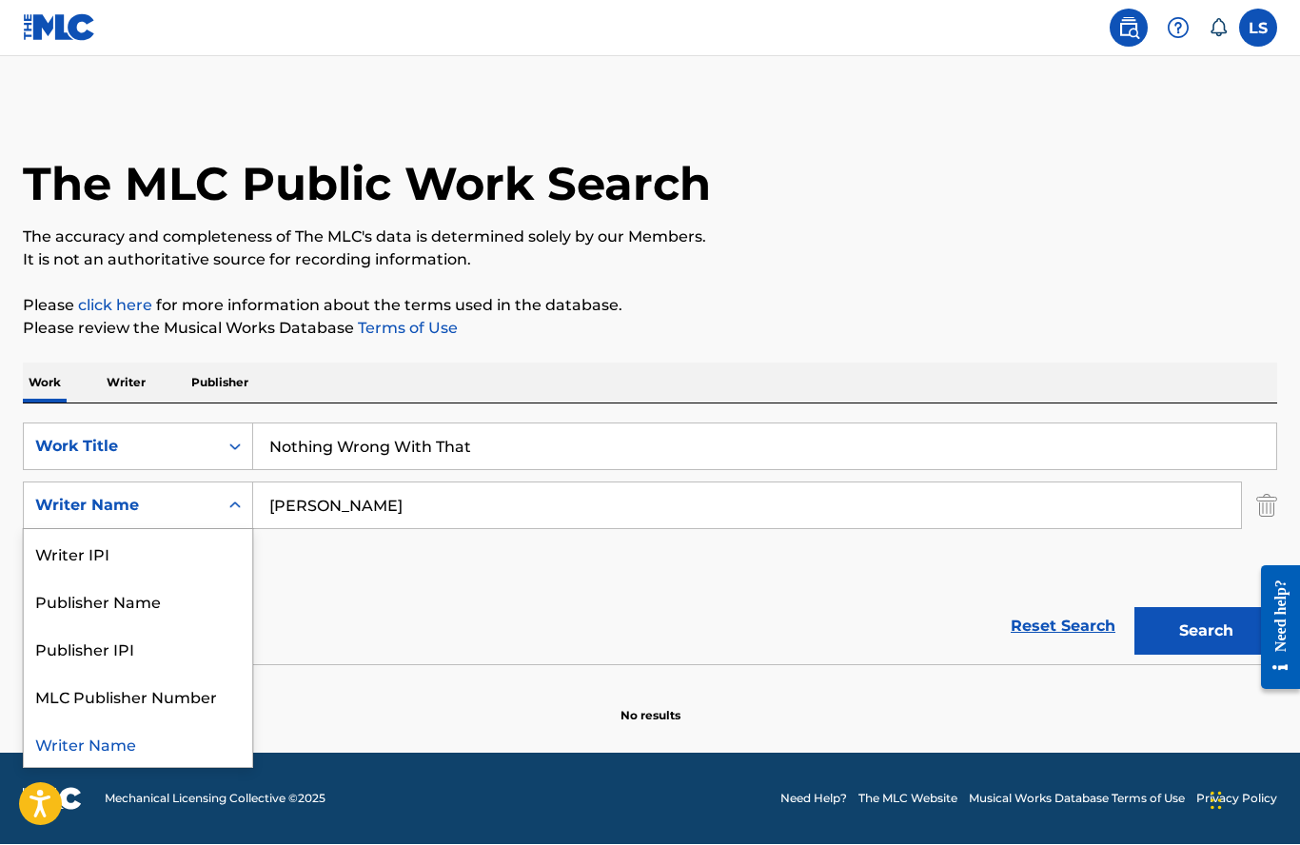
click at [69, 530] on div "Writer IPI" at bounding box center [138, 554] width 228 height 48
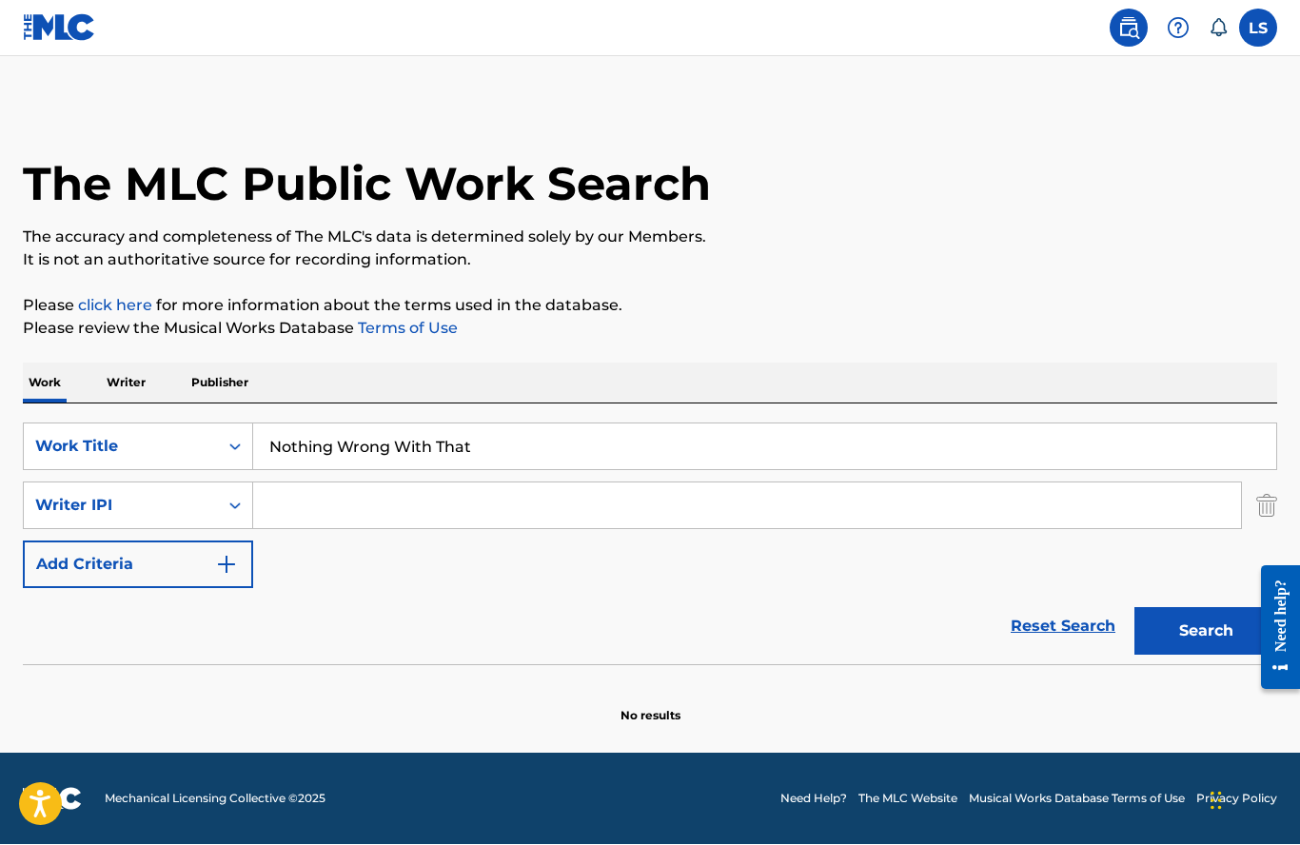
click at [295, 483] on input "Search Form" at bounding box center [747, 506] width 988 height 46
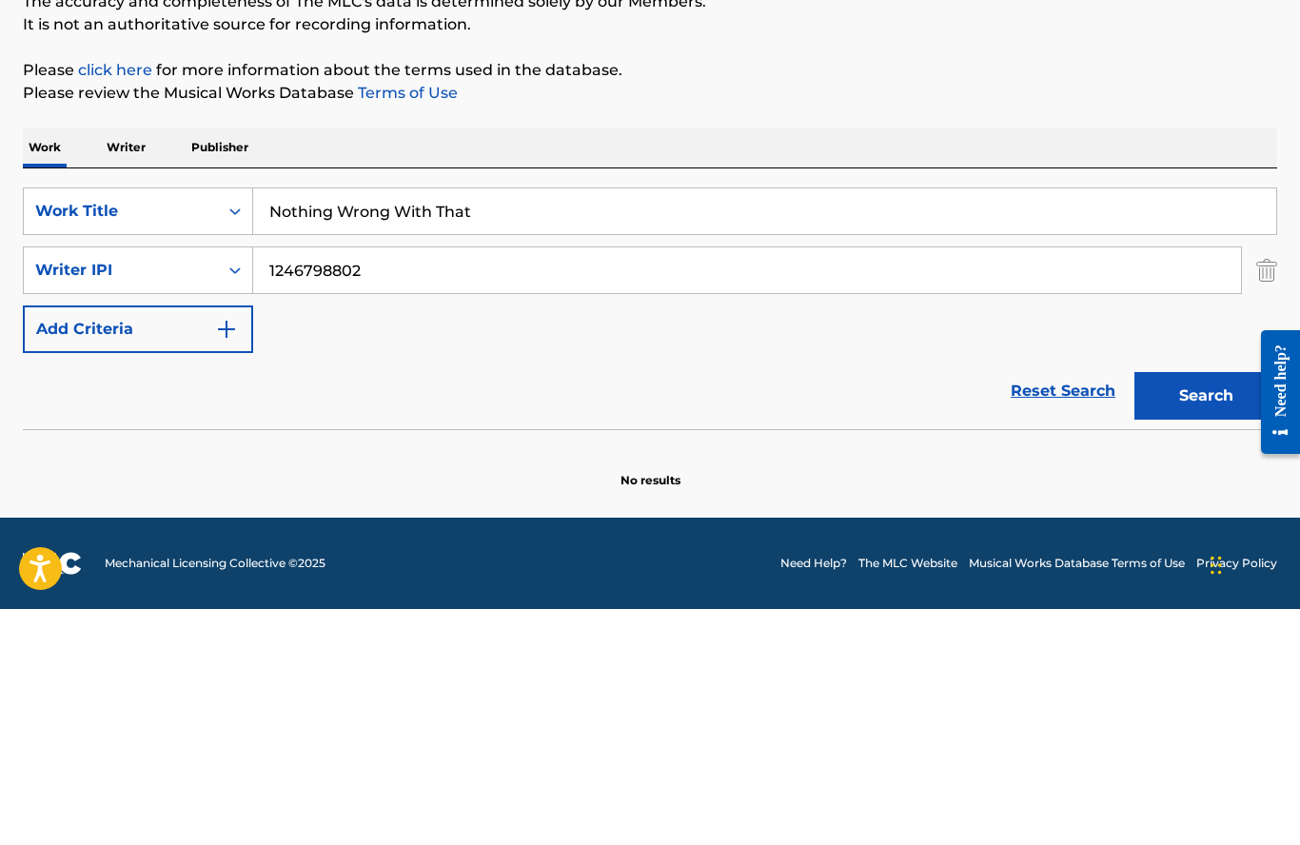
type input "1246798802"
click at [1176, 608] on button "Search" at bounding box center [1205, 632] width 143 height 48
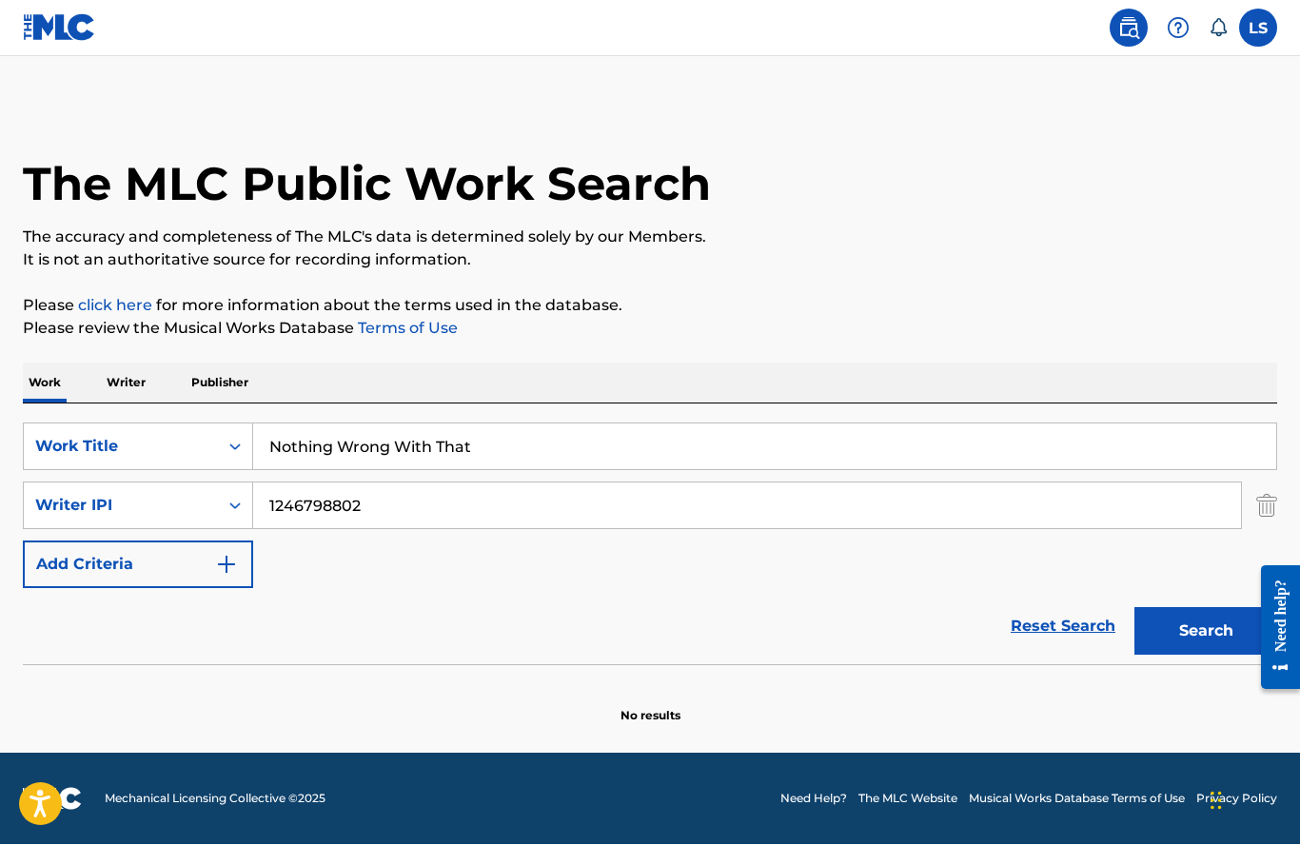
click at [1190, 608] on button "Search" at bounding box center [1205, 632] width 143 height 48
click at [374, 589] on div "Reset Search Search" at bounding box center [650, 627] width 1254 height 76
click at [314, 424] on input "Nothing Wrong With That" at bounding box center [764, 447] width 1023 height 46
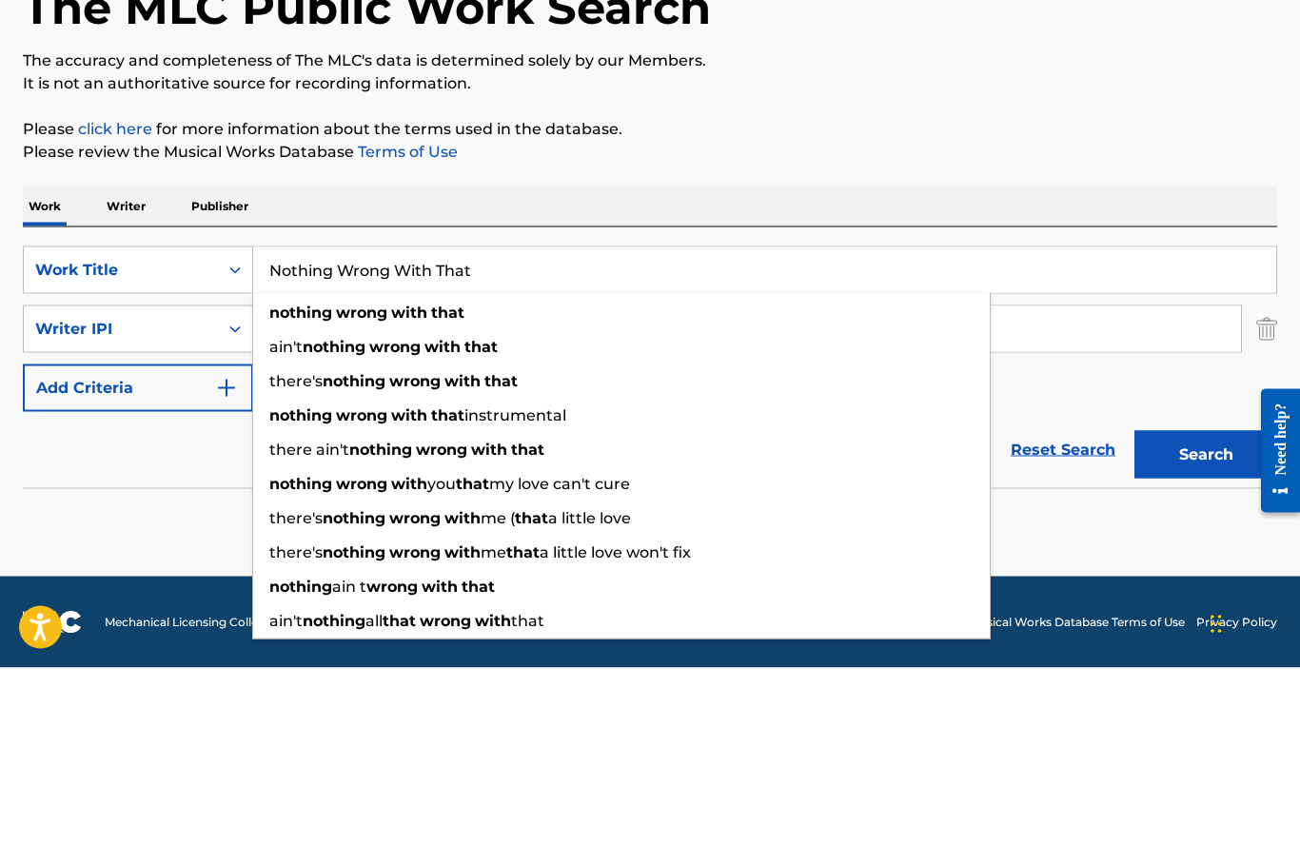
click at [330, 424] on input "Nothing Wrong With That" at bounding box center [764, 447] width 1023 height 46
click at [329, 424] on input "Nothing Wrong With That" at bounding box center [764, 447] width 1023 height 46
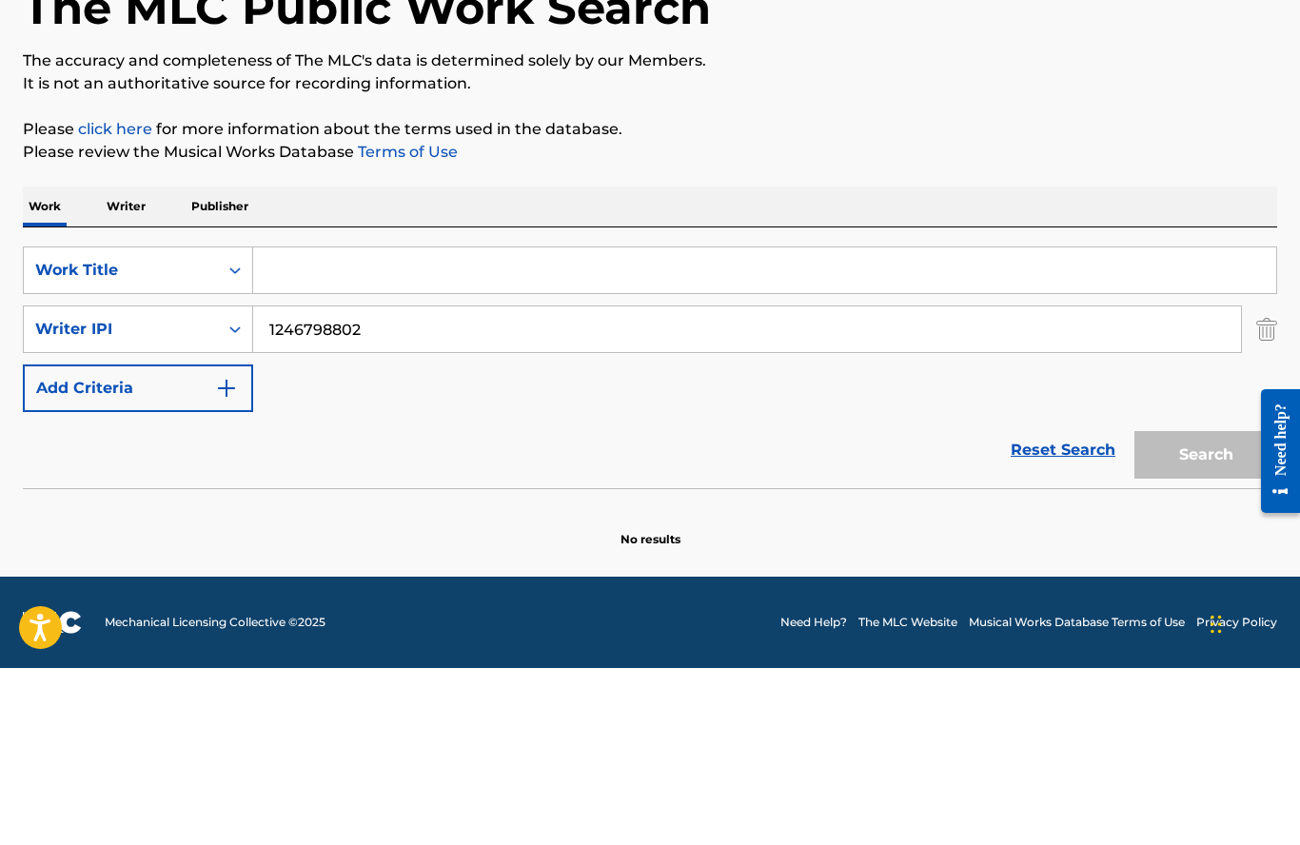
click at [917, 424] on div "SearchWithCriteriae97b803b-7e56-487a-8b20-df3723b56d0a Work Title SearchWithCri…" at bounding box center [650, 507] width 1254 height 166
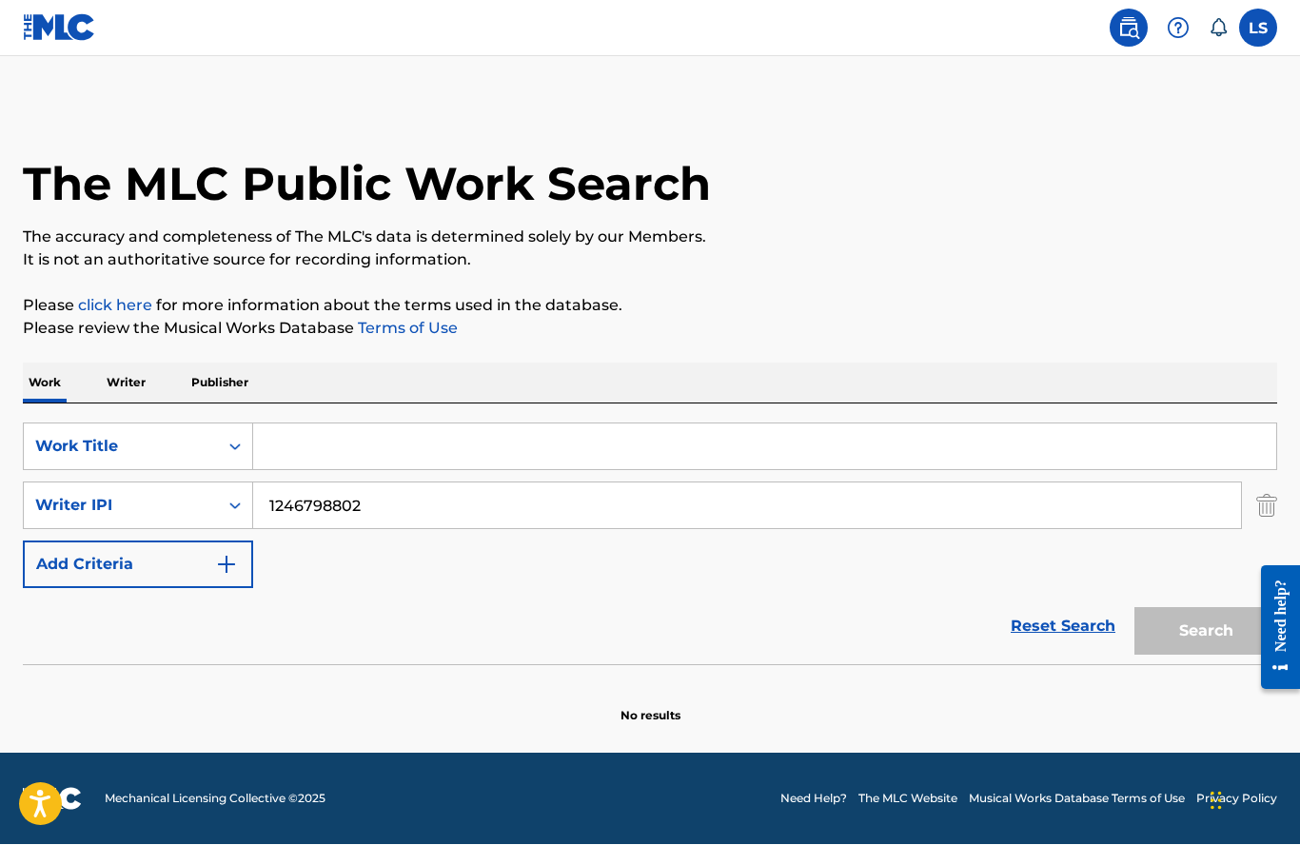
click at [1169, 589] on div "Search" at bounding box center [1201, 627] width 152 height 76
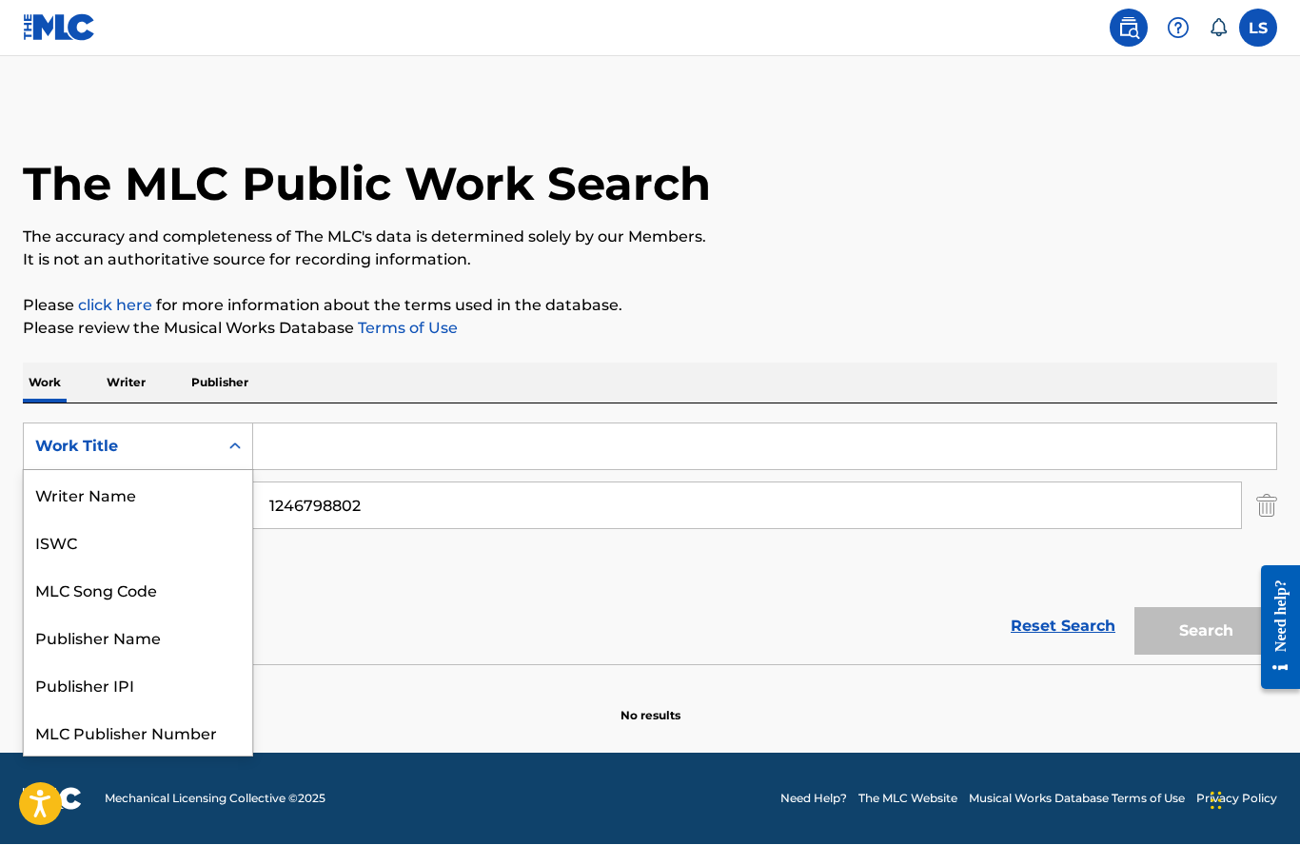
scroll to position [48, 0]
click at [60, 566] on div "Publisher Name" at bounding box center [138, 590] width 228 height 48
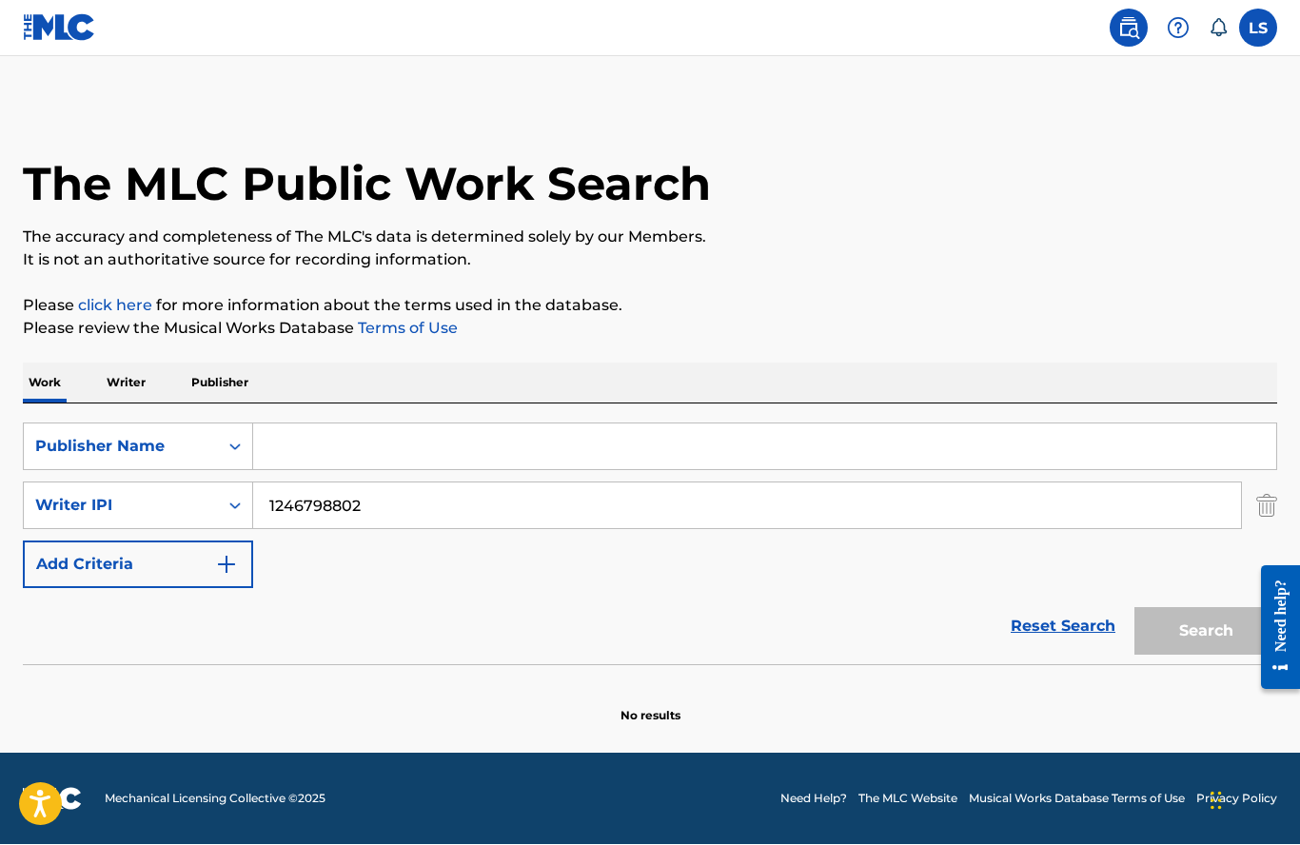
click at [309, 424] on input "Search Form" at bounding box center [764, 447] width 1023 height 46
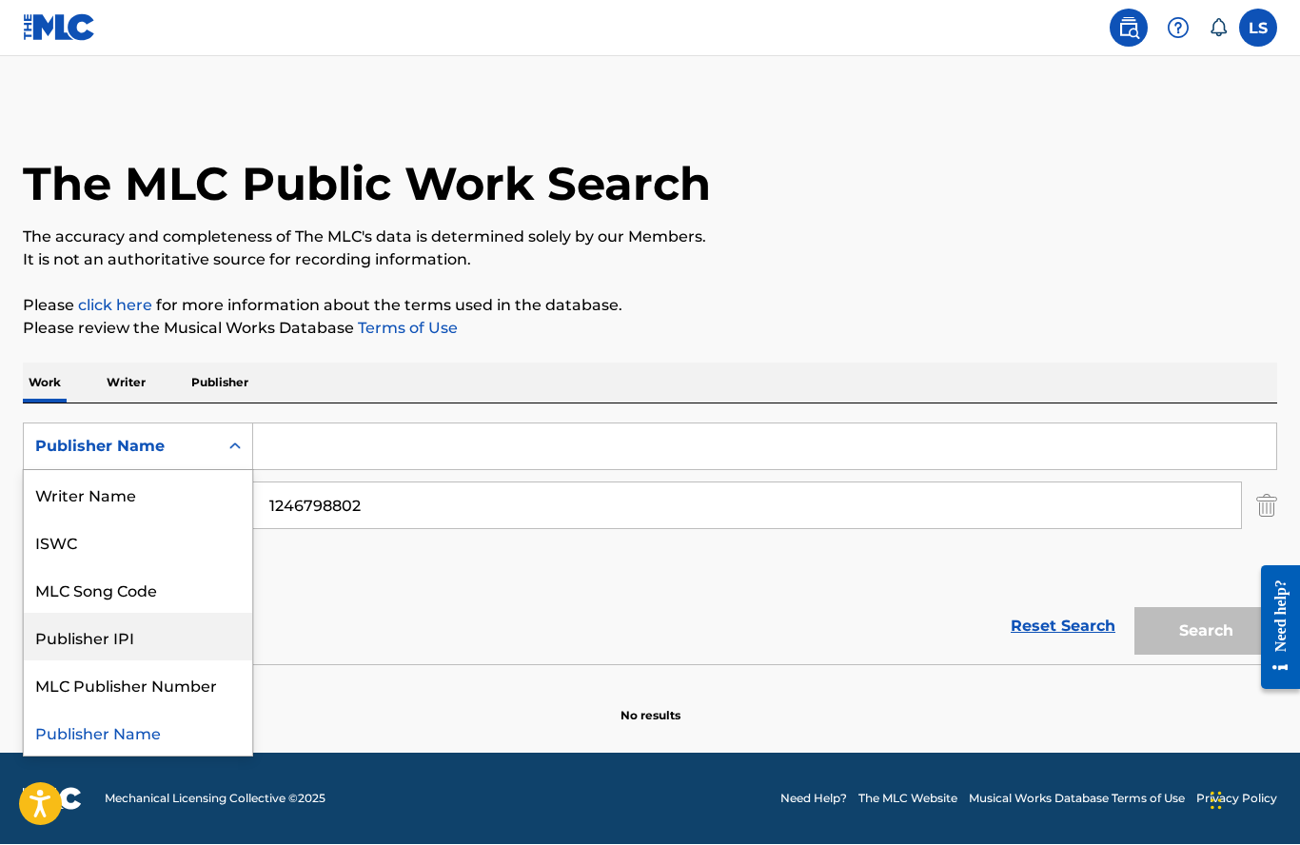
click at [65, 614] on div "Publisher IPI" at bounding box center [138, 638] width 228 height 48
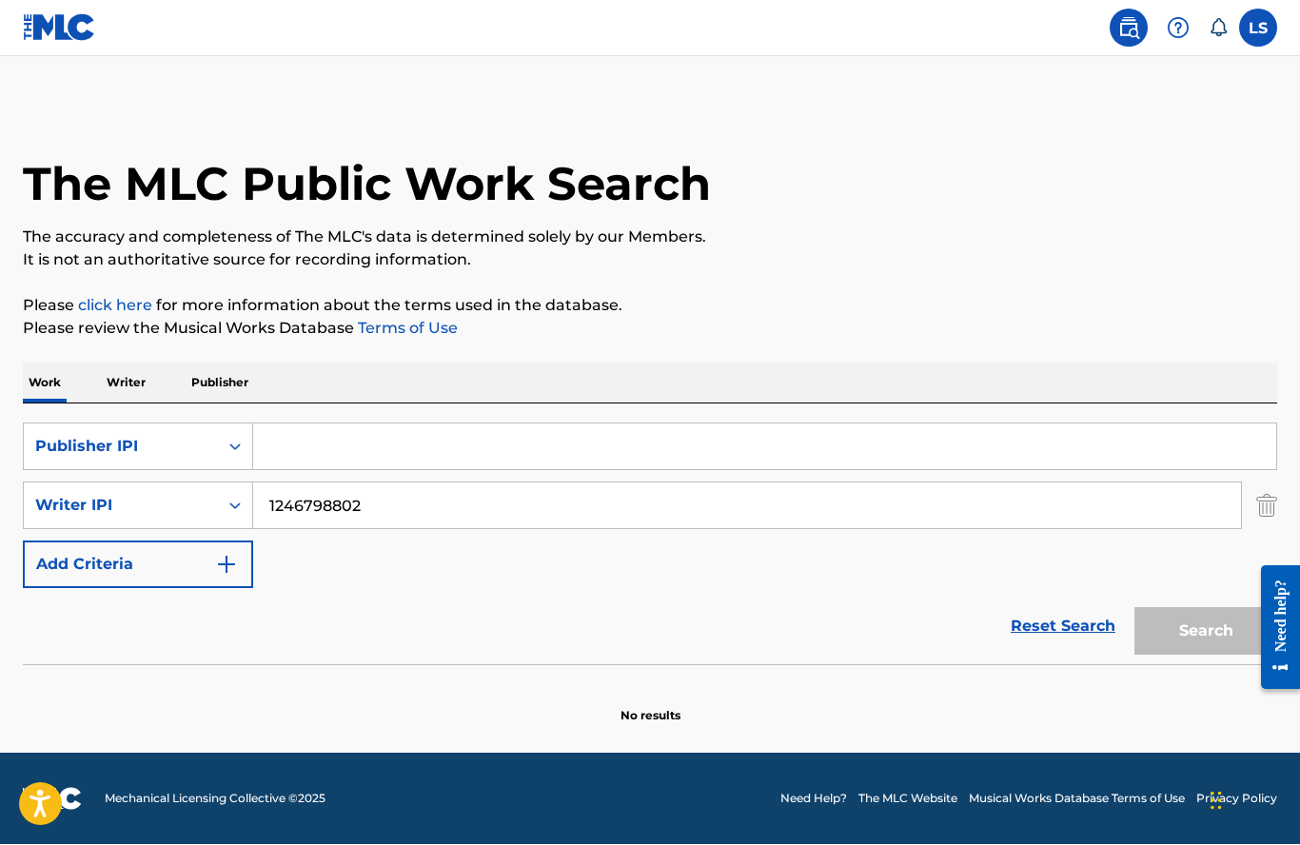
click at [291, 424] on input "Search Form" at bounding box center [764, 447] width 1023 height 46
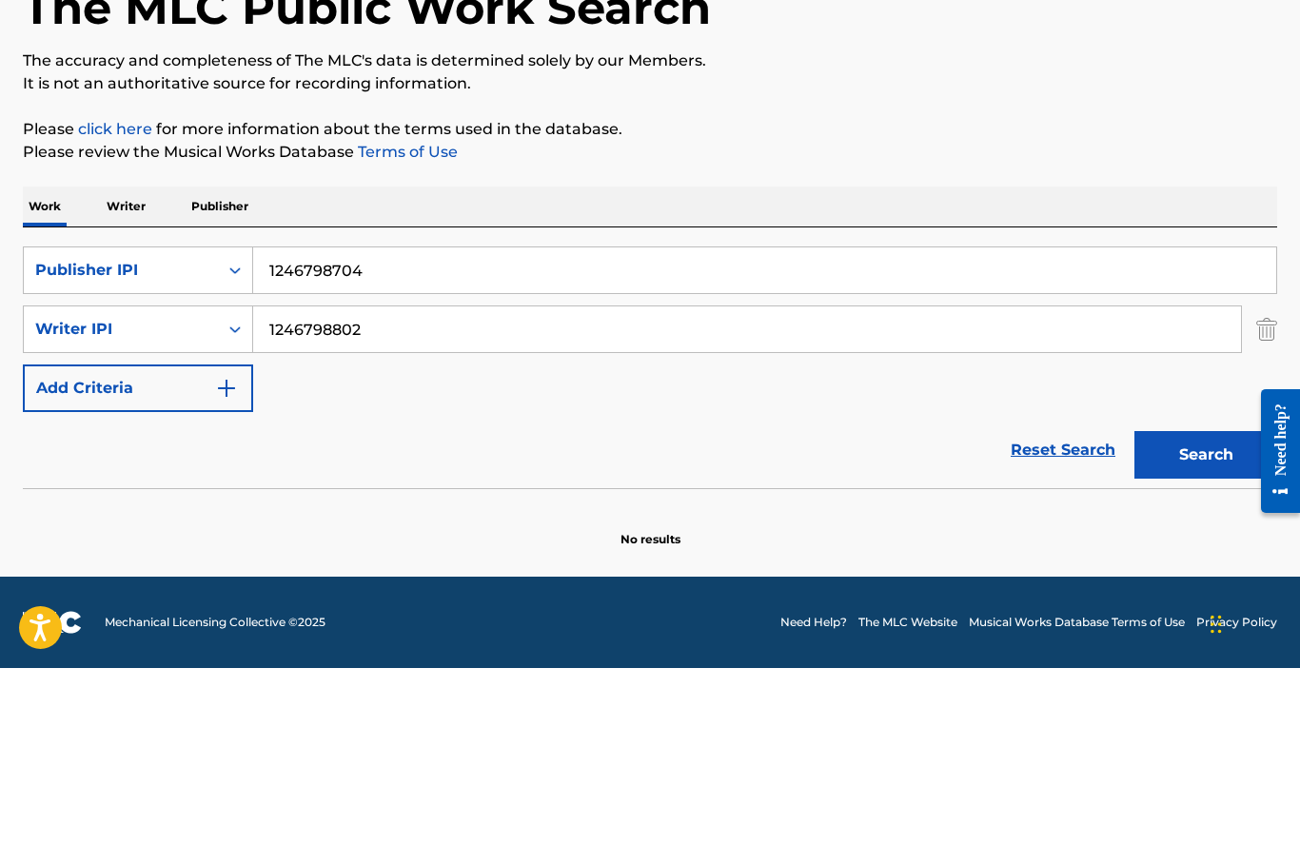
type input "1246798704"
click at [1196, 608] on button "Search" at bounding box center [1205, 632] width 143 height 48
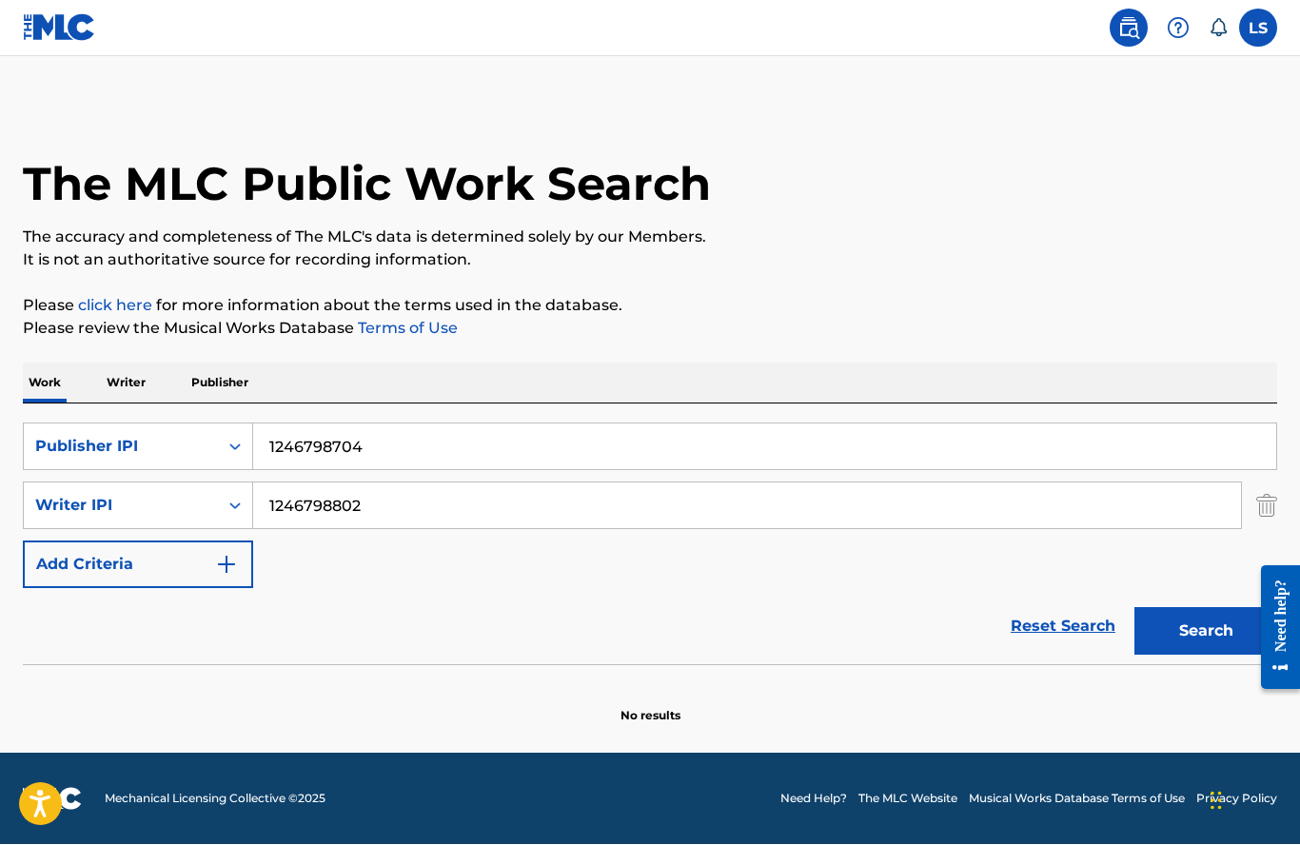
click at [1176, 608] on button "Search" at bounding box center [1205, 632] width 143 height 48
click at [1191, 608] on button "Search" at bounding box center [1205, 632] width 143 height 48
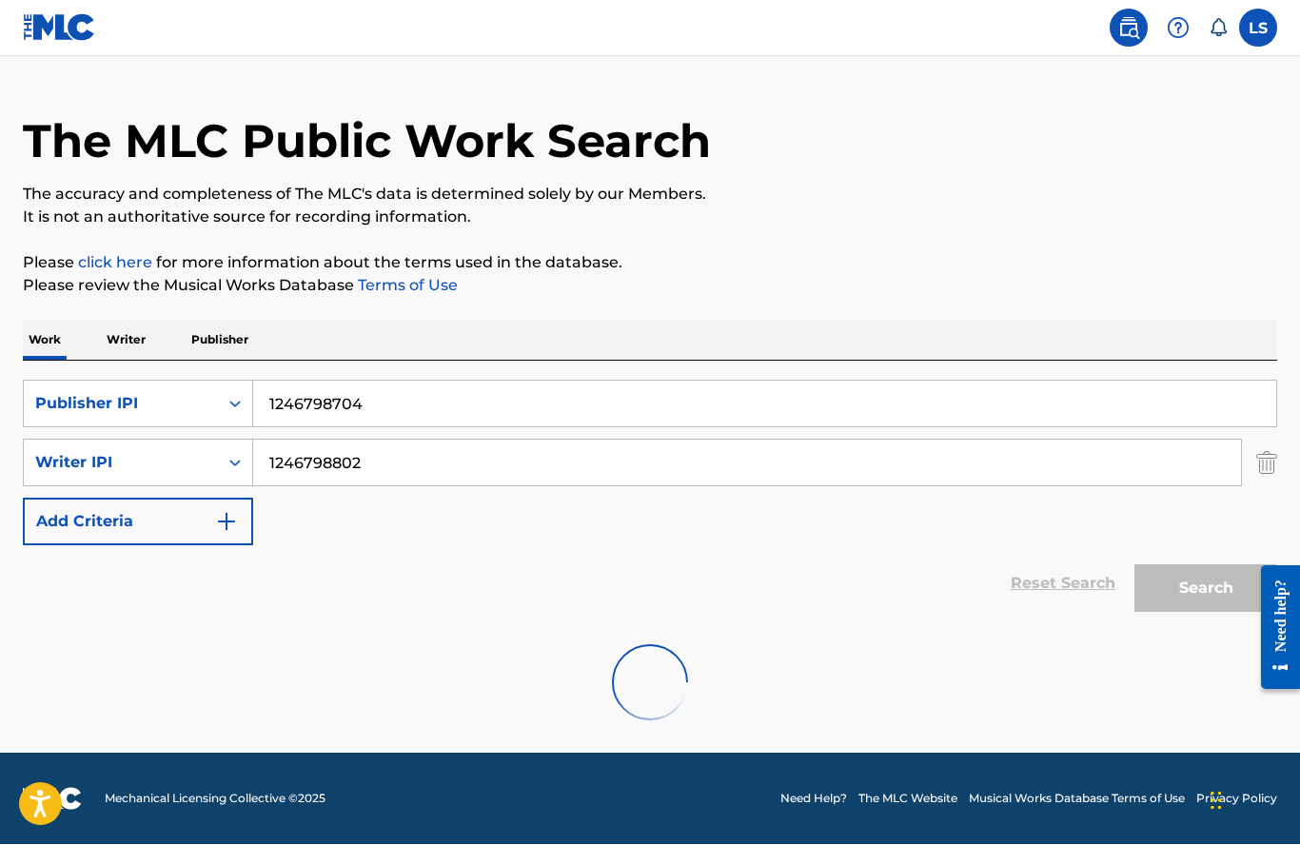
click at [1191, 565] on button "Search" at bounding box center [1205, 589] width 143 height 48
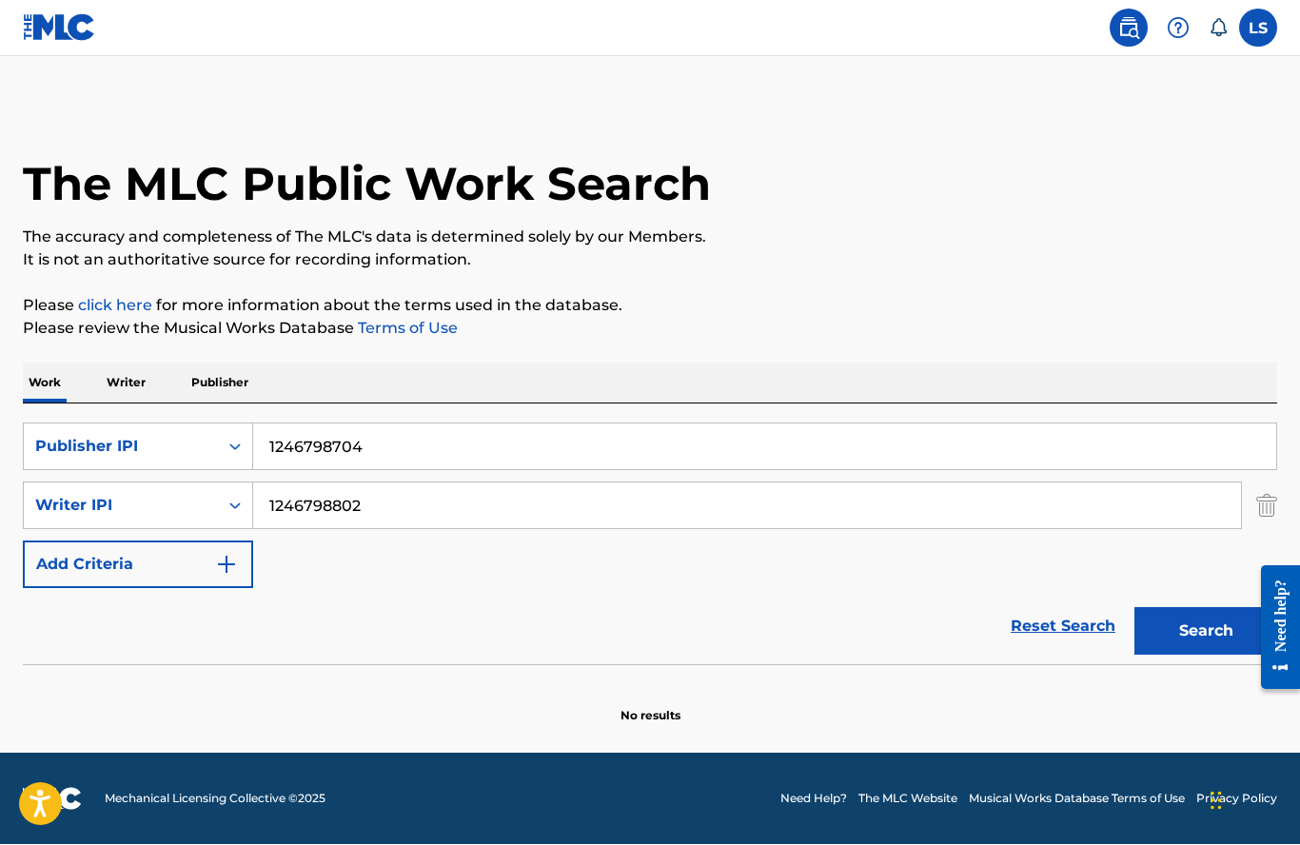
click at [1194, 608] on button "Search" at bounding box center [1205, 632] width 143 height 48
click at [131, 364] on p "Writer" at bounding box center [126, 384] width 50 height 40
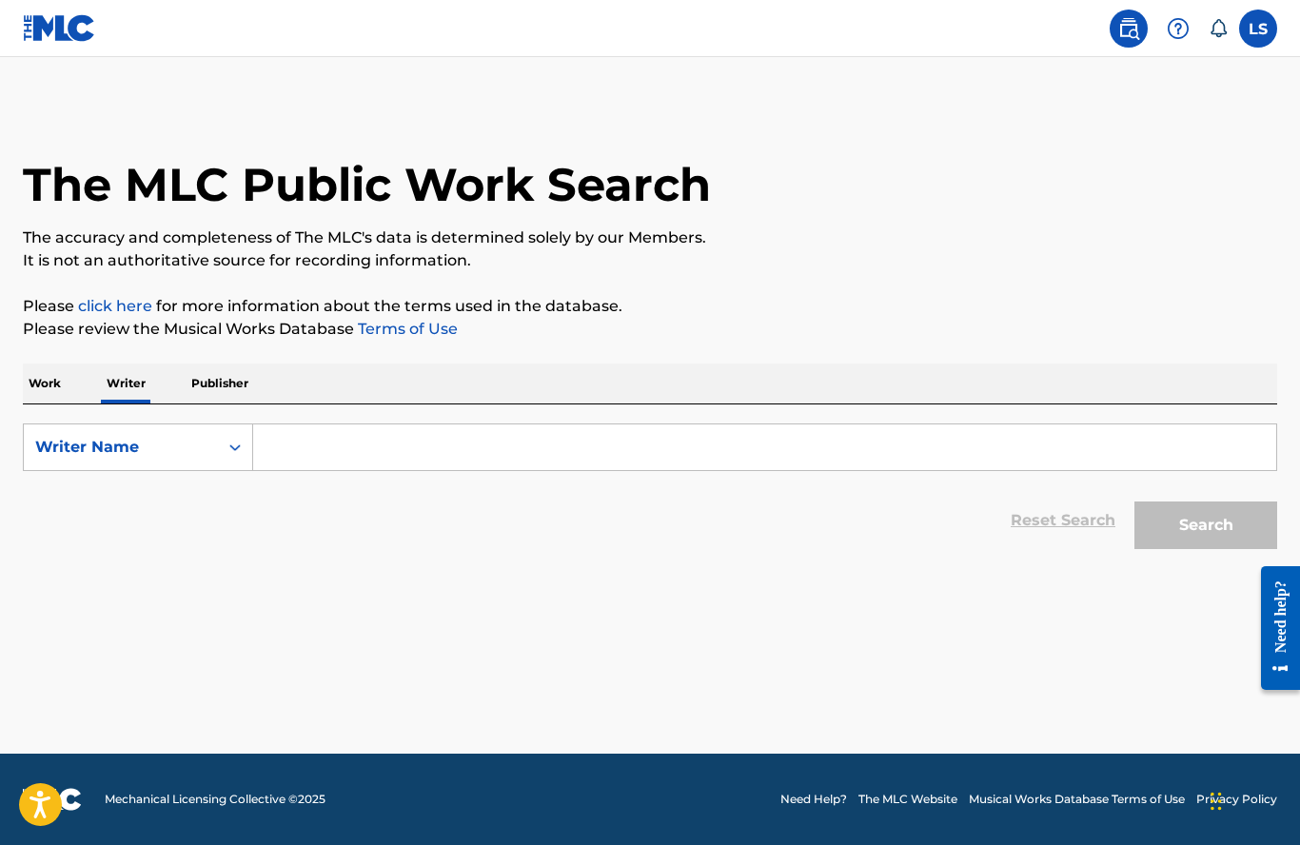
click at [224, 387] on p "Publisher" at bounding box center [220, 384] width 69 height 40
click at [285, 453] on input "Search Form" at bounding box center [764, 447] width 1023 height 46
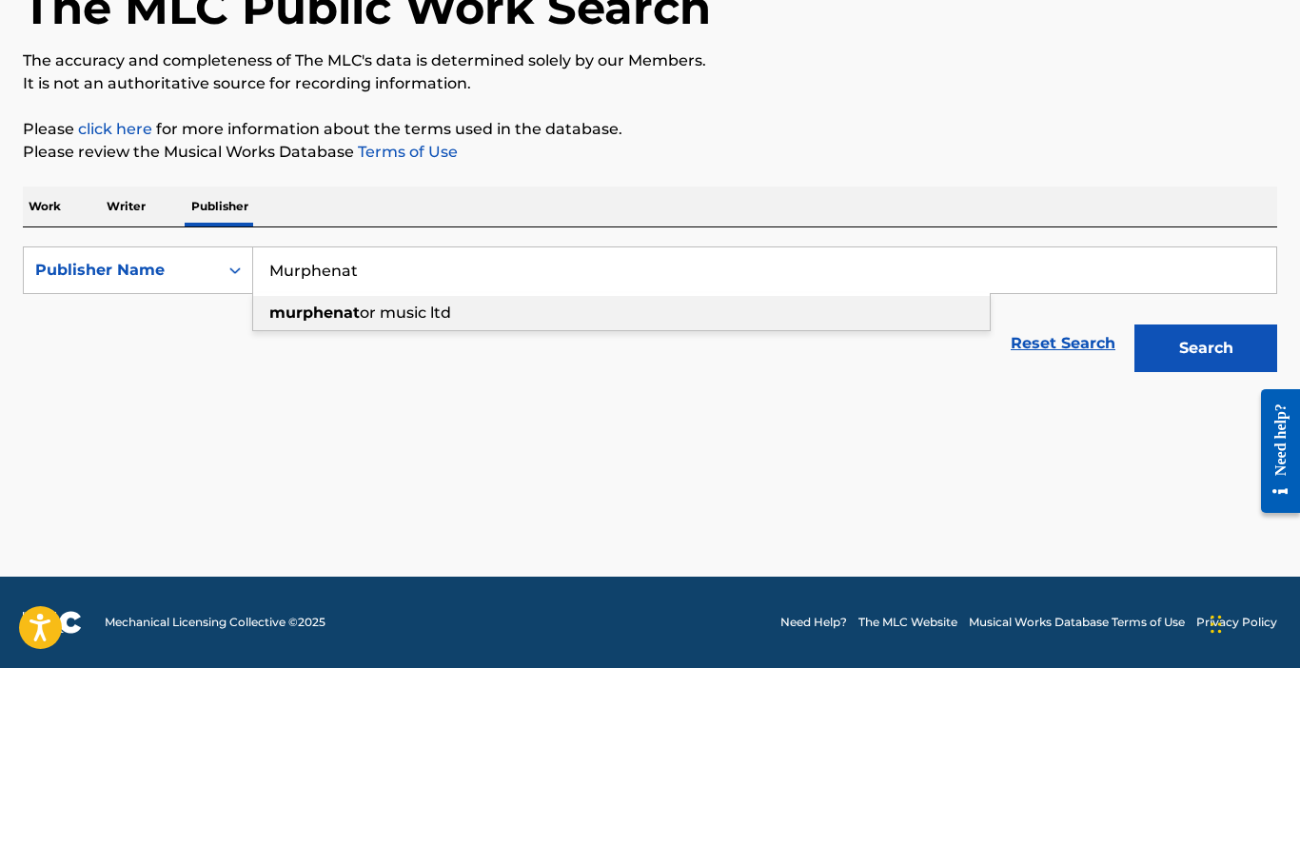
click at [314, 481] on strong "murphenat" at bounding box center [314, 490] width 90 height 18
type input "murphenator music ltd"
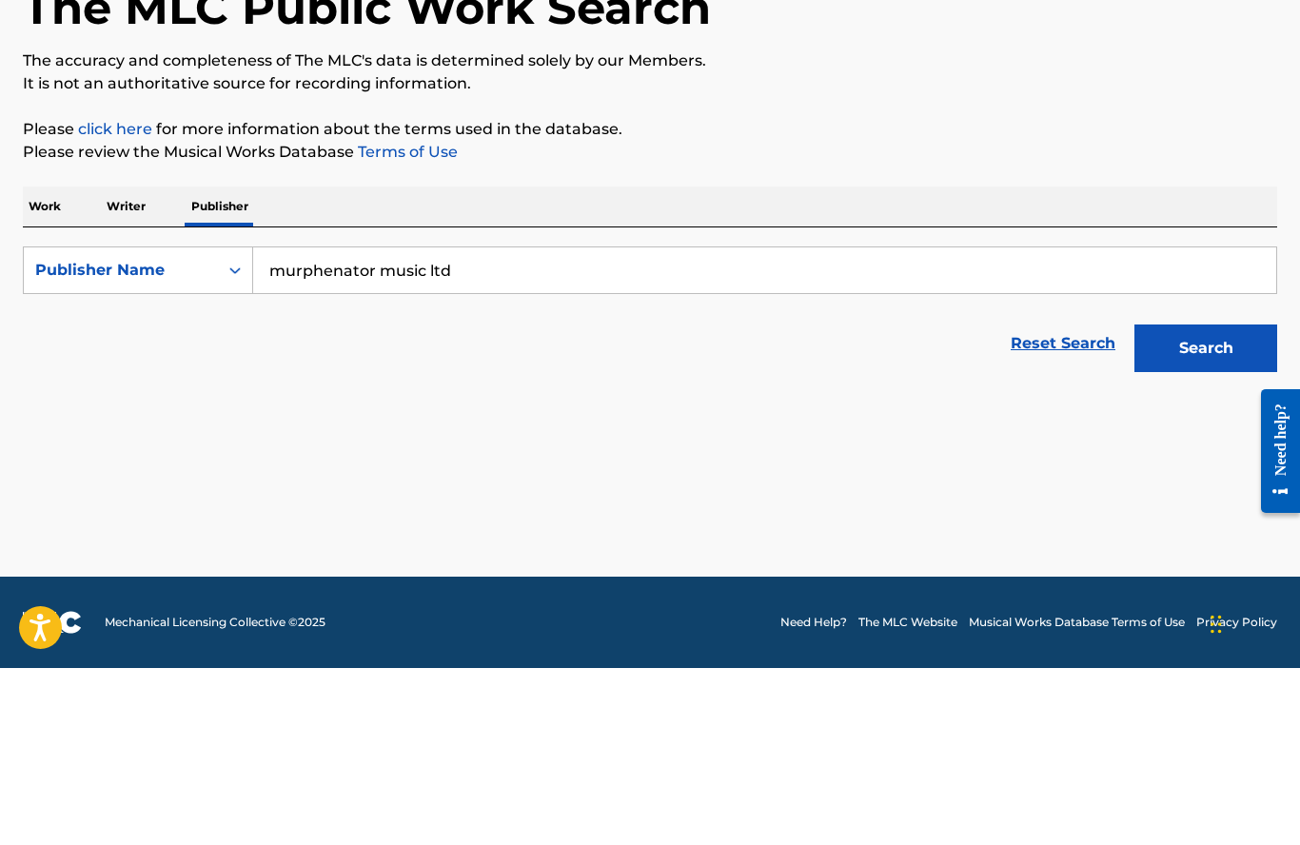
click at [1192, 502] on button "Search" at bounding box center [1205, 526] width 143 height 48
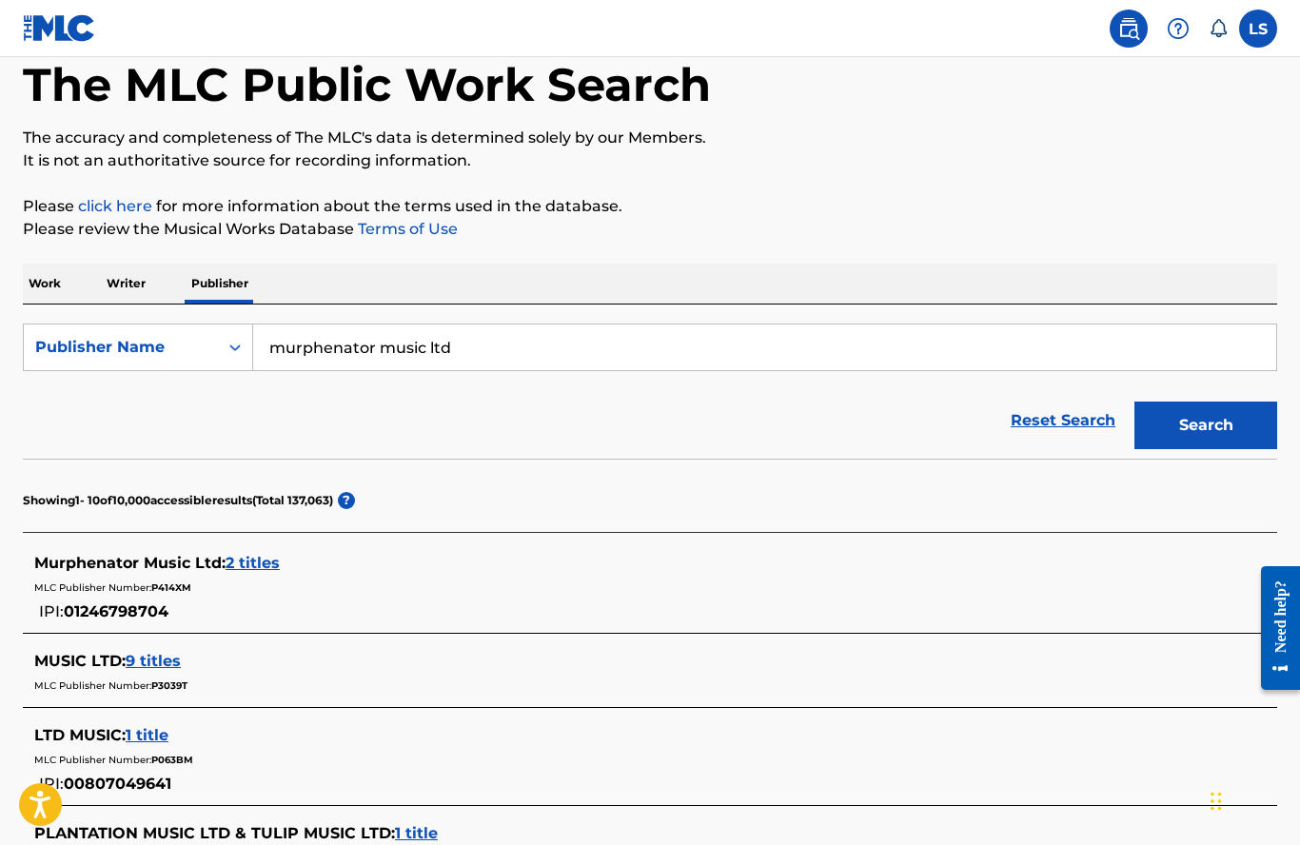
scroll to position [103, 0]
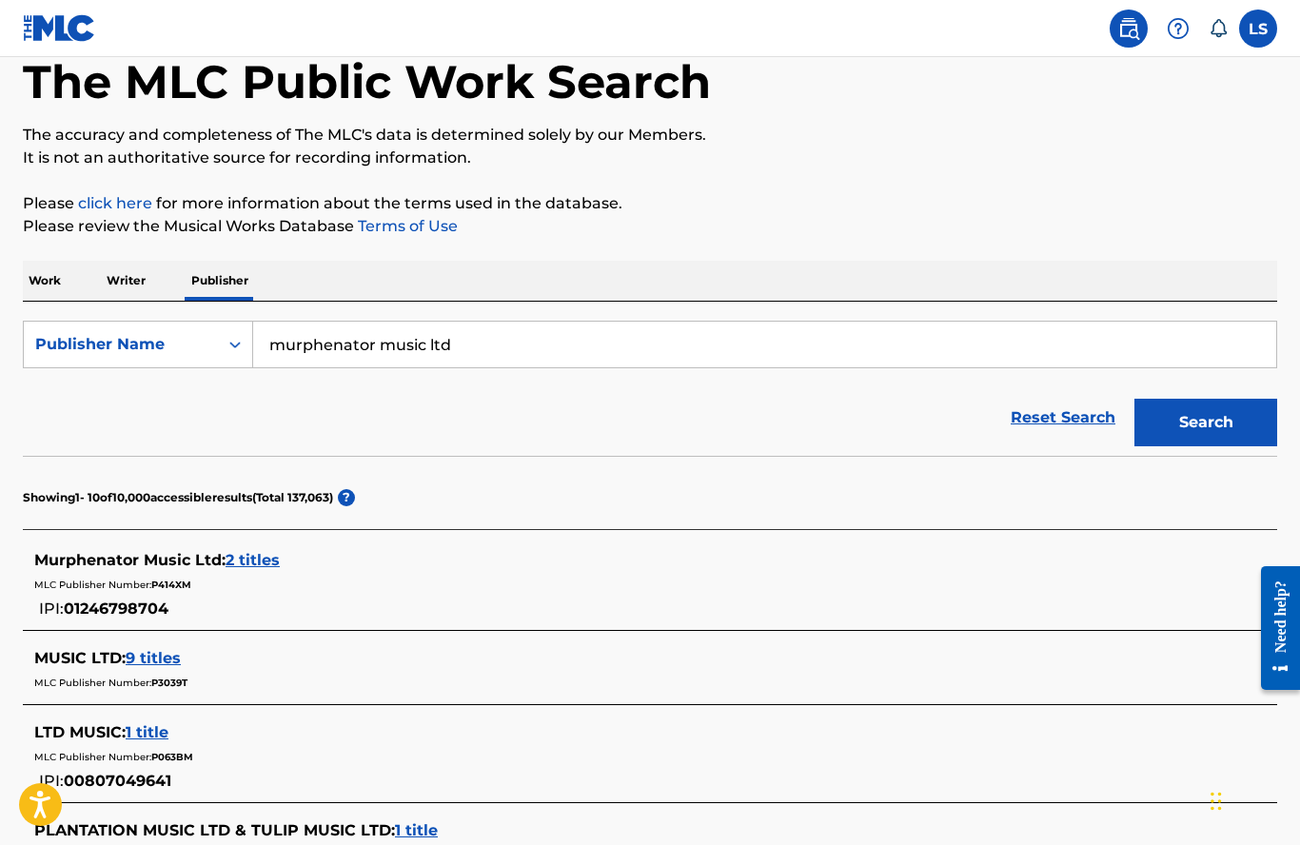
click at [144, 659] on span "9 titles" at bounding box center [153, 658] width 55 height 18
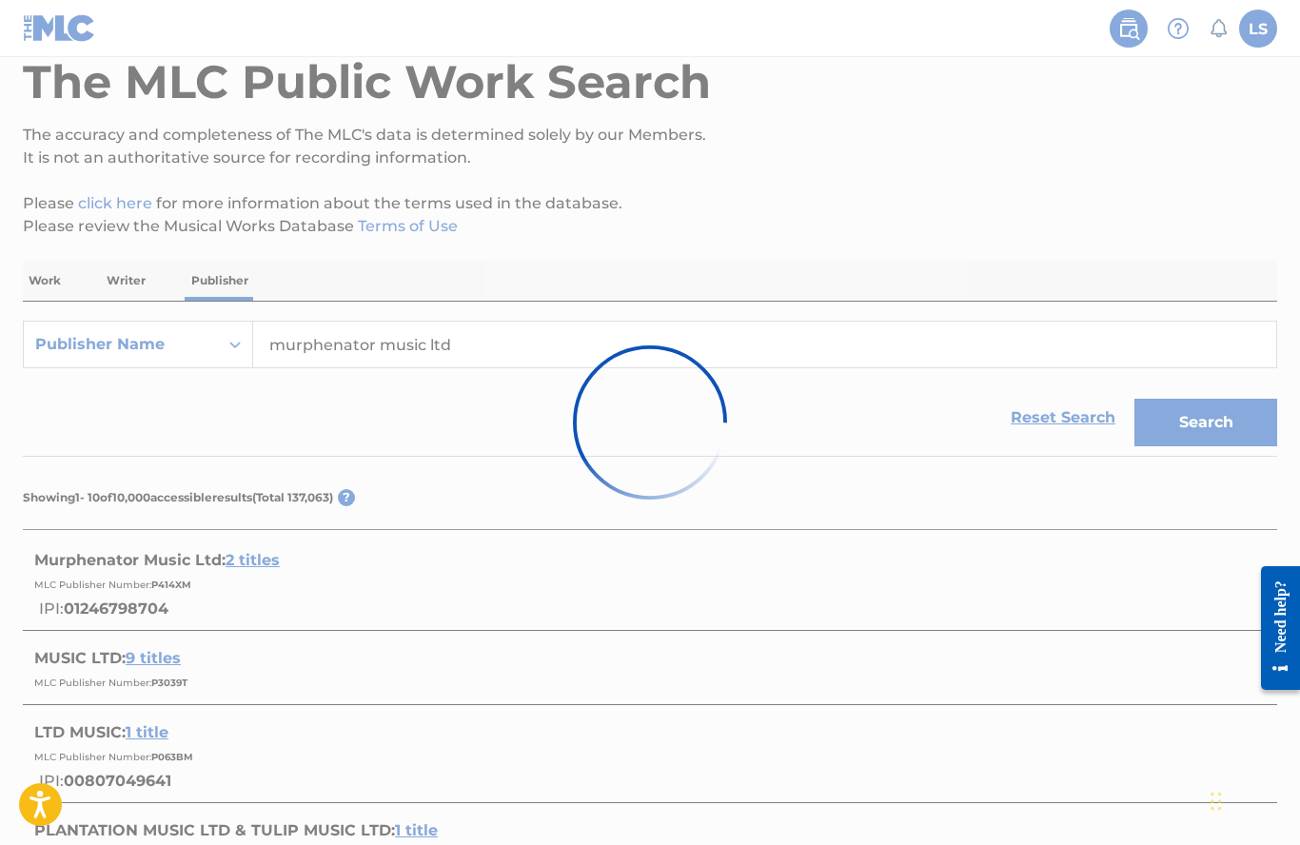
click at [149, 655] on div at bounding box center [650, 422] width 1300 height 845
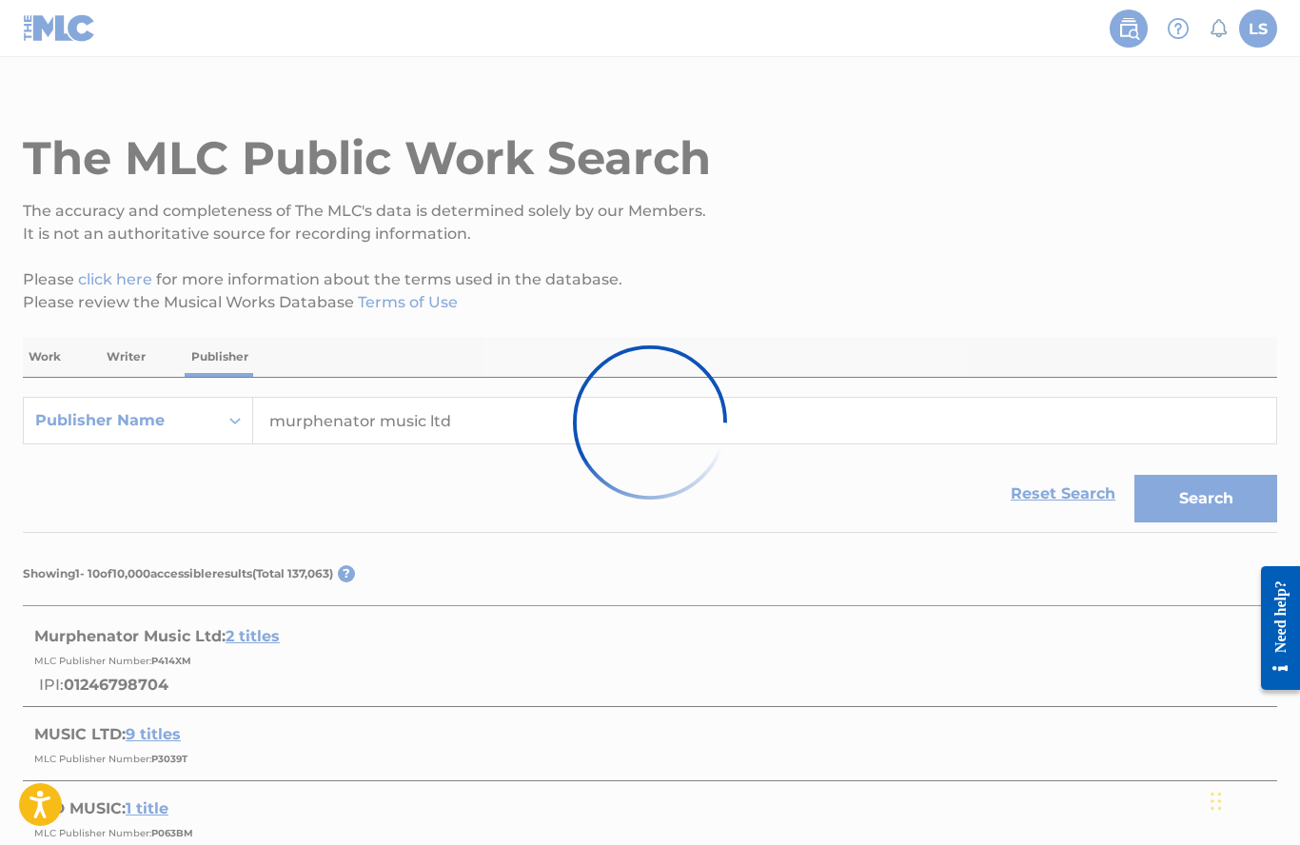
scroll to position [29, 0]
click at [246, 631] on div at bounding box center [650, 422] width 1300 height 845
click at [249, 633] on div at bounding box center [650, 422] width 1300 height 845
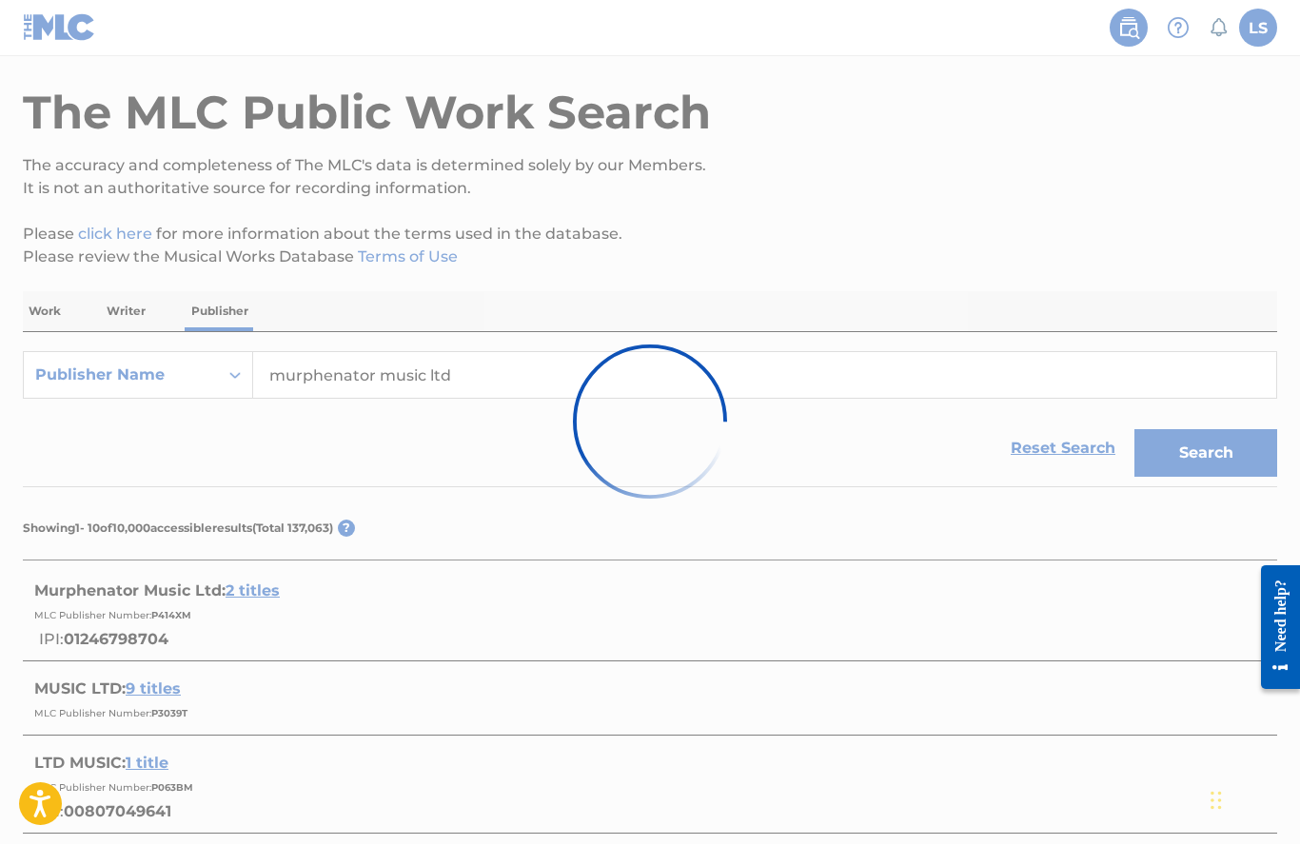
scroll to position [72, 0]
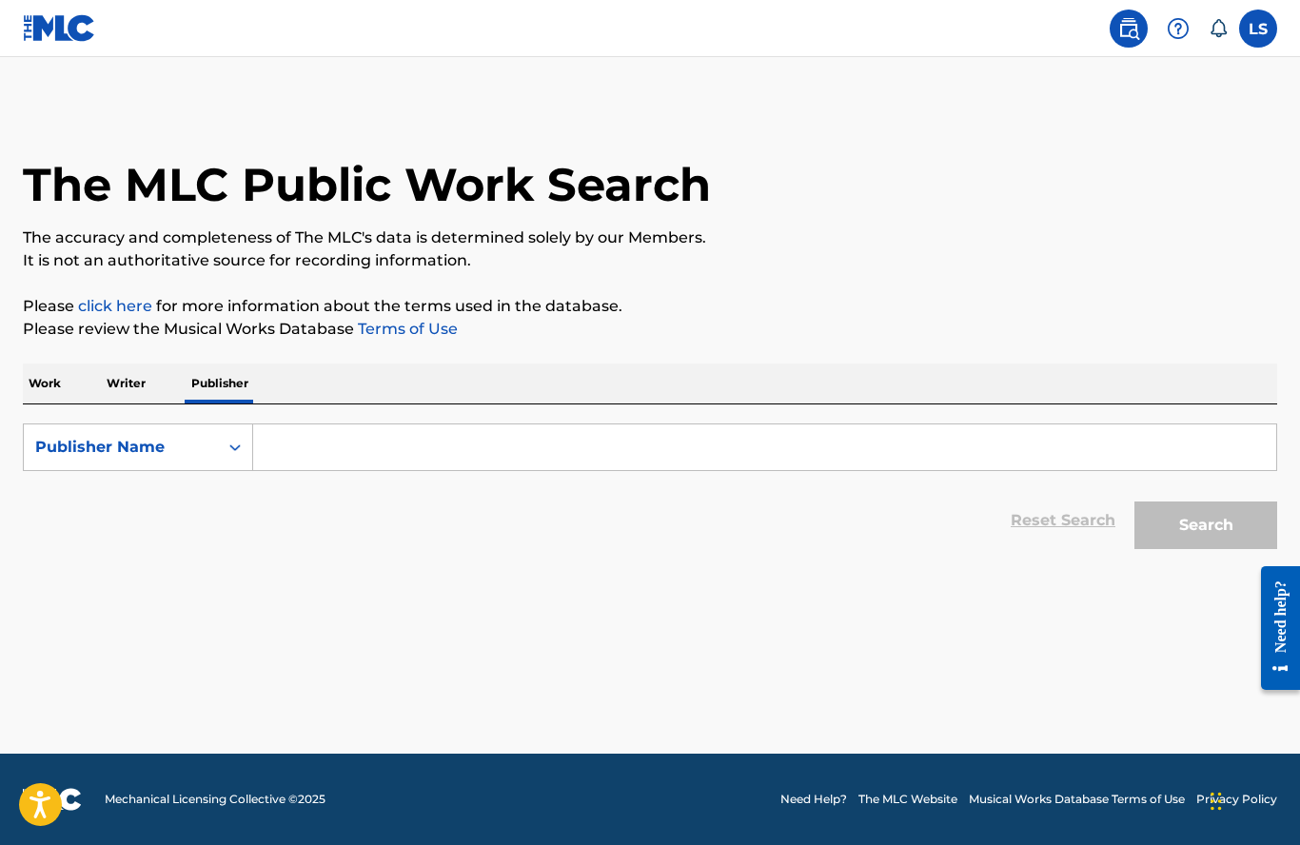
click at [306, 440] on input "Search Form" at bounding box center [764, 447] width 1023 height 46
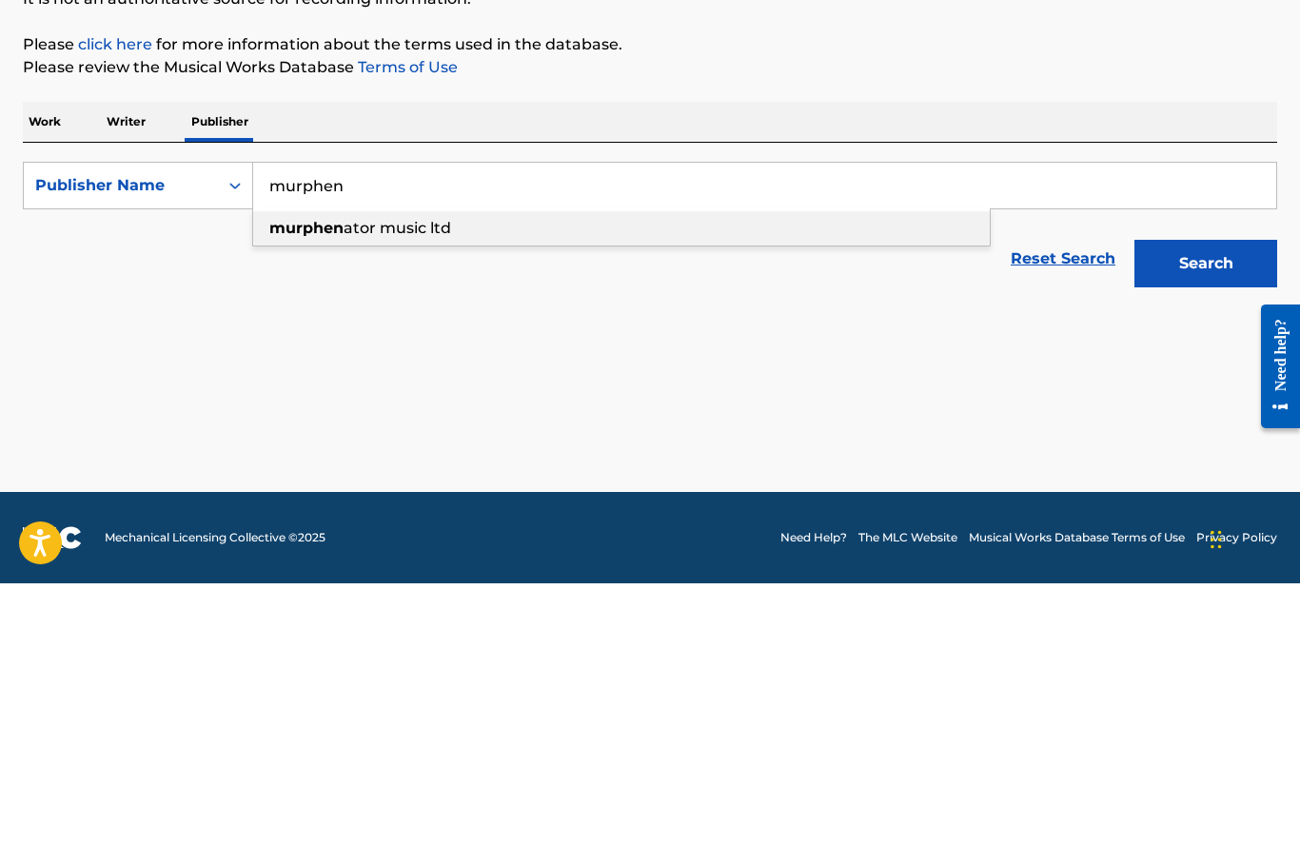
click at [301, 481] on strong "murphen" at bounding box center [306, 490] width 74 height 18
type input "murphenator music ltd"
click at [1194, 502] on button "Search" at bounding box center [1205, 526] width 143 height 48
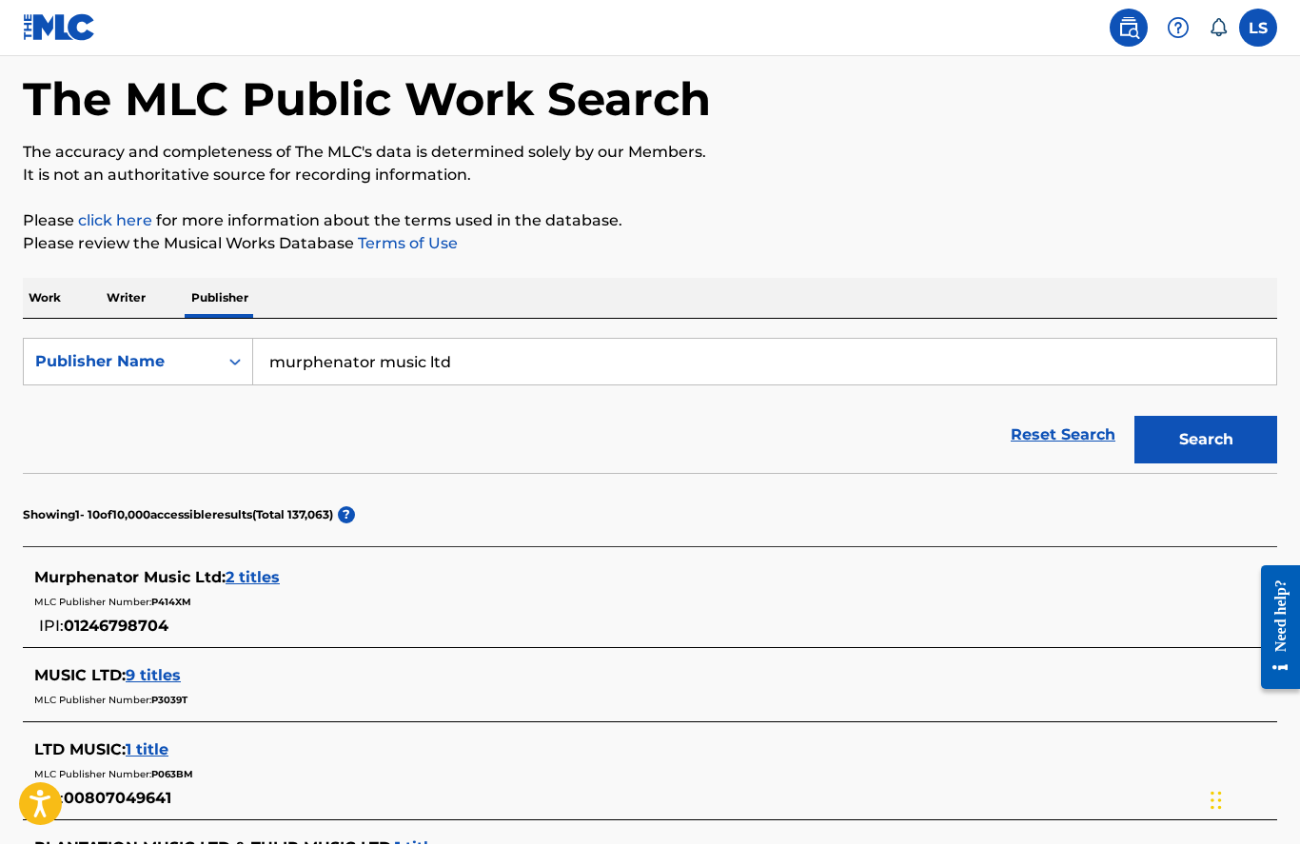
scroll to position [86, 0]
click at [102, 583] on span "Murphenator Music Ltd :" at bounding box center [129, 577] width 191 height 18
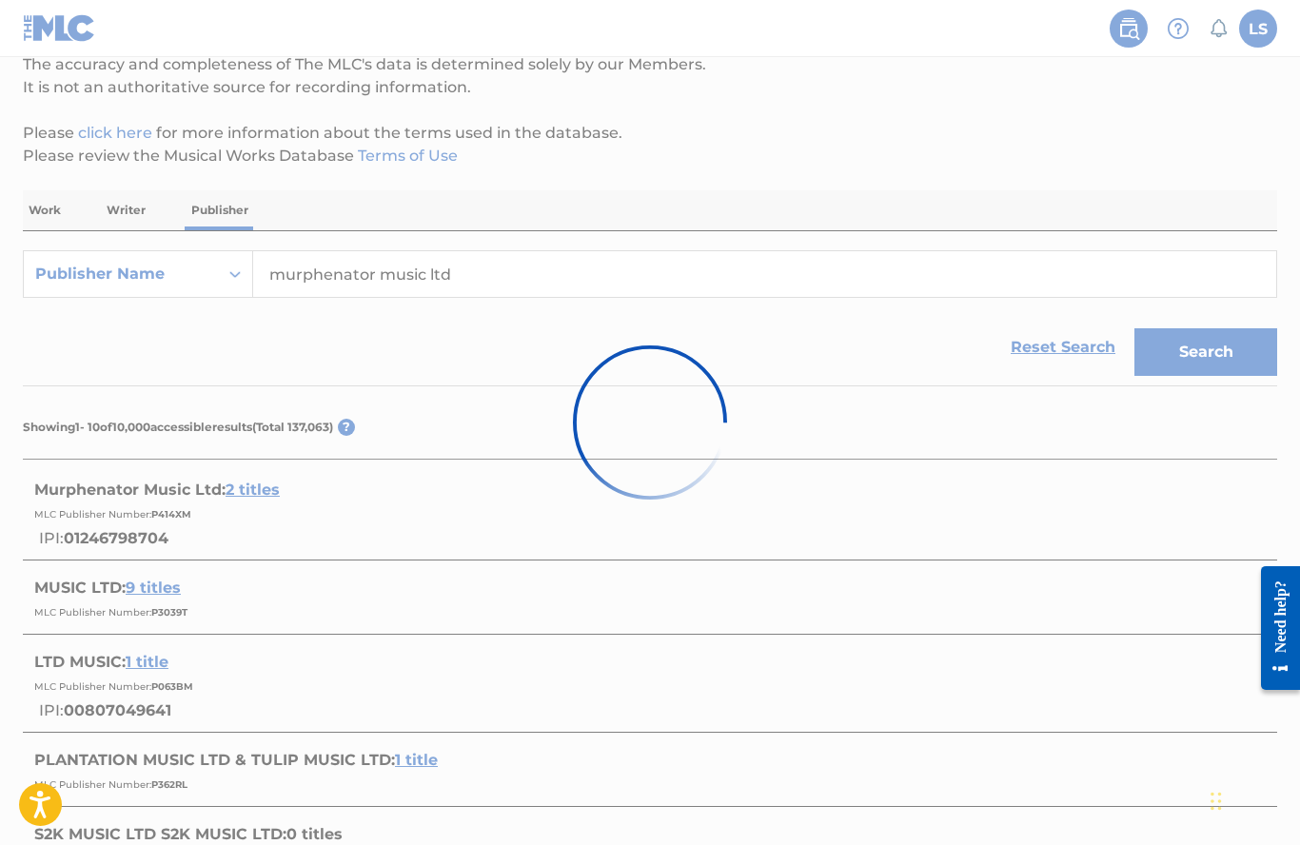
scroll to position [0, 0]
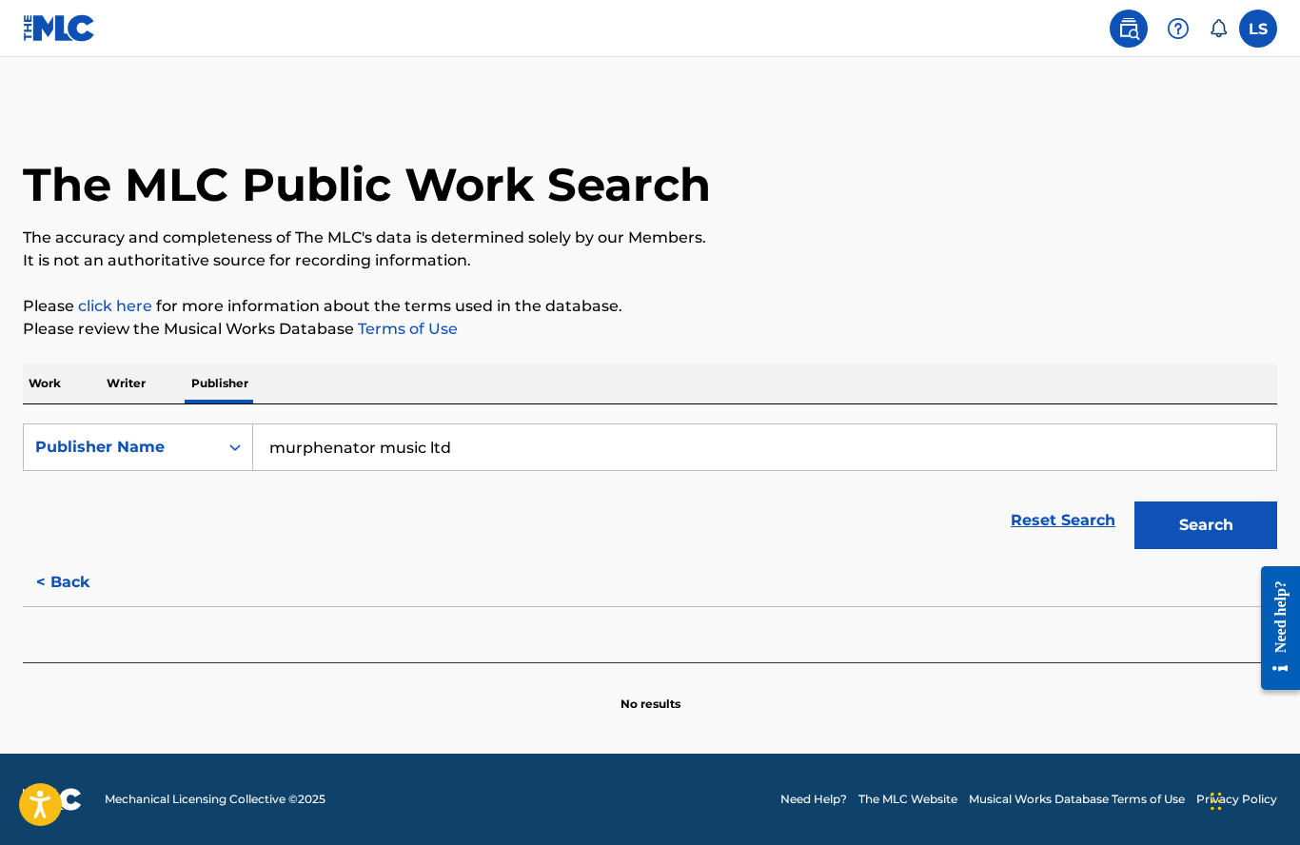
click at [1055, 527] on link "Reset Search" at bounding box center [1063, 521] width 124 height 42
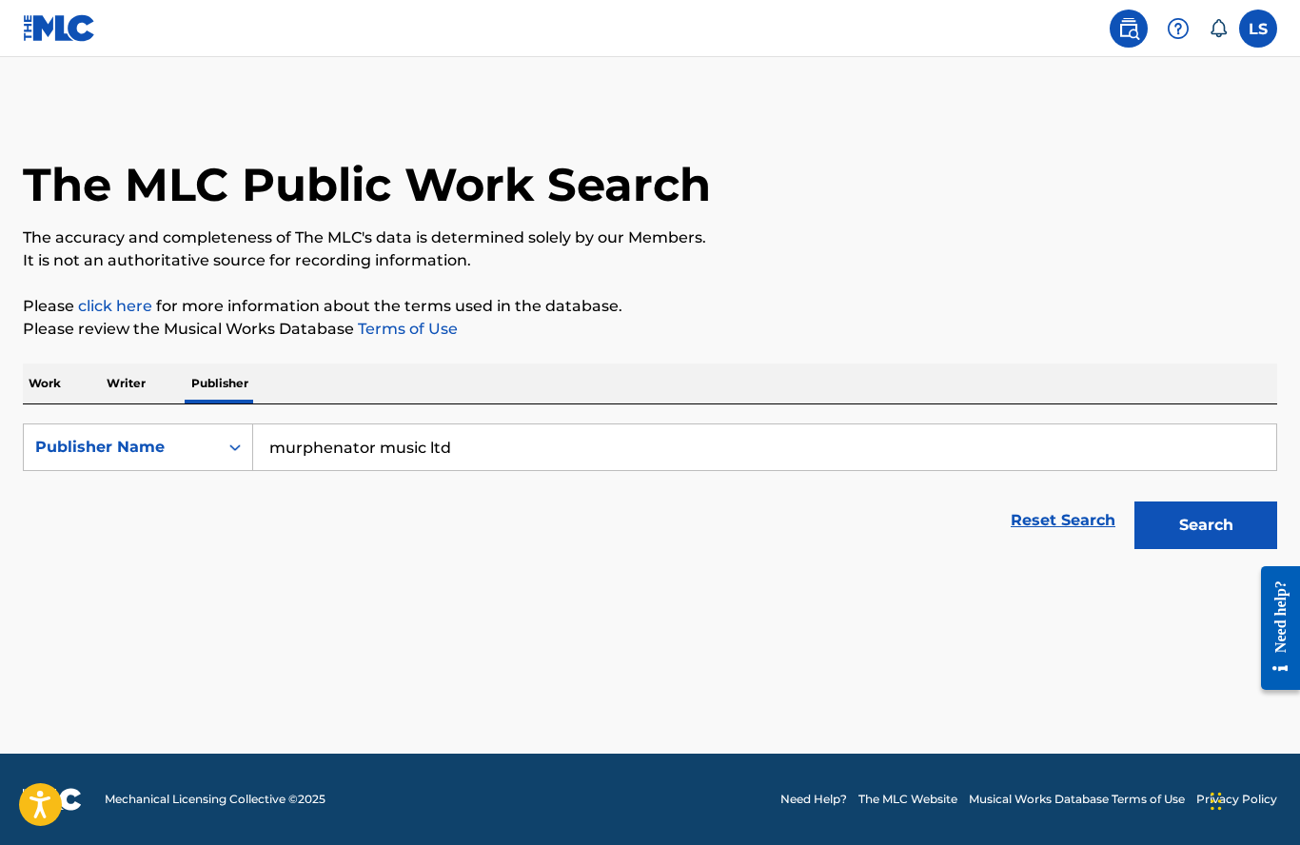
click at [1055, 526] on div "Reset Search Search" at bounding box center [650, 521] width 1254 height 76
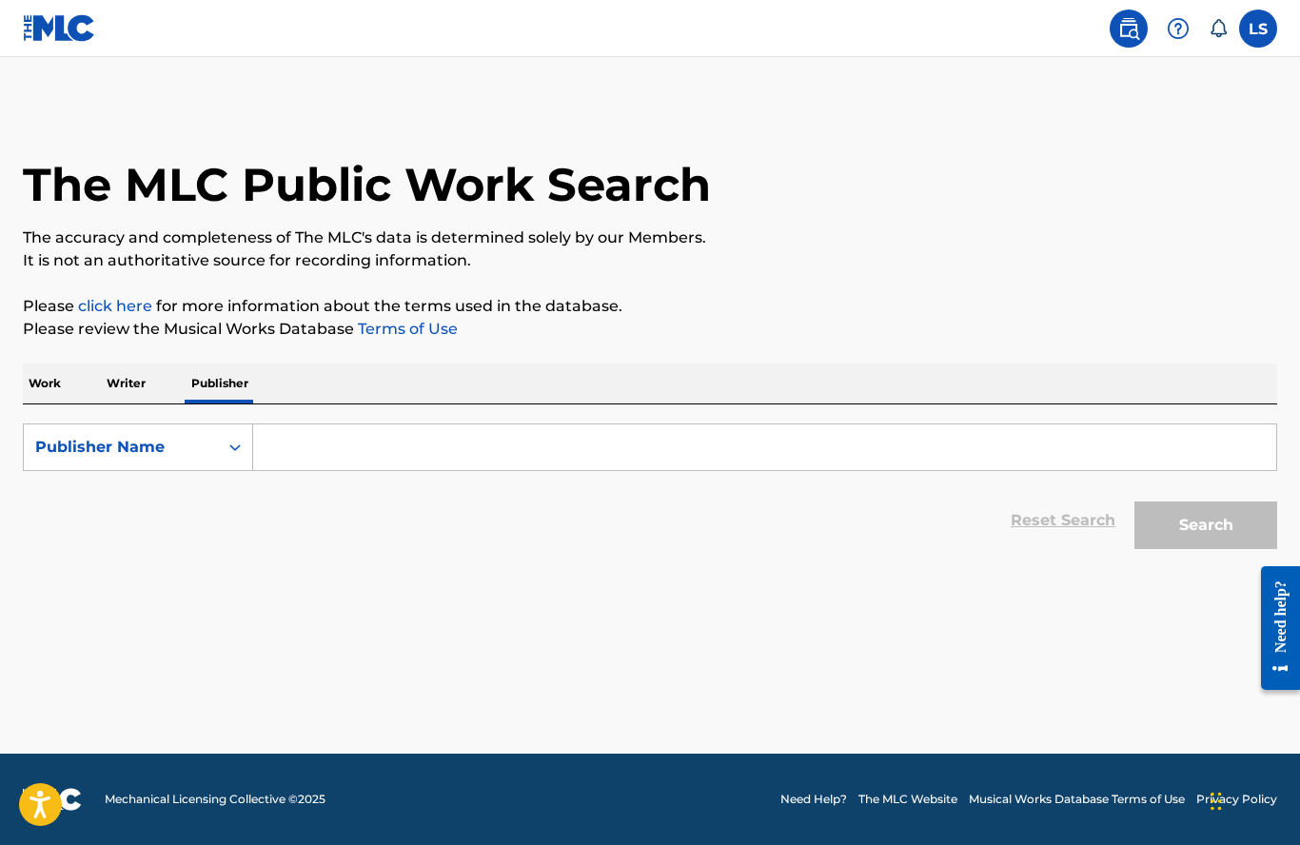
click at [132, 377] on p "Writer" at bounding box center [126, 384] width 50 height 40
click at [345, 469] on input "Search Form" at bounding box center [764, 447] width 1023 height 46
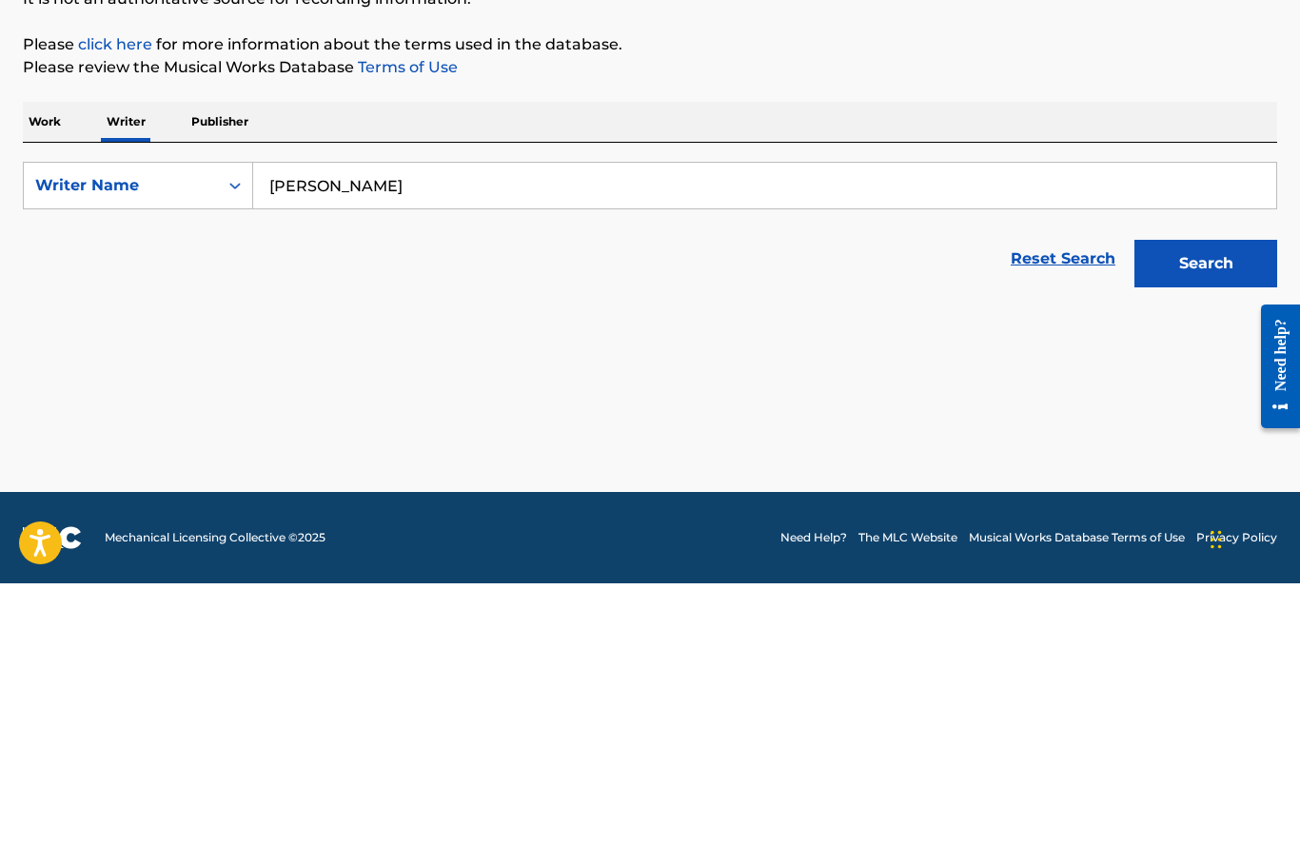
type input "ronald lee streby"
click at [1225, 502] on button "Search" at bounding box center [1205, 526] width 143 height 48
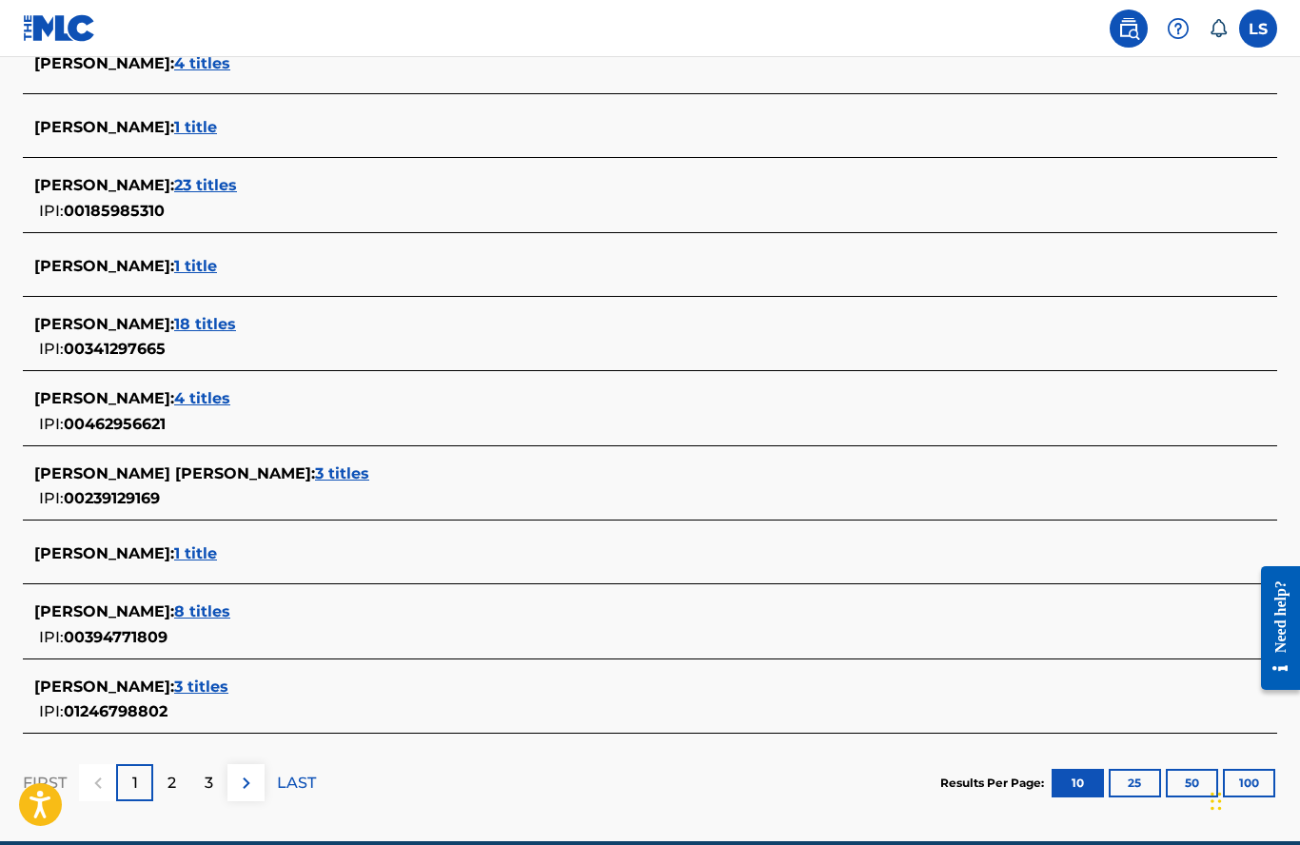
scroll to position [561, 0]
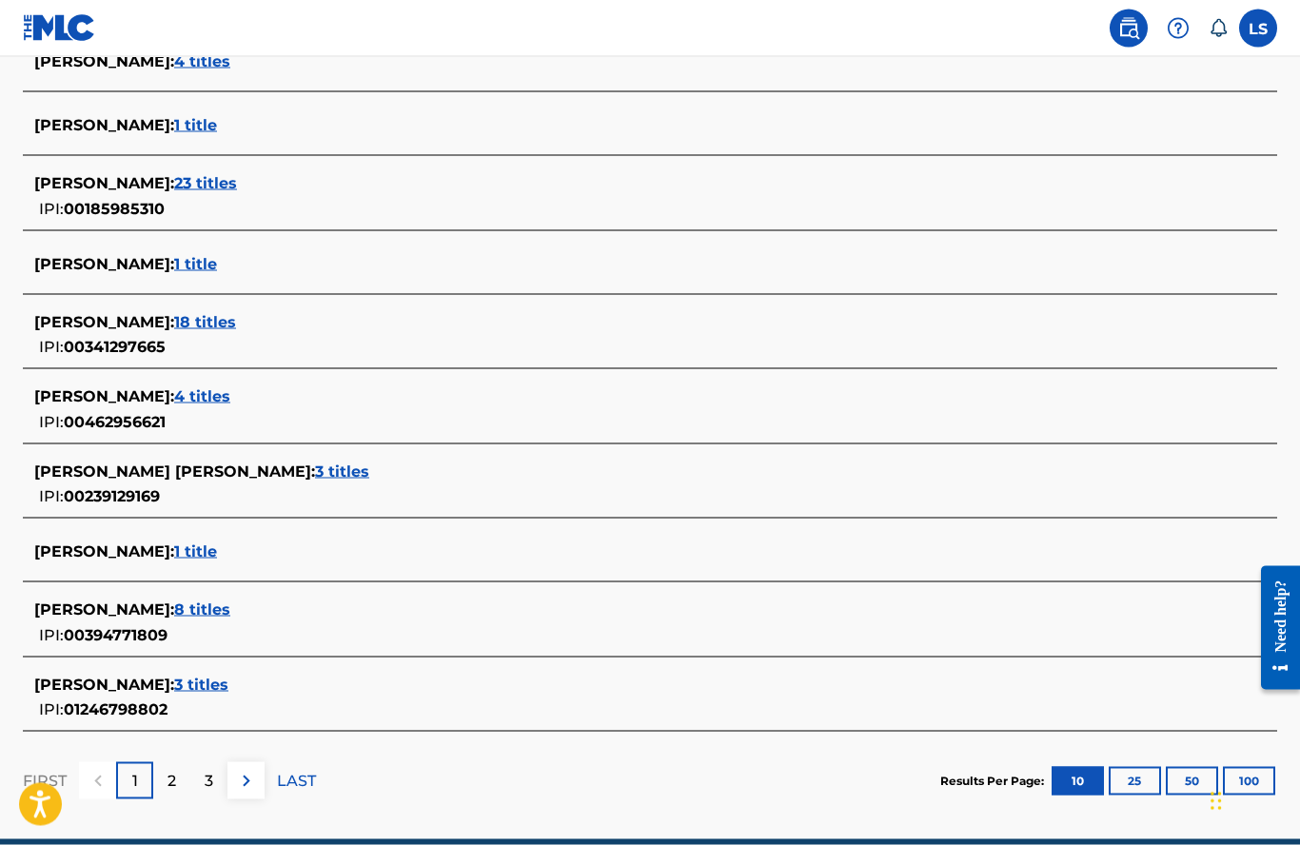
click at [218, 688] on span "3 titles" at bounding box center [201, 685] width 54 height 18
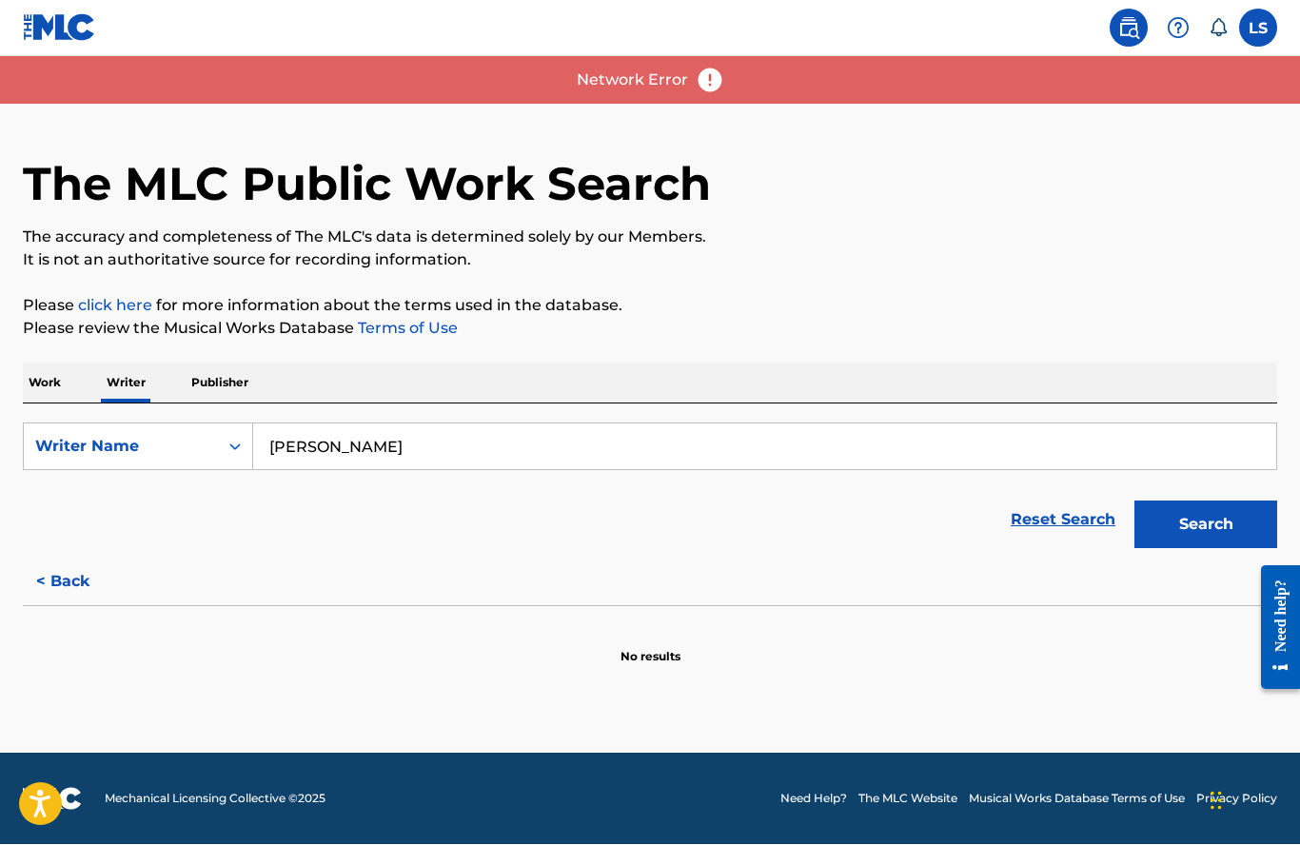
scroll to position [85, 0]
